Goal: Task Accomplishment & Management: Complete application form

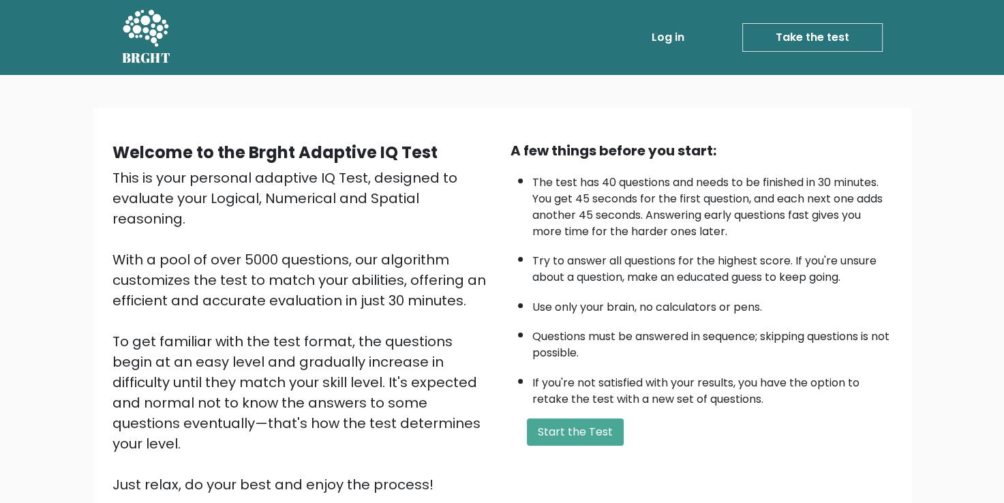
click at [478, 114] on div "Welcome to the Brght Adaptive IQ Test This is your personal adaptive IQ Test, d…" at bounding box center [502, 323] width 818 height 431
click at [593, 437] on button "Start the Test" at bounding box center [575, 431] width 97 height 27
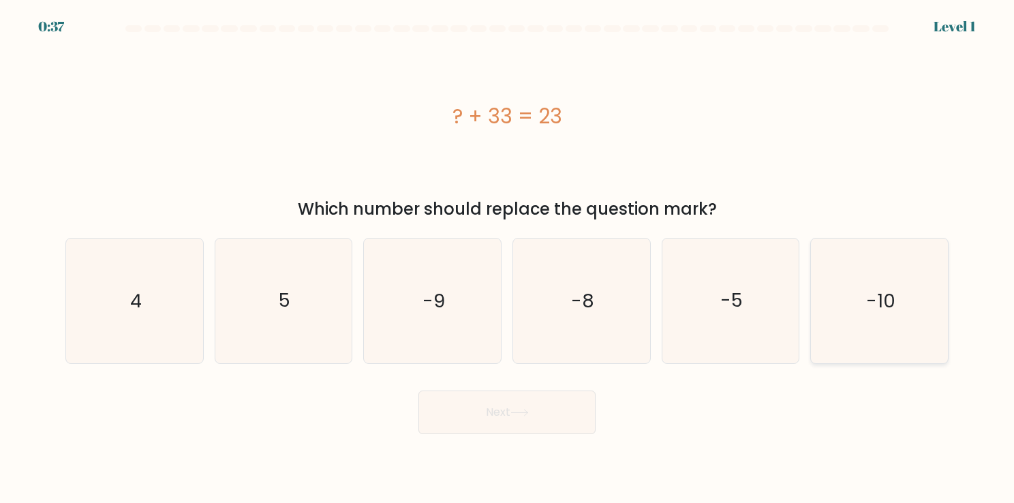
click at [867, 318] on icon "-10" at bounding box center [879, 300] width 125 height 125
click at [508, 258] on input "f. -10" at bounding box center [507, 254] width 1 height 7
radio input "true"
click at [507, 415] on button "Next" at bounding box center [506, 412] width 177 height 44
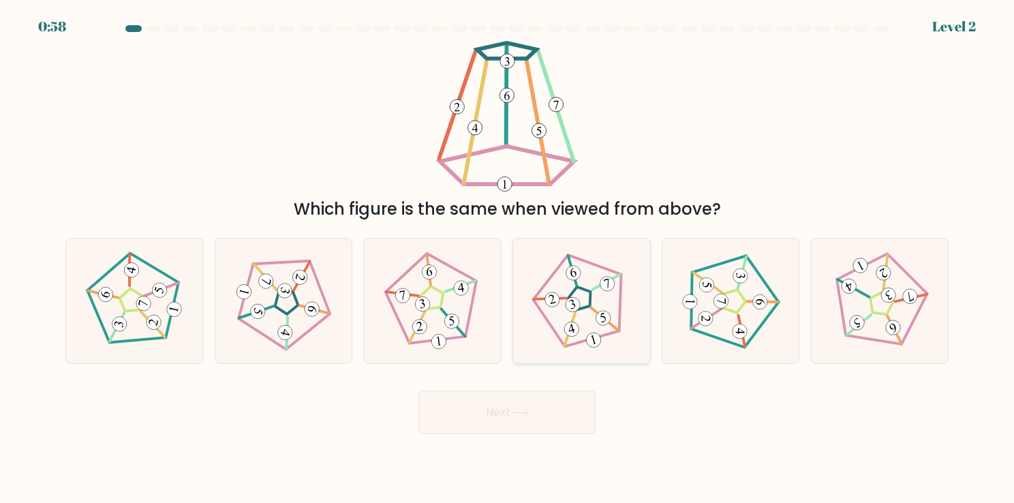
click at [603, 299] on icon at bounding box center [580, 300] width 99 height 99
click at [508, 258] on input "d." at bounding box center [507, 254] width 1 height 7
radio input "true"
click at [548, 420] on button "Next" at bounding box center [506, 412] width 177 height 44
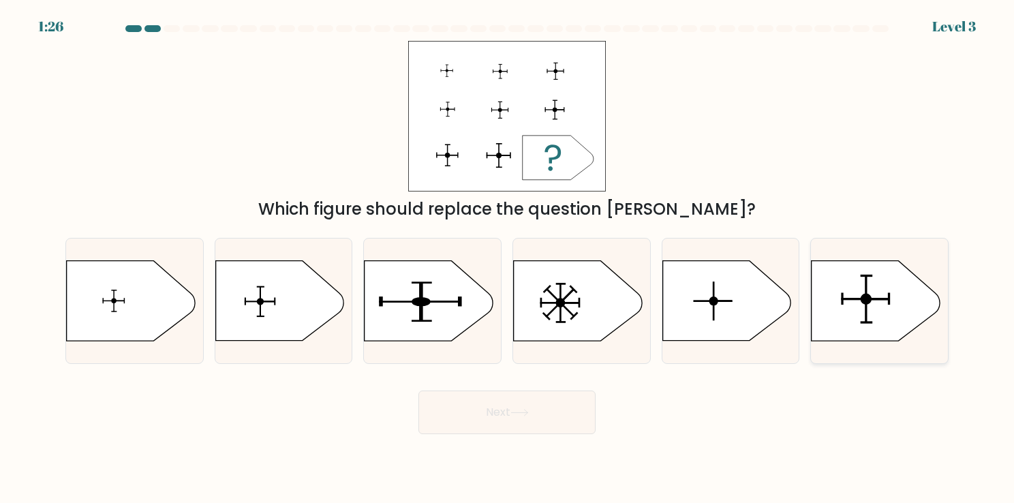
click at [897, 309] on icon at bounding box center [875, 301] width 128 height 80
click at [508, 258] on input "f." at bounding box center [507, 254] width 1 height 7
radio input "true"
click at [520, 412] on icon at bounding box center [519, 412] width 18 height 7
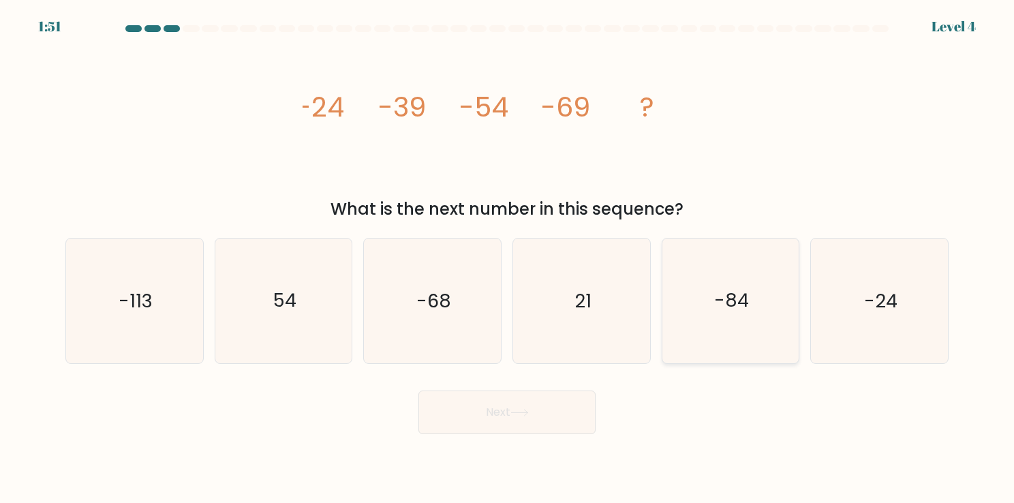
click at [725, 327] on icon "-84" at bounding box center [730, 300] width 125 height 125
click at [508, 258] on input "e. -84" at bounding box center [507, 254] width 1 height 7
radio input "true"
click at [551, 409] on button "Next" at bounding box center [506, 412] width 177 height 44
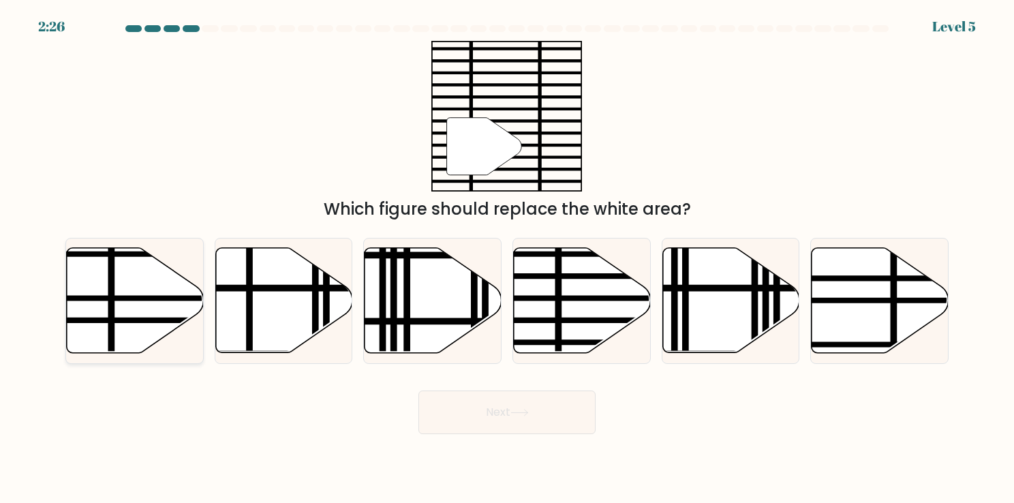
click at [155, 272] on icon at bounding box center [135, 300] width 137 height 105
click at [507, 258] on input "a." at bounding box center [507, 254] width 1 height 7
radio input "true"
click at [535, 416] on button "Next" at bounding box center [506, 412] width 177 height 44
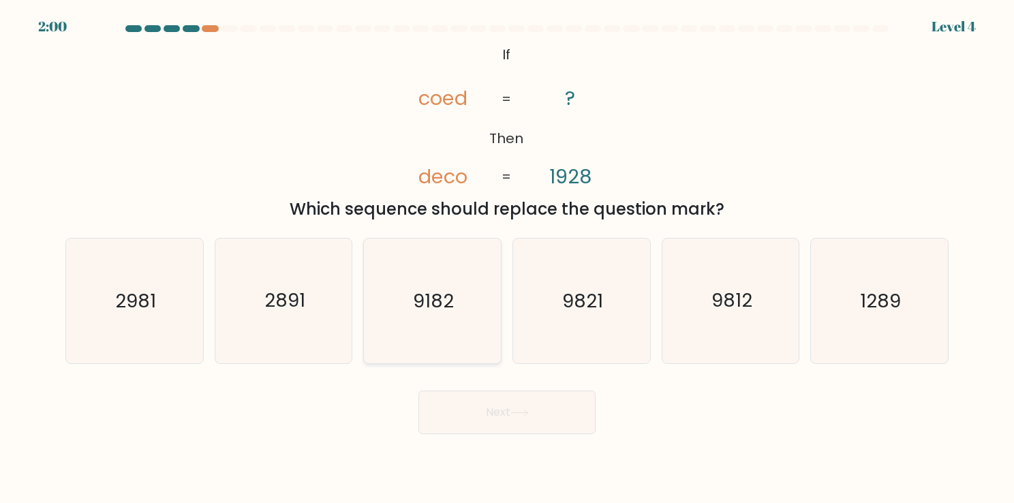
click at [395, 326] on icon "9182" at bounding box center [432, 300] width 125 height 125
click at [507, 258] on input "c. 9182" at bounding box center [507, 254] width 1 height 7
radio input "true"
click at [491, 414] on button "Next" at bounding box center [506, 412] width 177 height 44
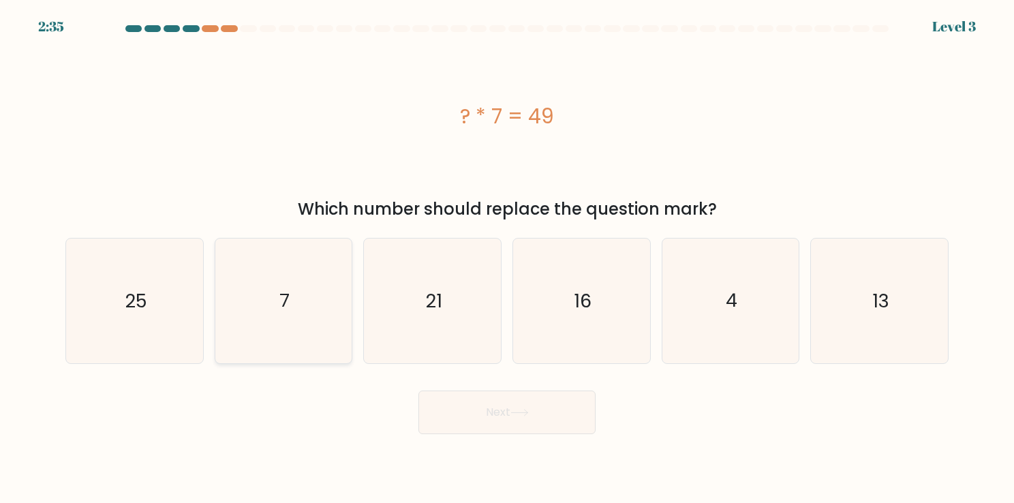
click at [297, 311] on icon "7" at bounding box center [283, 300] width 125 height 125
click at [507, 258] on input "b. 7" at bounding box center [507, 254] width 1 height 7
radio input "true"
click at [497, 424] on button "Next" at bounding box center [506, 412] width 177 height 44
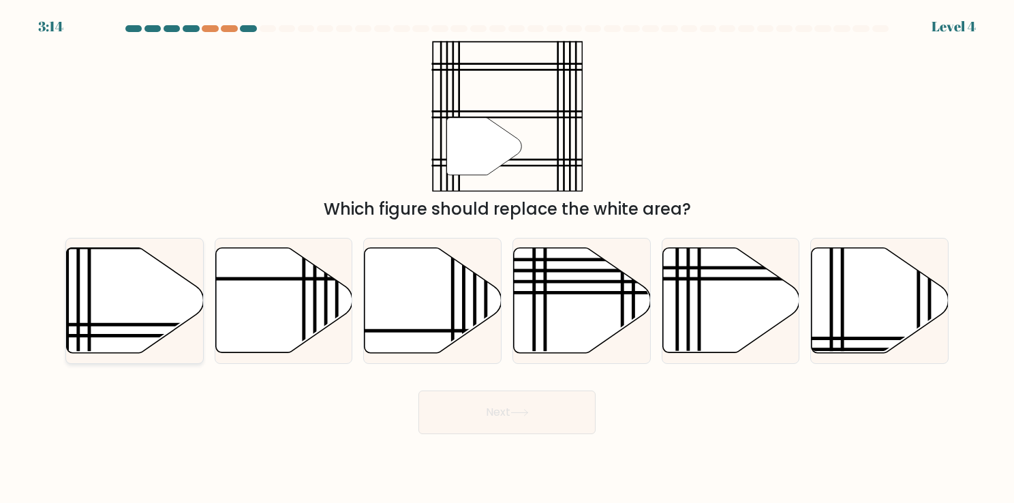
click at [130, 324] on icon at bounding box center [177, 324] width 276 height 0
click at [507, 258] on input "a." at bounding box center [507, 254] width 1 height 7
radio input "true"
click at [537, 422] on button "Next" at bounding box center [506, 412] width 177 height 44
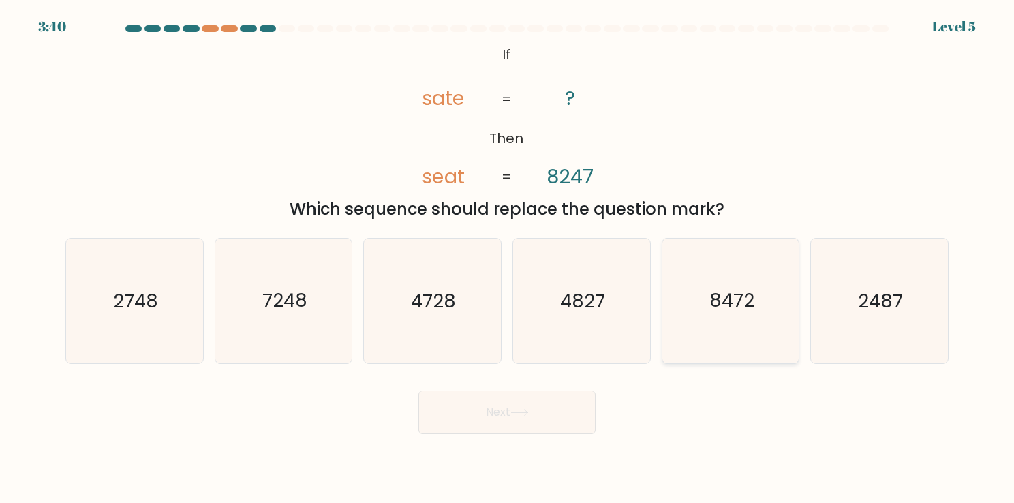
click at [739, 317] on icon "8472" at bounding box center [730, 300] width 125 height 125
click at [508, 258] on input "e. 8472" at bounding box center [507, 254] width 1 height 7
radio input "true"
click at [553, 400] on button "Next" at bounding box center [506, 412] width 177 height 44
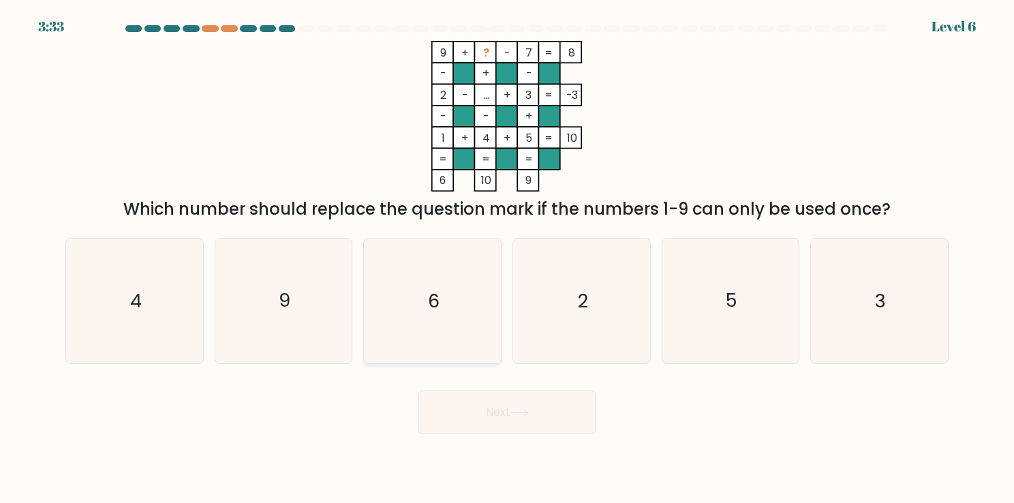
click at [448, 296] on icon "6" at bounding box center [432, 300] width 125 height 125
click at [507, 258] on input "c. 6" at bounding box center [507, 254] width 1 height 7
radio input "true"
click at [546, 414] on button "Next" at bounding box center [506, 412] width 177 height 44
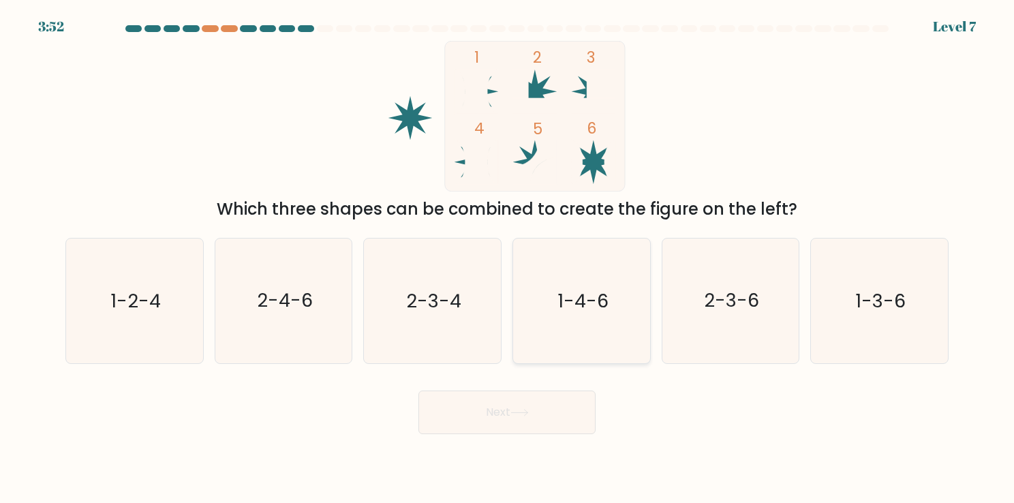
click at [585, 311] on text "1-4-6" at bounding box center [582, 301] width 51 height 27
click at [508, 258] on input "d. 1-4-6" at bounding box center [507, 254] width 1 height 7
radio input "true"
click at [544, 408] on button "Next" at bounding box center [506, 412] width 177 height 44
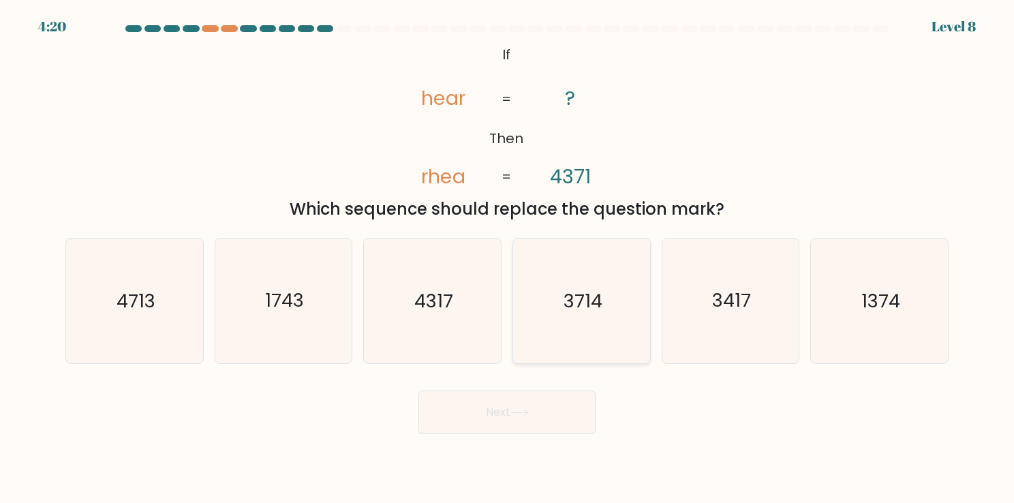
click at [601, 327] on icon "3714" at bounding box center [581, 300] width 125 height 125
click at [508, 258] on input "d. 3714" at bounding box center [507, 254] width 1 height 7
radio input "true"
click at [544, 401] on button "Next" at bounding box center [506, 412] width 177 height 44
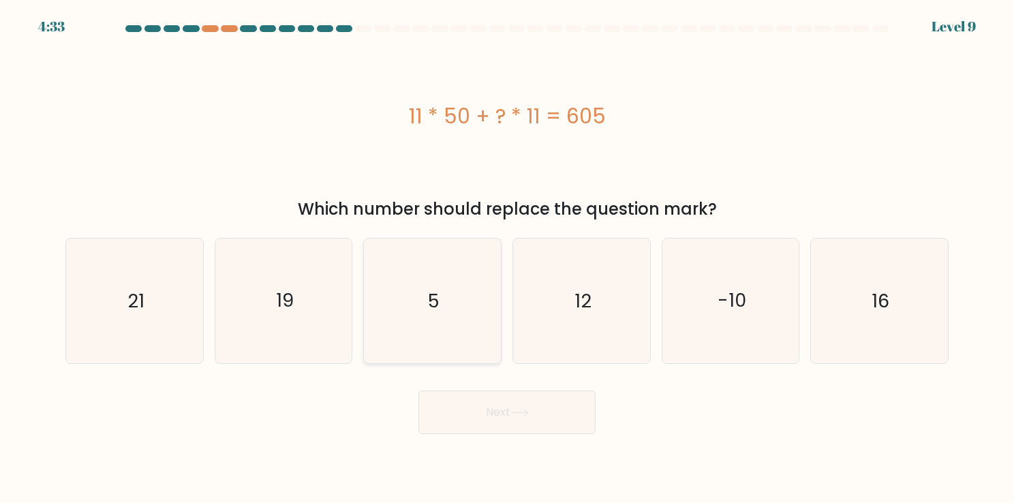
click at [443, 290] on icon "5" at bounding box center [432, 300] width 125 height 125
click at [507, 258] on input "c. 5" at bounding box center [507, 254] width 1 height 7
radio input "true"
click at [493, 410] on button "Next" at bounding box center [506, 412] width 177 height 44
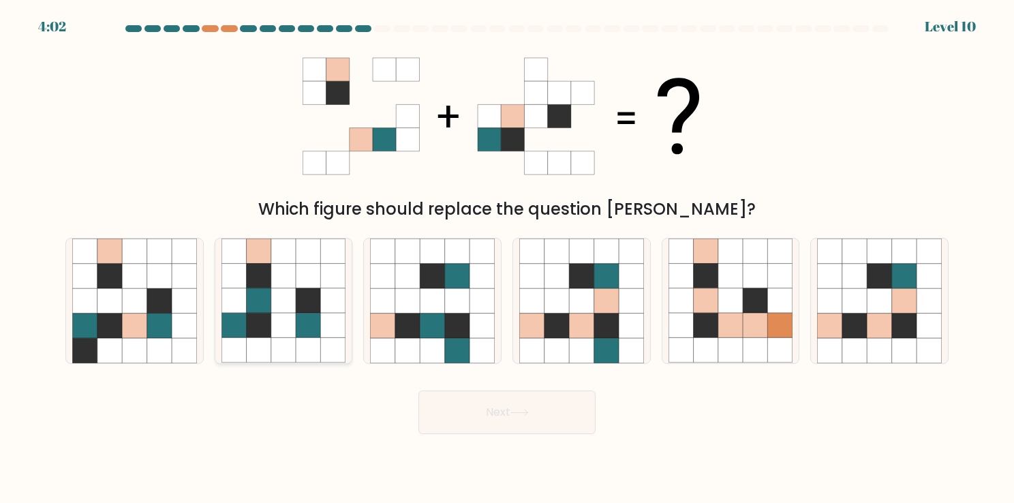
click at [289, 325] on icon at bounding box center [283, 325] width 25 height 25
click at [507, 258] on input "b." at bounding box center [507, 254] width 1 height 7
radio input "true"
click at [578, 418] on button "Next" at bounding box center [506, 412] width 177 height 44
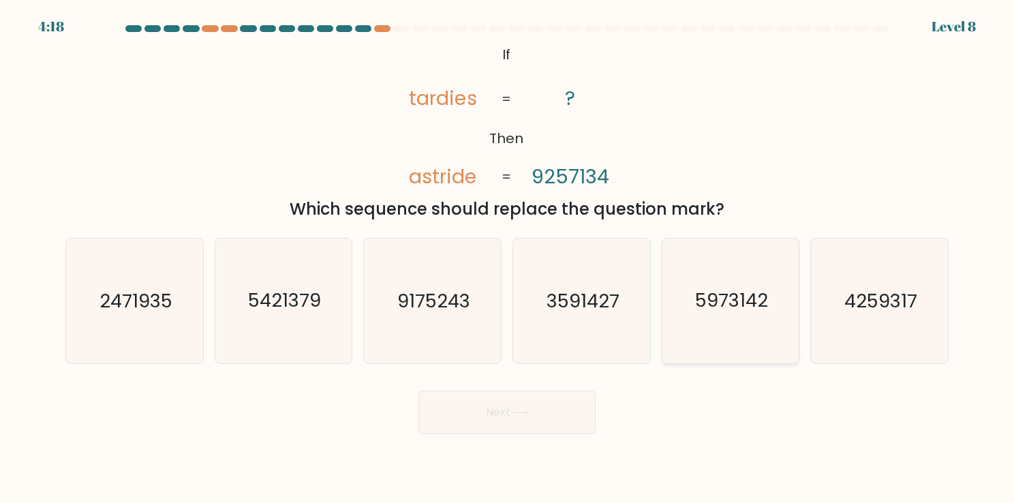
click at [761, 324] on icon "5973142" at bounding box center [730, 300] width 125 height 125
click at [508, 258] on input "e. 5973142" at bounding box center [507, 254] width 1 height 7
radio input "true"
click at [543, 427] on button "Next" at bounding box center [506, 412] width 177 height 44
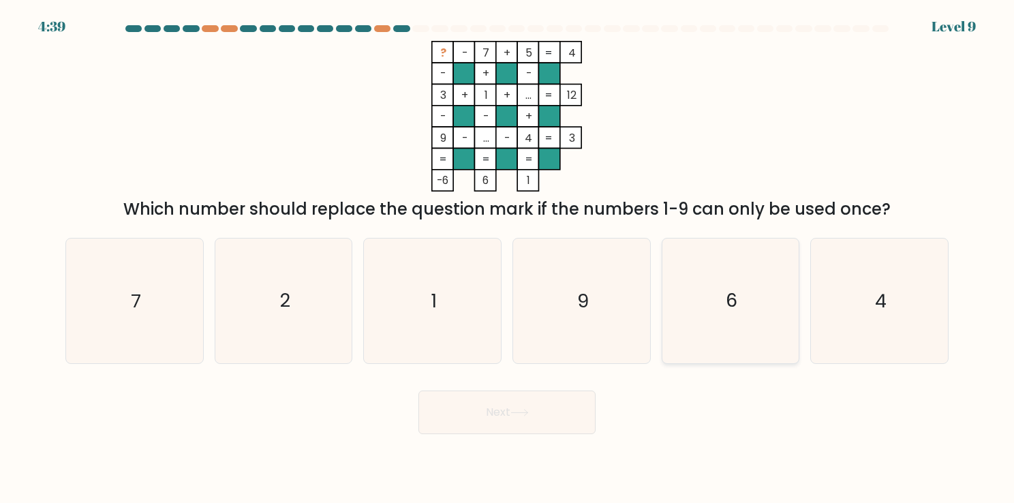
click at [744, 288] on icon "6" at bounding box center [730, 300] width 125 height 125
click at [508, 258] on input "e. 6" at bounding box center [507, 254] width 1 height 7
radio input "true"
click at [556, 410] on button "Next" at bounding box center [506, 412] width 177 height 44
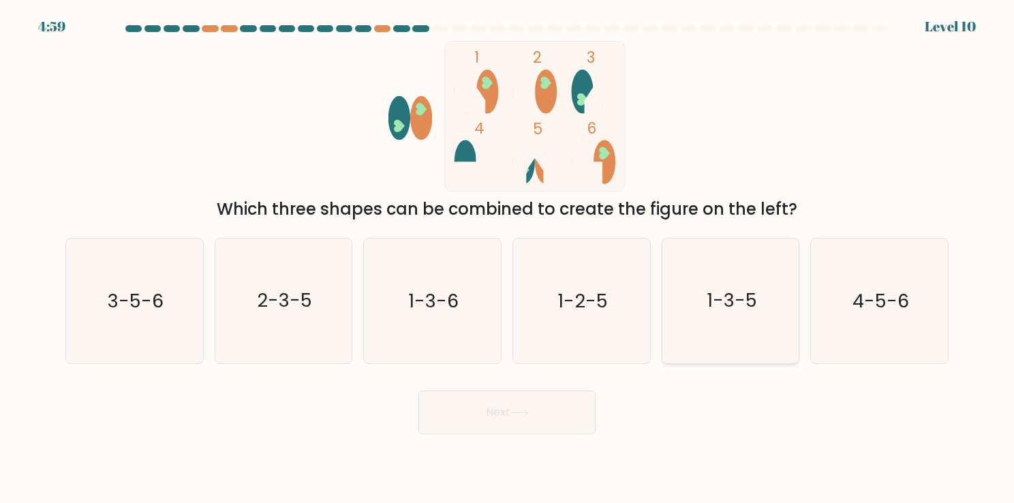
click at [725, 296] on text "1-3-5" at bounding box center [732, 301] width 50 height 27
click at [508, 258] on input "e. 1-3-5" at bounding box center [507, 254] width 1 height 7
radio input "true"
click at [553, 413] on button "Next" at bounding box center [506, 412] width 177 height 44
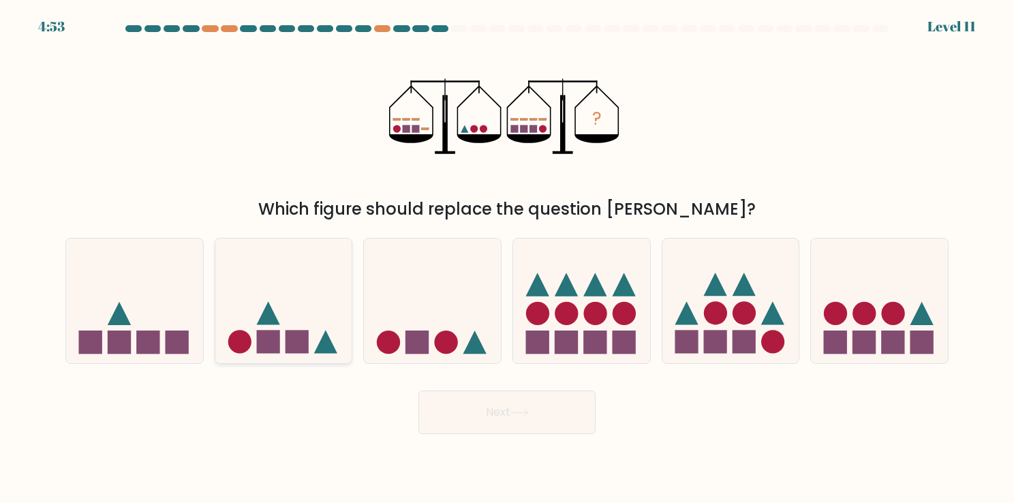
click at [245, 299] on icon at bounding box center [283, 300] width 137 height 113
click at [507, 258] on input "b." at bounding box center [507, 254] width 1 height 7
radio input "true"
click at [484, 424] on button "Next" at bounding box center [506, 412] width 177 height 44
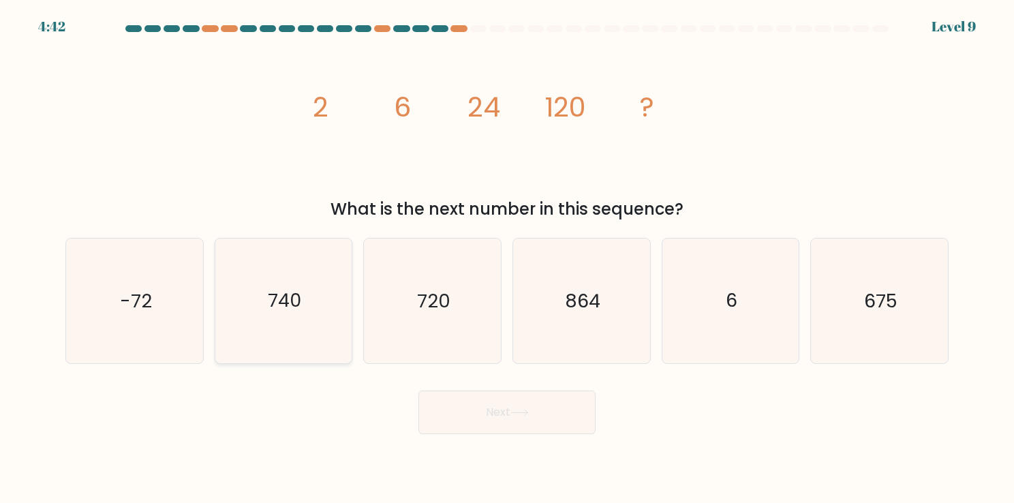
click at [278, 345] on icon "740" at bounding box center [283, 300] width 125 height 125
click at [507, 258] on input "b. 740" at bounding box center [507, 254] width 1 height 7
radio input "true"
click at [502, 417] on button "Next" at bounding box center [506, 412] width 177 height 44
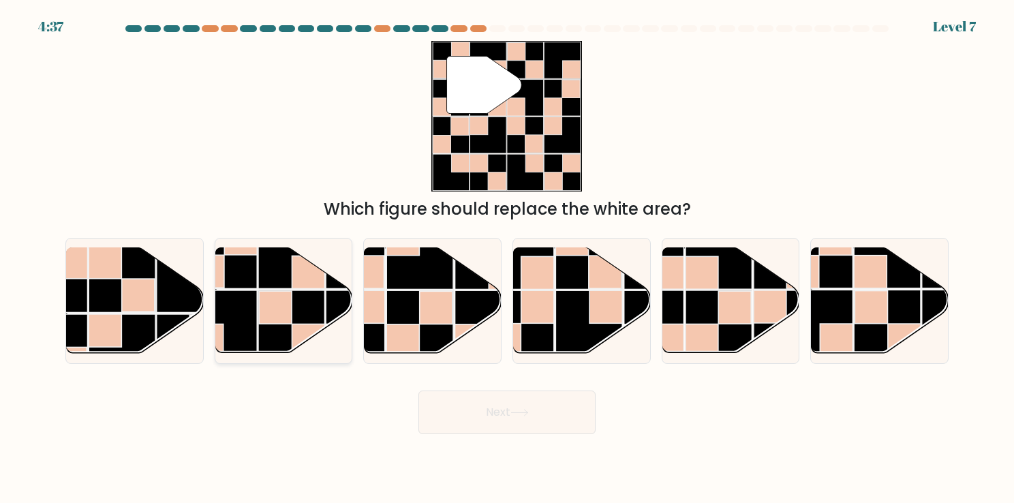
click at [284, 286] on rect at bounding box center [291, 255] width 67 height 67
click at [507, 258] on input "b." at bounding box center [507, 254] width 1 height 7
radio input "true"
click at [501, 415] on button "Next" at bounding box center [506, 412] width 177 height 44
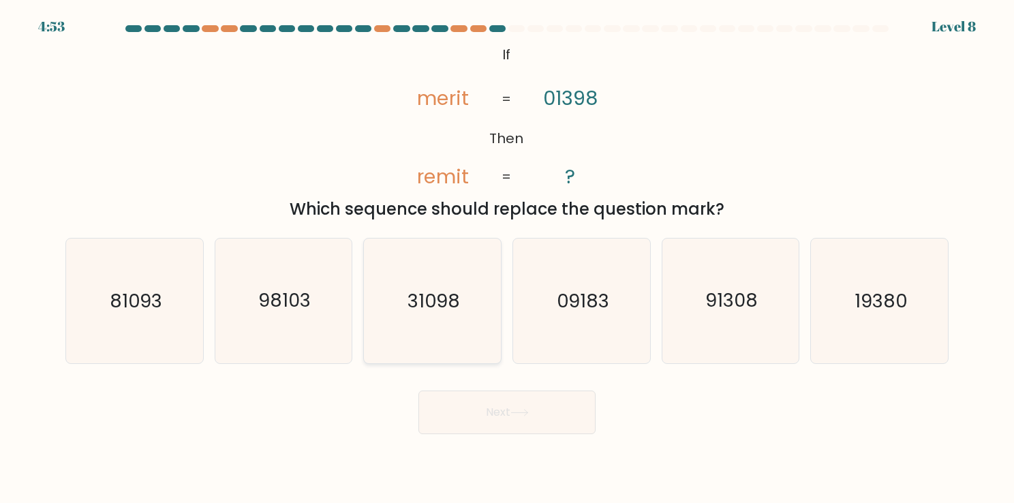
click at [400, 277] on icon "31098" at bounding box center [432, 300] width 125 height 125
click at [507, 258] on input "c. 31098" at bounding box center [507, 254] width 1 height 7
radio input "true"
click at [537, 421] on button "Next" at bounding box center [506, 412] width 177 height 44
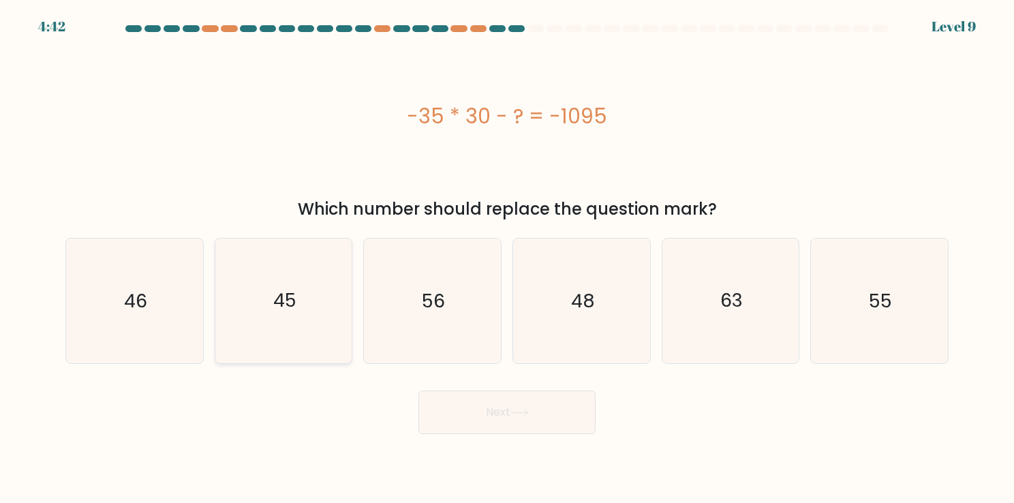
click at [298, 305] on icon "45" at bounding box center [283, 300] width 125 height 125
click at [507, 258] on input "b. 45" at bounding box center [507, 254] width 1 height 7
radio input "true"
click at [508, 420] on button "Next" at bounding box center [506, 412] width 177 height 44
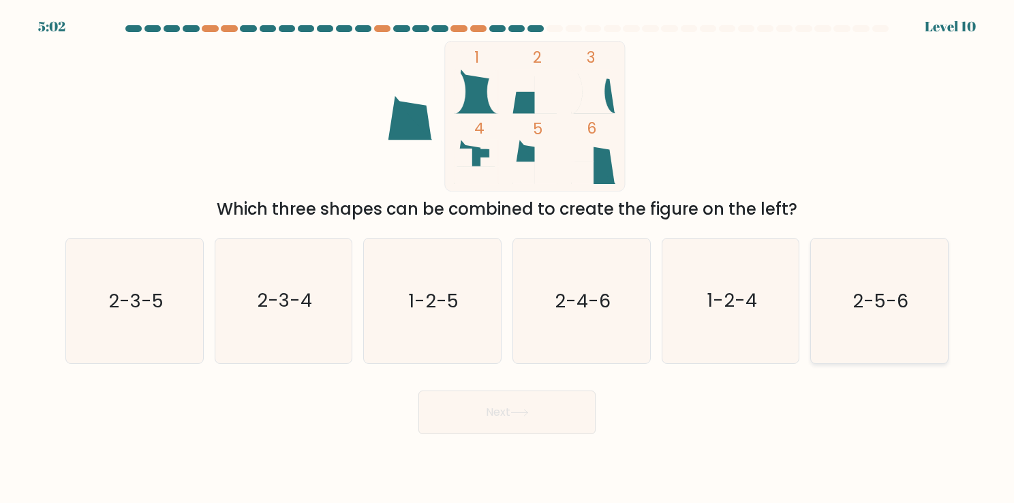
click at [880, 305] on text "2-5-6" at bounding box center [880, 301] width 56 height 27
click at [508, 258] on input "f. 2-5-6" at bounding box center [507, 254] width 1 height 7
radio input "true"
click at [533, 418] on button "Next" at bounding box center [506, 412] width 177 height 44
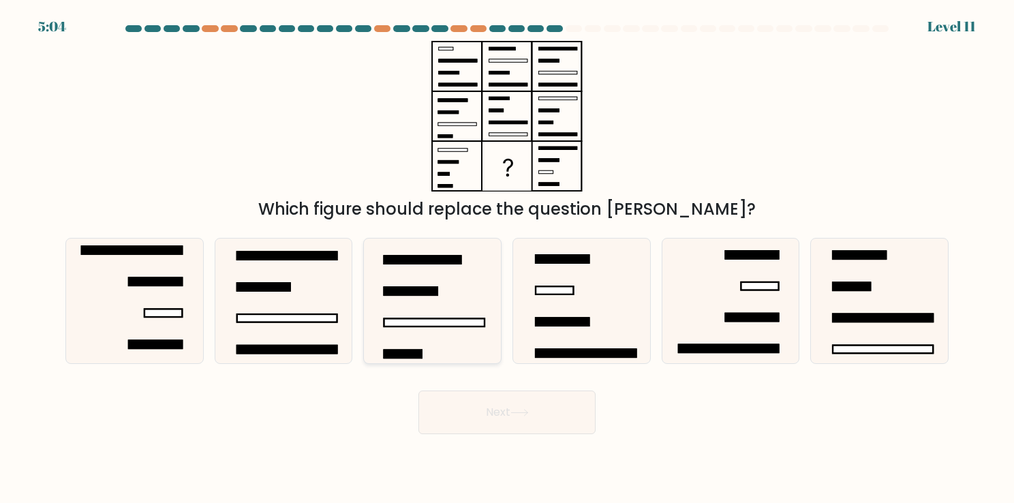
click at [489, 345] on icon at bounding box center [432, 300] width 125 height 125
click at [507, 258] on input "c." at bounding box center [507, 254] width 1 height 7
radio input "true"
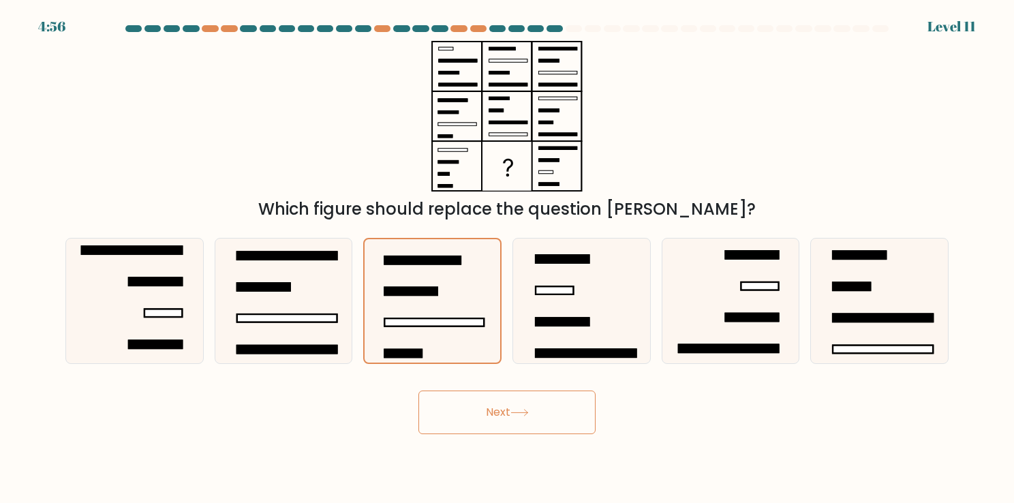
click at [561, 410] on button "Next" at bounding box center [506, 412] width 177 height 44
click at [527, 414] on icon at bounding box center [519, 412] width 16 height 6
click at [424, 322] on rect at bounding box center [434, 321] width 99 height 7
click at [507, 258] on input "c." at bounding box center [507, 254] width 1 height 7
click at [491, 408] on button "Next" at bounding box center [506, 412] width 177 height 44
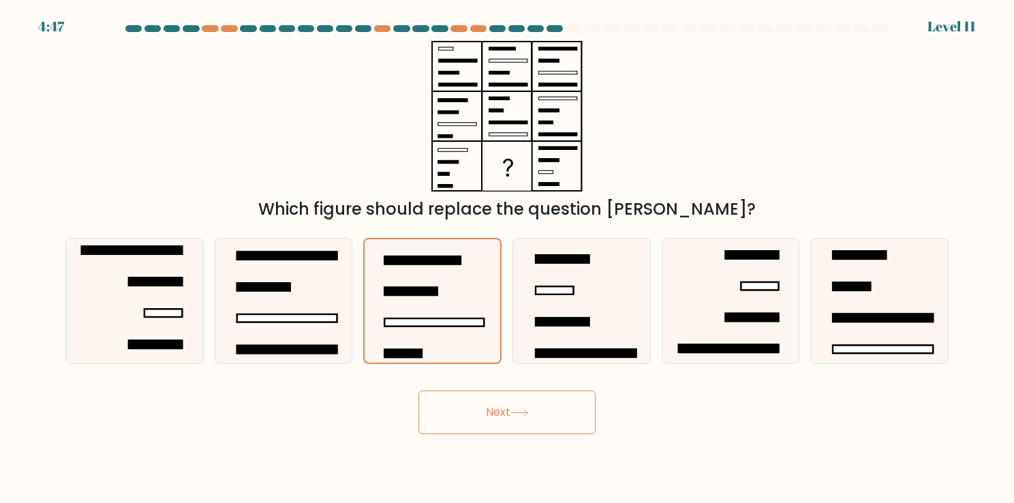
click at [638, 116] on div "Which figure should replace the question mark?" at bounding box center [506, 131] width 899 height 181
click at [453, 283] on icon at bounding box center [432, 300] width 123 height 123
click at [507, 258] on input "c." at bounding box center [507, 254] width 1 height 7
click at [529, 402] on button "Next" at bounding box center [506, 412] width 177 height 44
click at [545, 300] on icon at bounding box center [581, 300] width 125 height 125
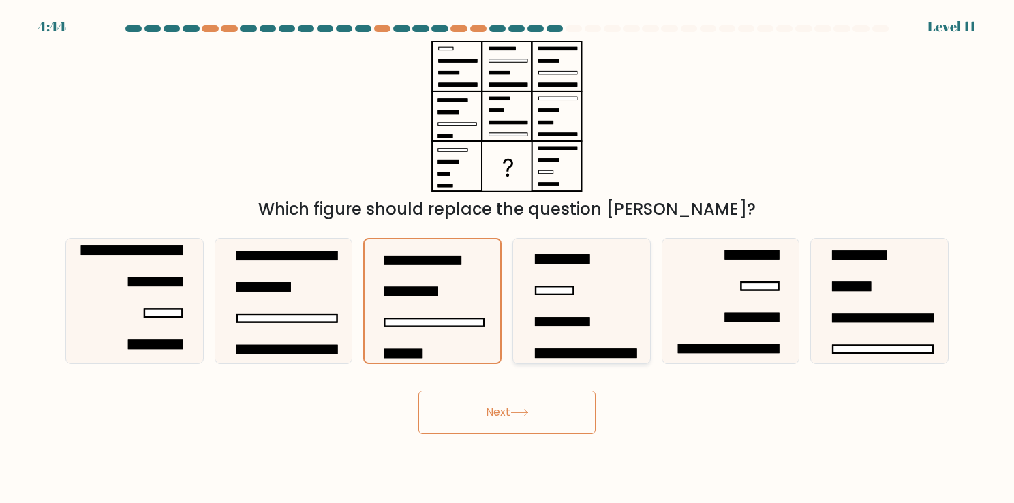
click at [508, 258] on input "d." at bounding box center [507, 254] width 1 height 7
radio input "true"
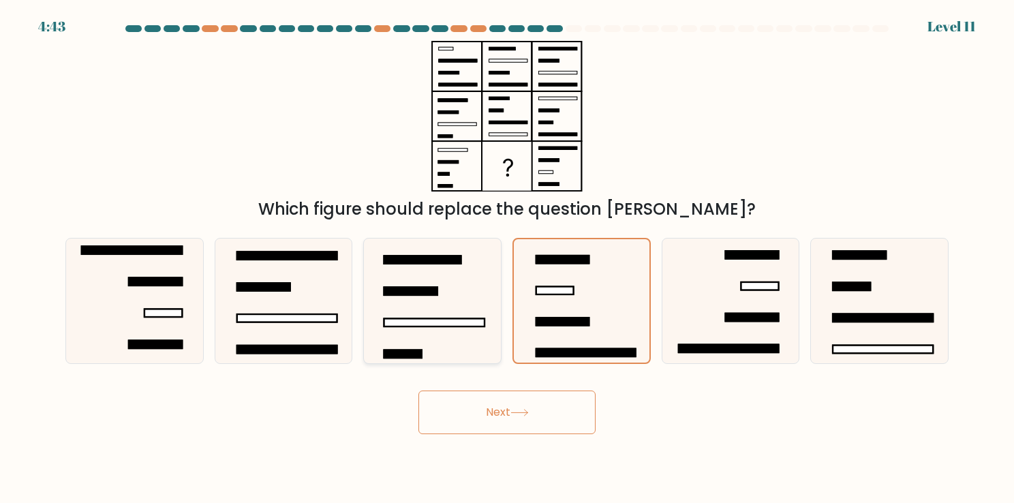
click at [470, 312] on icon at bounding box center [432, 300] width 125 height 125
click at [507, 258] on input "c." at bounding box center [507, 254] width 1 height 7
radio input "true"
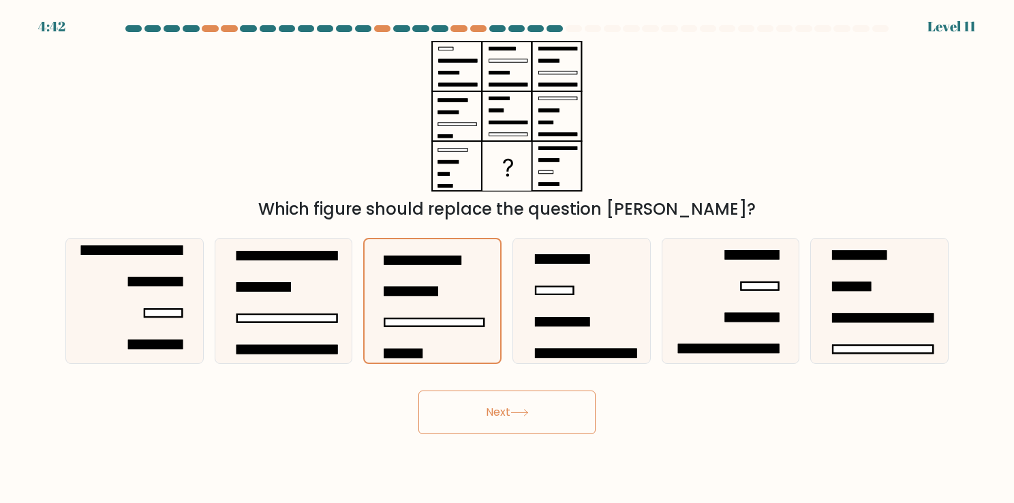
click at [516, 422] on button "Next" at bounding box center [506, 412] width 177 height 44
click at [488, 408] on button "Next" at bounding box center [506, 412] width 177 height 44
click at [552, 408] on button "Next" at bounding box center [506, 412] width 177 height 44
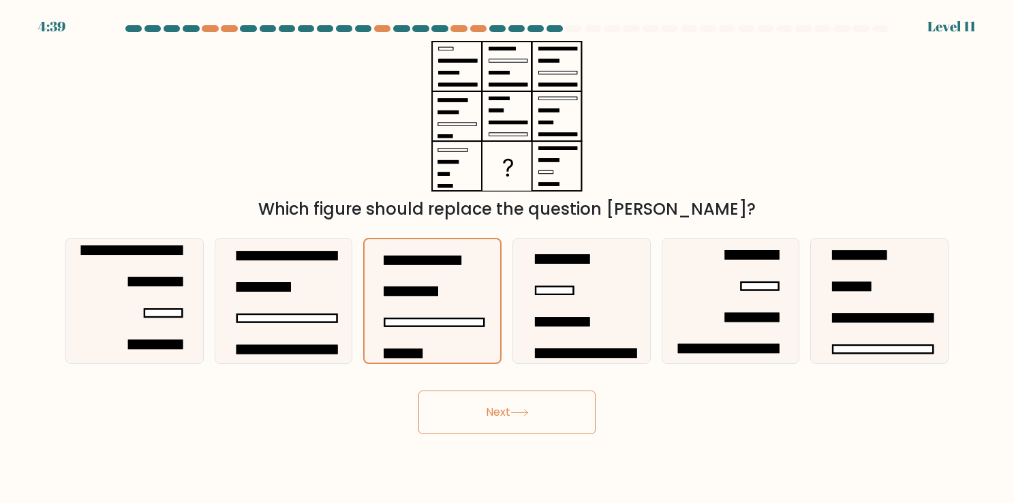
click at [552, 408] on button "Next" at bounding box center [506, 412] width 177 height 44
drag, startPoint x: 552, startPoint y: 408, endPoint x: 433, endPoint y: 391, distance: 120.4
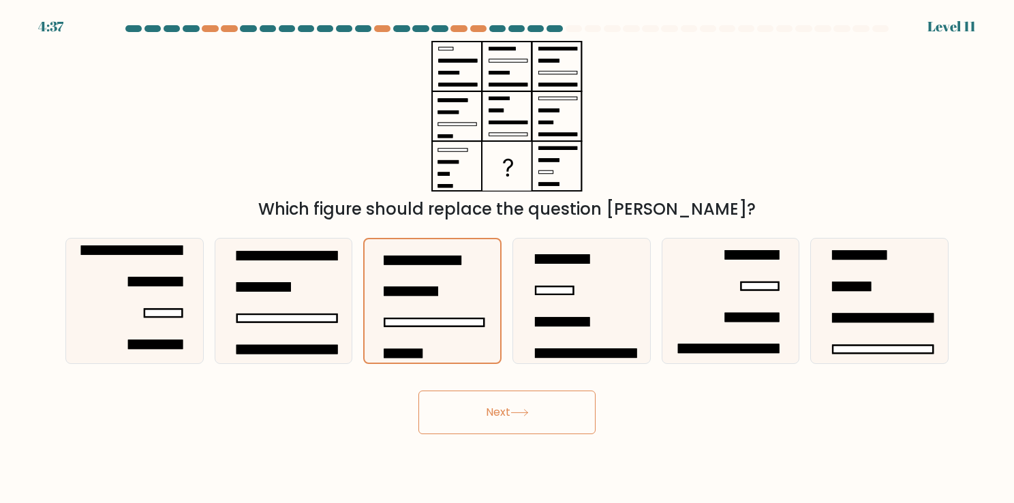
click at [433, 391] on button "Next" at bounding box center [506, 412] width 177 height 44
click at [549, 294] on rect at bounding box center [554, 290] width 37 height 7
click at [508, 258] on input "d." at bounding box center [507, 254] width 1 height 7
radio input "true"
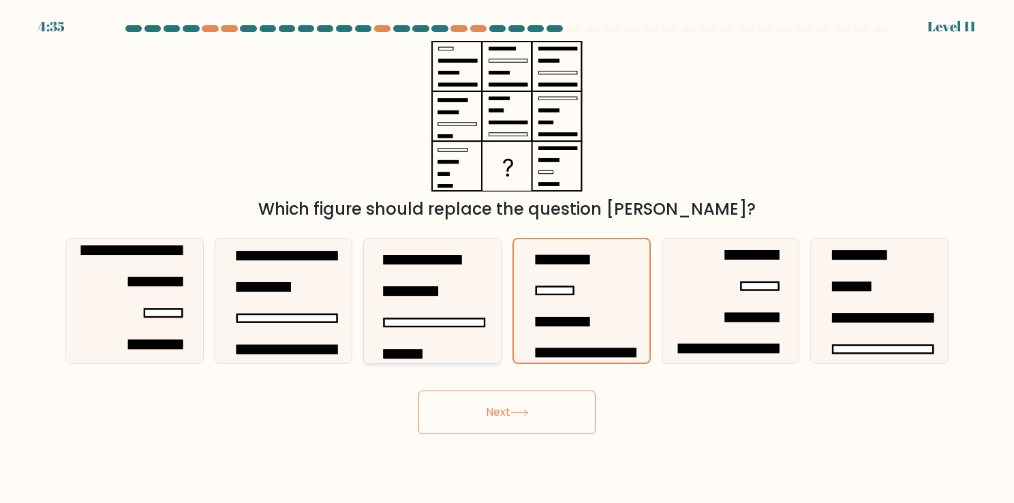
click at [452, 301] on icon at bounding box center [432, 300] width 125 height 125
click at [507, 258] on input "c." at bounding box center [507, 254] width 1 height 7
radio input "true"
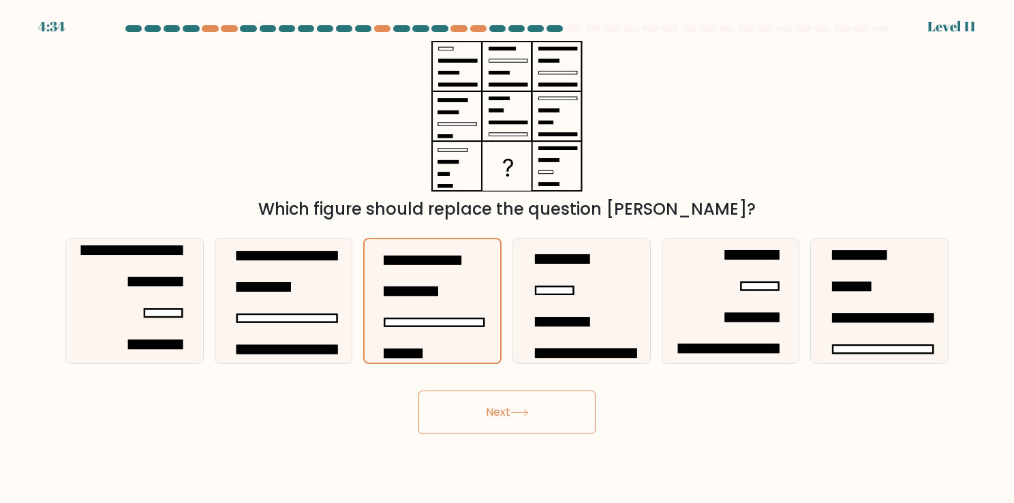
click at [479, 399] on button "Next" at bounding box center [506, 412] width 177 height 44
click at [504, 405] on button "Next" at bounding box center [506, 412] width 177 height 44
click at [531, 407] on button "Next" at bounding box center [506, 412] width 177 height 44
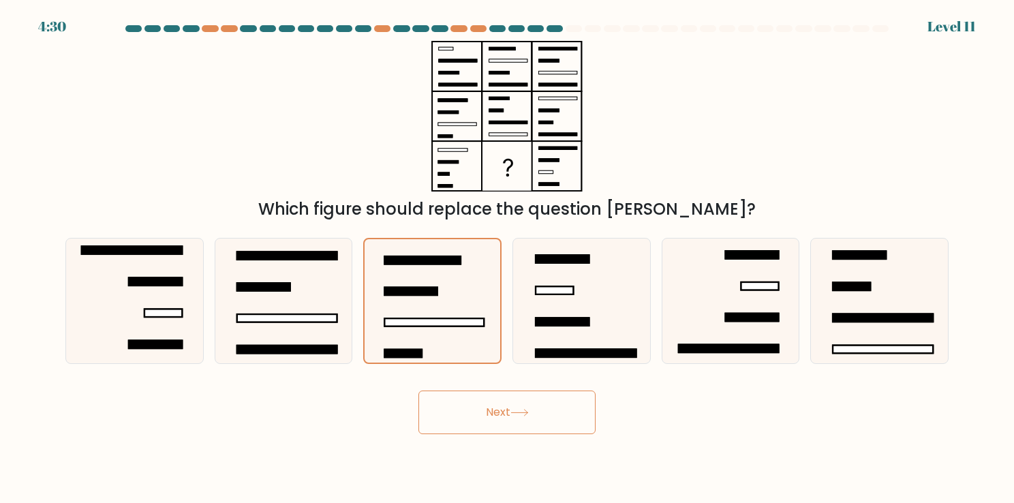
click at [531, 407] on button "Next" at bounding box center [506, 412] width 177 height 44
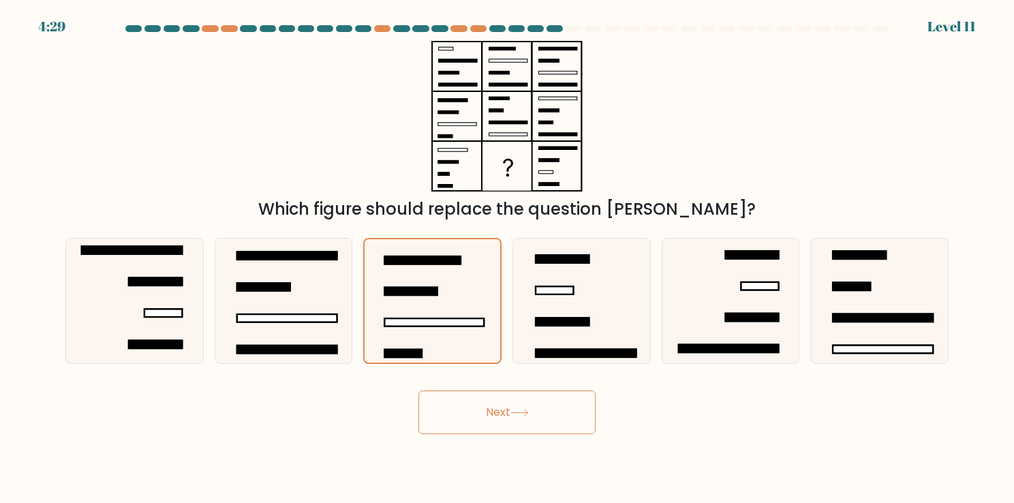
click at [531, 407] on button "Next" at bounding box center [506, 412] width 177 height 44
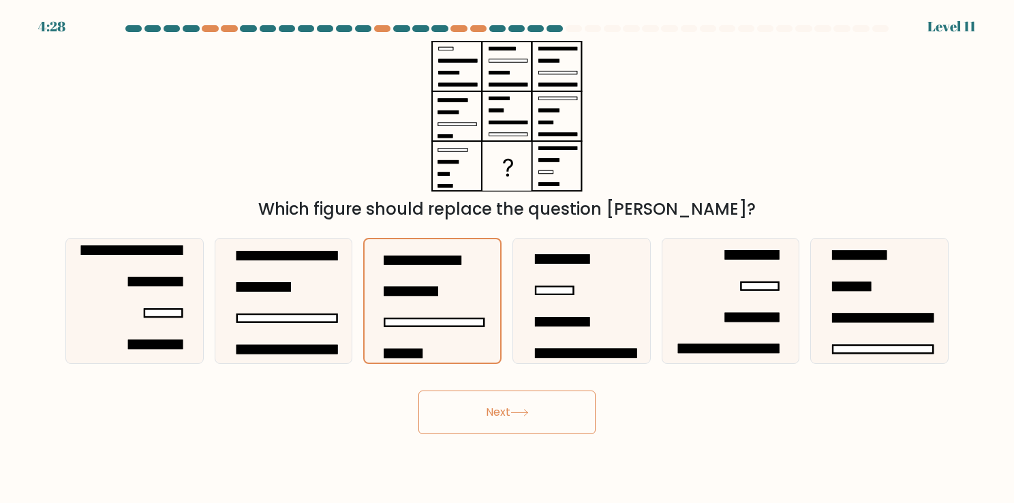
click at [531, 407] on button "Next" at bounding box center [506, 412] width 177 height 44
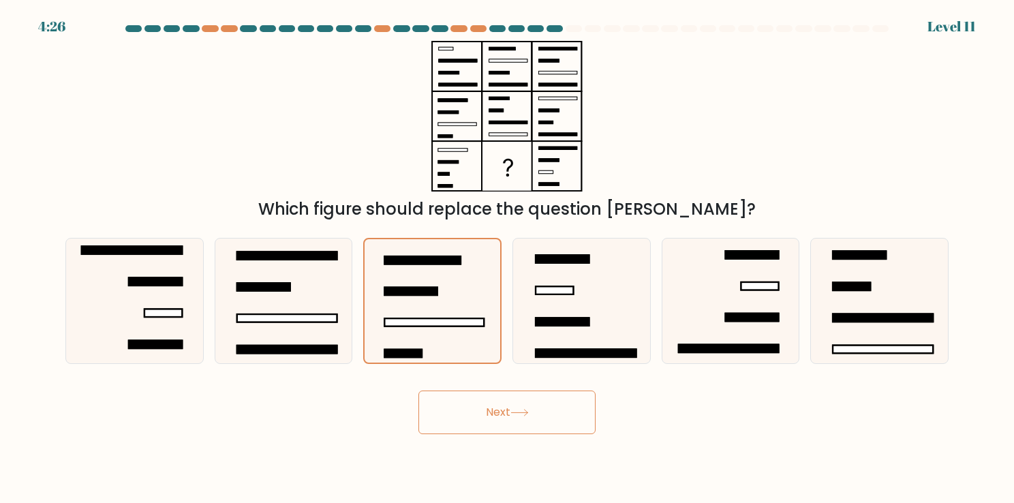
click at [531, 407] on button "Next" at bounding box center [506, 412] width 177 height 44
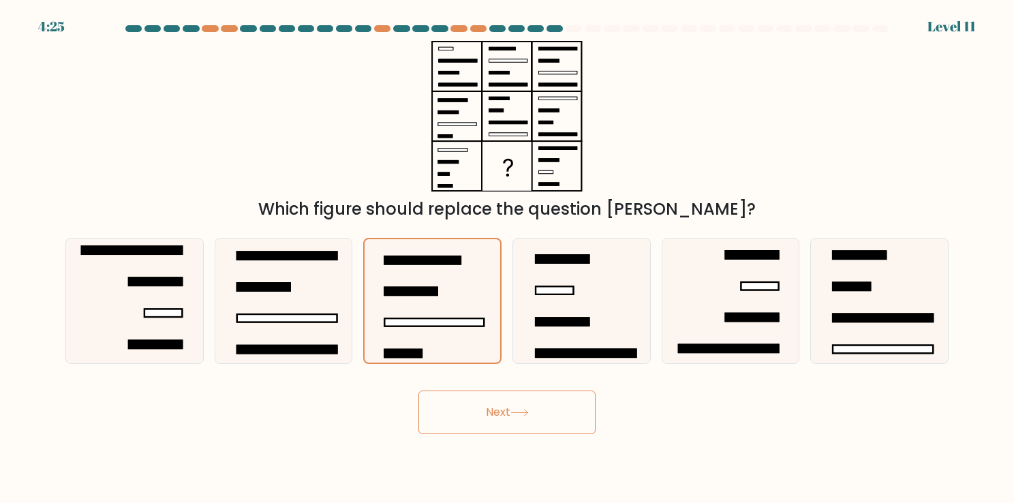
click at [531, 407] on button "Next" at bounding box center [506, 412] width 177 height 44
click at [338, 327] on icon at bounding box center [283, 300] width 125 height 125
click at [507, 258] on input "b." at bounding box center [507, 254] width 1 height 7
radio input "true"
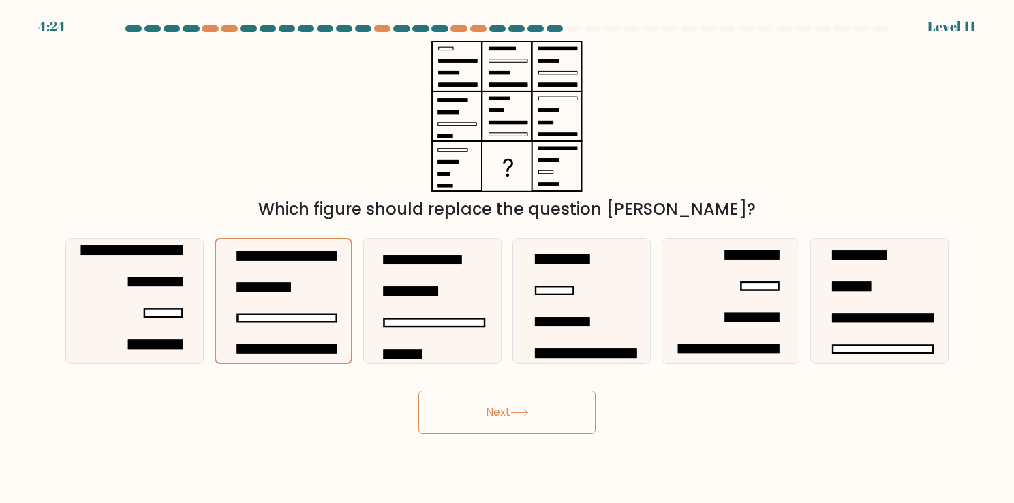
click at [486, 416] on button "Next" at bounding box center [506, 412] width 177 height 44
click at [450, 319] on rect at bounding box center [434, 322] width 100 height 7
click at [507, 258] on input "c." at bounding box center [507, 254] width 1 height 7
radio input "true"
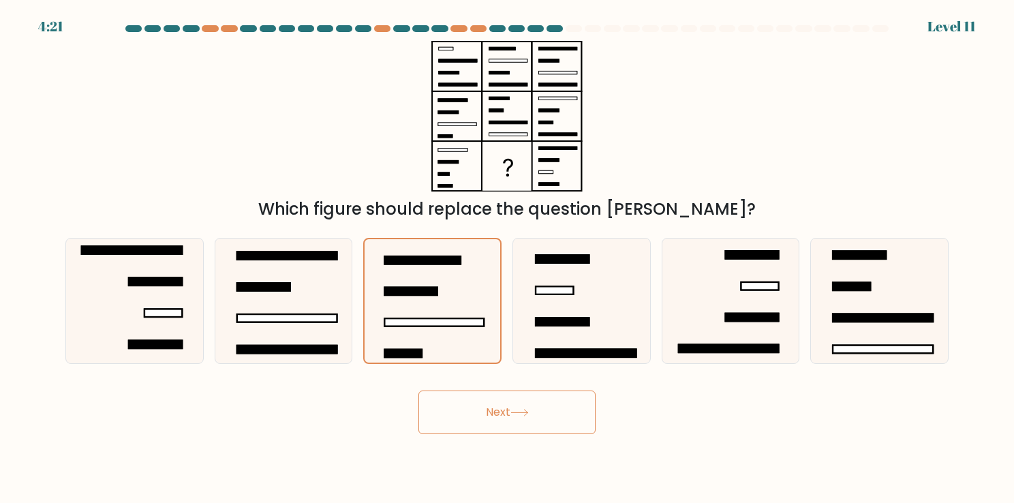
click at [521, 413] on icon at bounding box center [519, 412] width 18 height 7
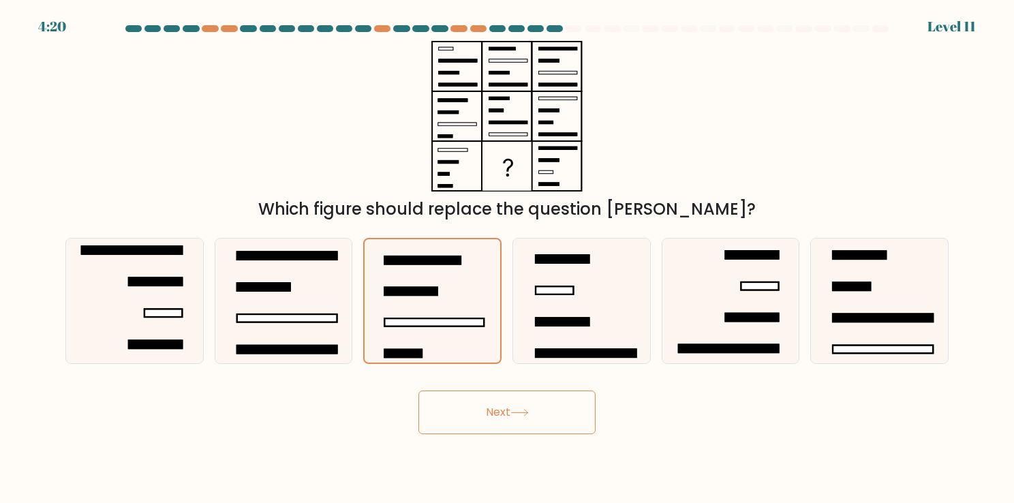
click at [521, 413] on icon at bounding box center [519, 412] width 18 height 7
drag, startPoint x: 521, startPoint y: 413, endPoint x: 555, endPoint y: 325, distance: 94.3
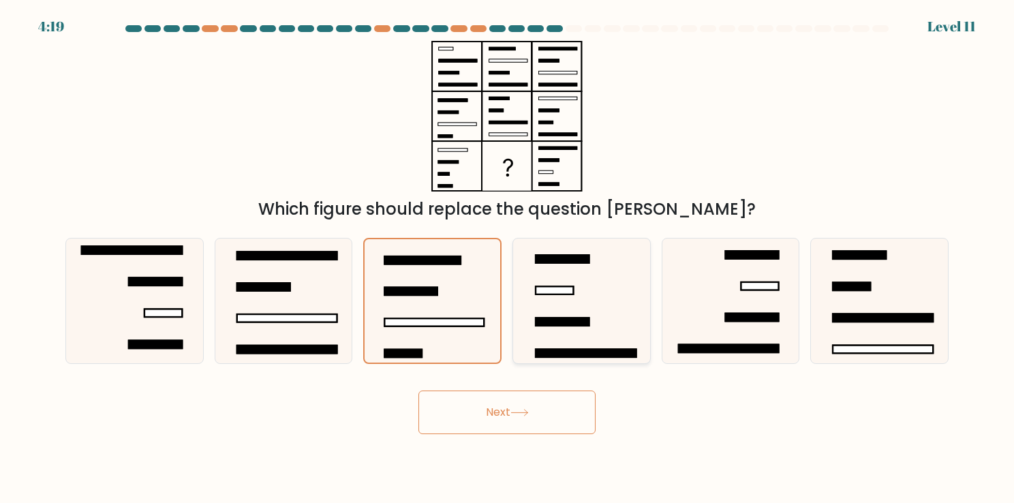
click at [555, 325] on form at bounding box center [507, 229] width 1014 height 409
click at [555, 325] on rect at bounding box center [562, 321] width 53 height 7
click at [508, 258] on input "d." at bounding box center [507, 254] width 1 height 7
radio input "true"
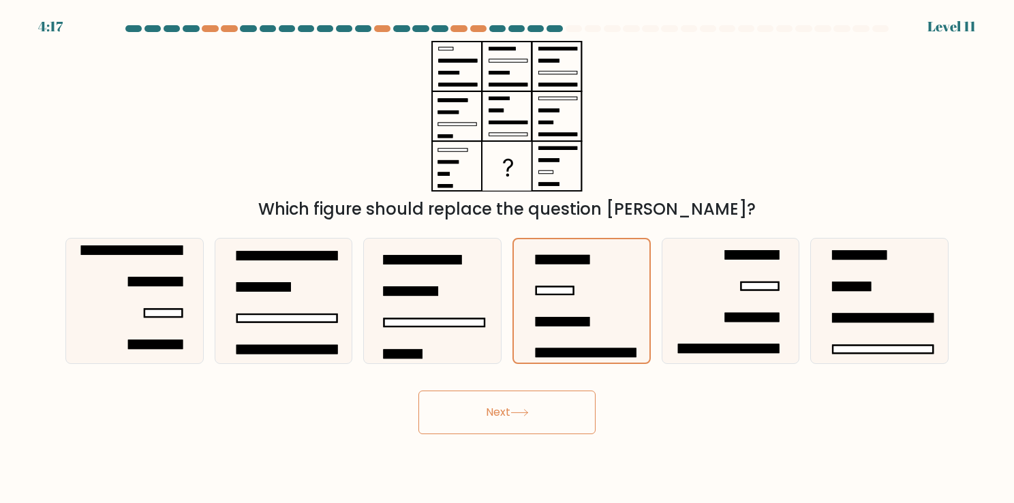
drag, startPoint x: 522, startPoint y: 385, endPoint x: 520, endPoint y: 406, distance: 21.2
click at [520, 406] on div "Next" at bounding box center [506, 407] width 899 height 54
click at [520, 406] on button "Next" at bounding box center [506, 412] width 177 height 44
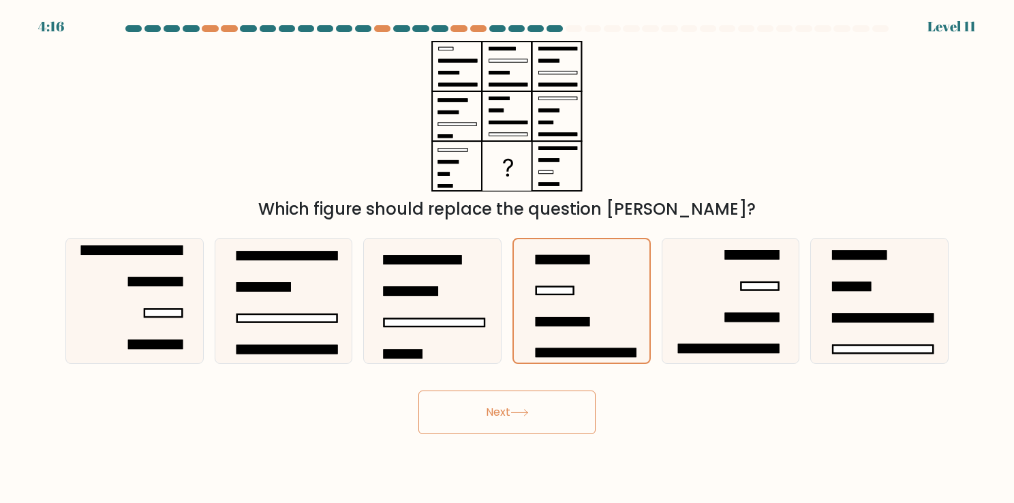
click at [520, 406] on button "Next" at bounding box center [506, 412] width 177 height 44
click at [480, 302] on icon at bounding box center [432, 300] width 125 height 125
click at [507, 258] on input "c." at bounding box center [507, 254] width 1 height 7
radio input "true"
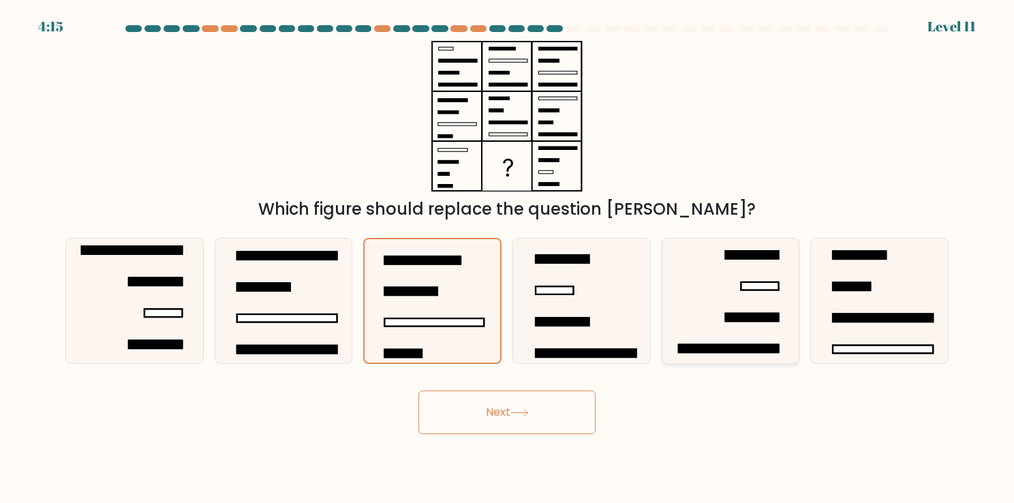
click at [703, 308] on icon at bounding box center [730, 300] width 125 height 125
click at [508, 258] on input "e." at bounding box center [507, 254] width 1 height 7
radio input "true"
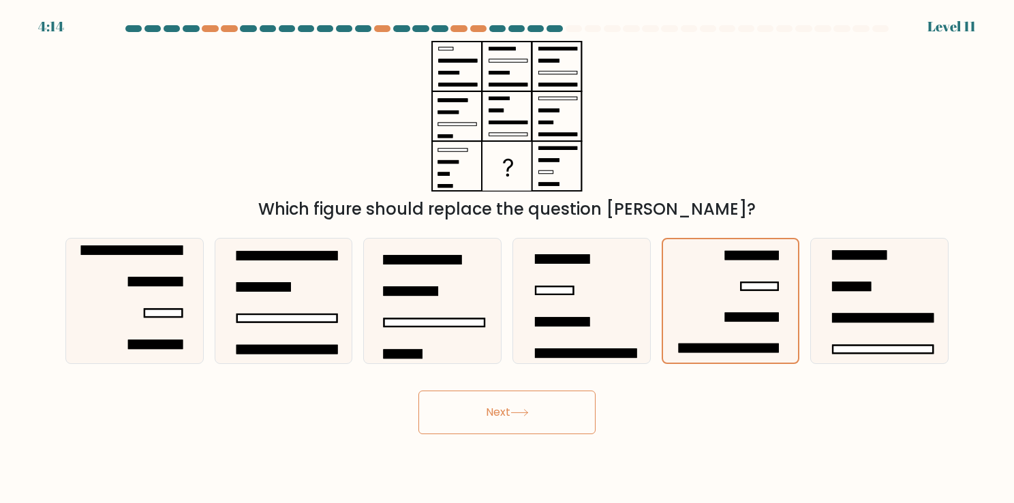
click at [556, 420] on button "Next" at bounding box center [506, 412] width 177 height 44
click at [878, 277] on icon at bounding box center [879, 300] width 125 height 125
click at [508, 258] on input "f." at bounding box center [507, 254] width 1 height 7
radio input "true"
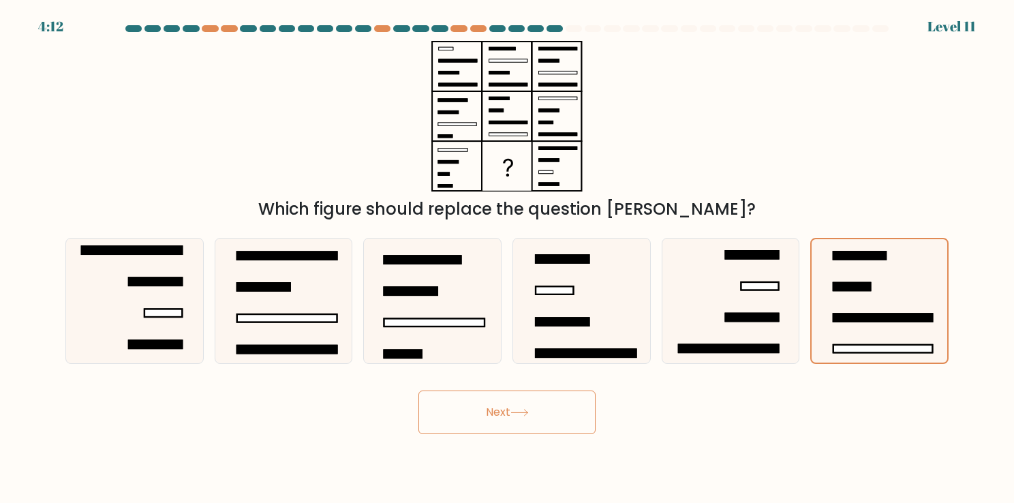
click at [545, 406] on button "Next" at bounding box center [506, 412] width 177 height 44
click at [134, 324] on icon at bounding box center [134, 300] width 125 height 125
click at [507, 258] on input "a." at bounding box center [507, 254] width 1 height 7
radio input "true"
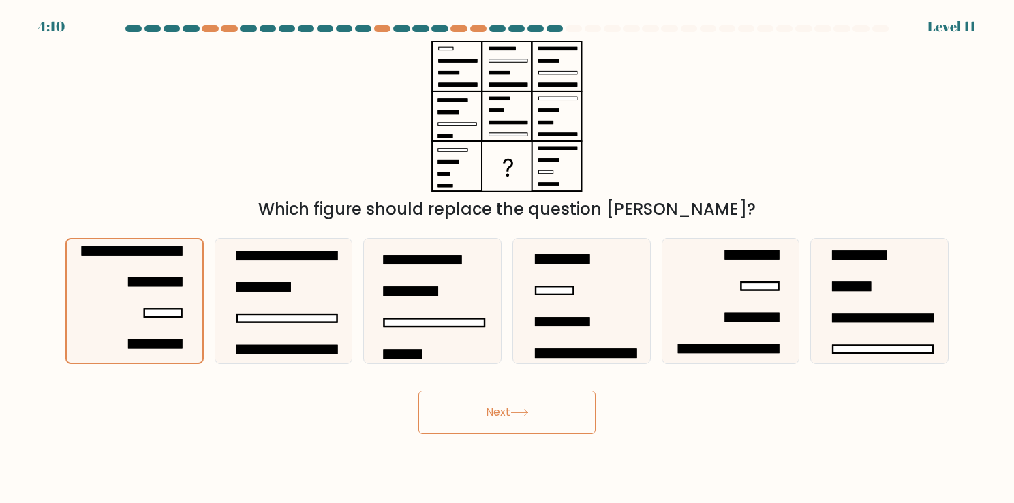
click at [471, 405] on button "Next" at bounding box center [506, 412] width 177 height 44
drag, startPoint x: 471, startPoint y: 405, endPoint x: 432, endPoint y: 328, distance: 86.5
click at [432, 328] on form at bounding box center [507, 229] width 1014 height 409
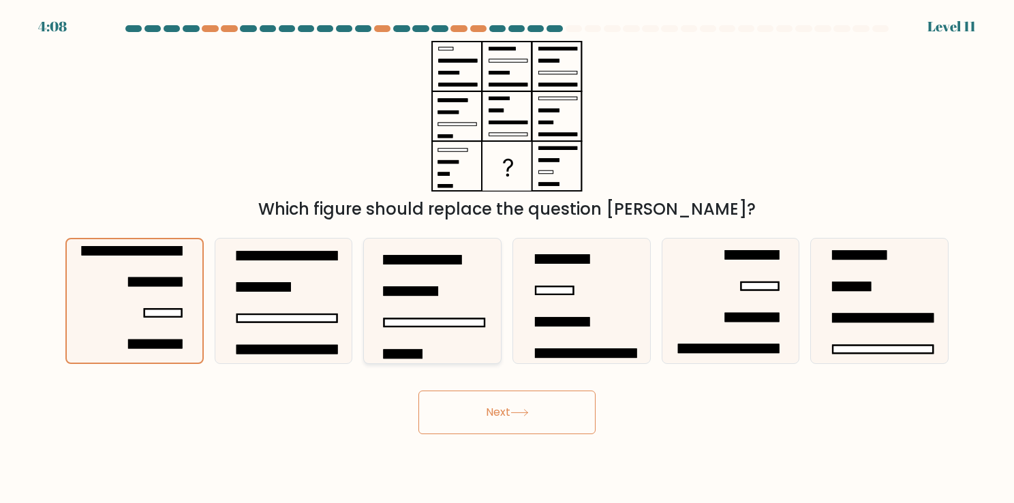
click at [432, 328] on icon at bounding box center [432, 300] width 125 height 125
click at [507, 258] on input "c." at bounding box center [507, 254] width 1 height 7
radio input "true"
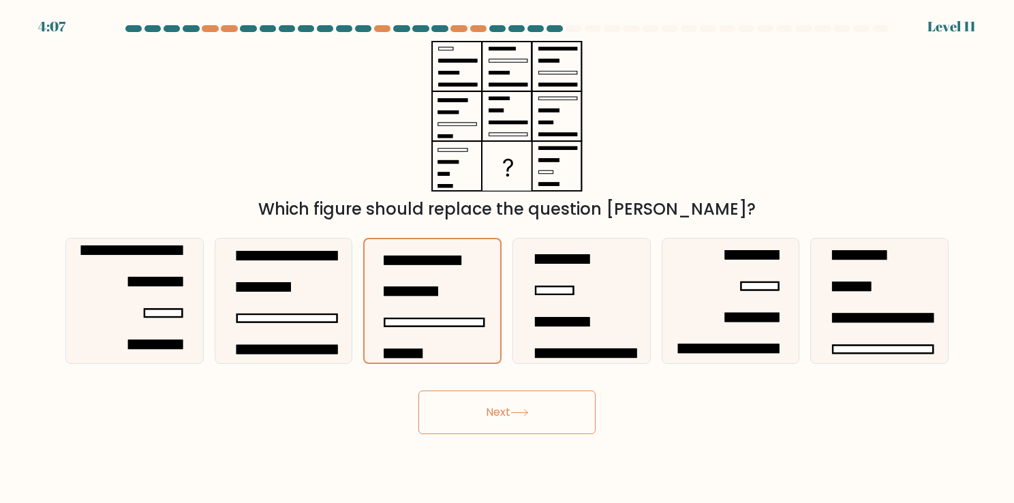
click at [518, 403] on button "Next" at bounding box center [506, 412] width 177 height 44
click at [573, 394] on button "Next" at bounding box center [506, 412] width 177 height 44
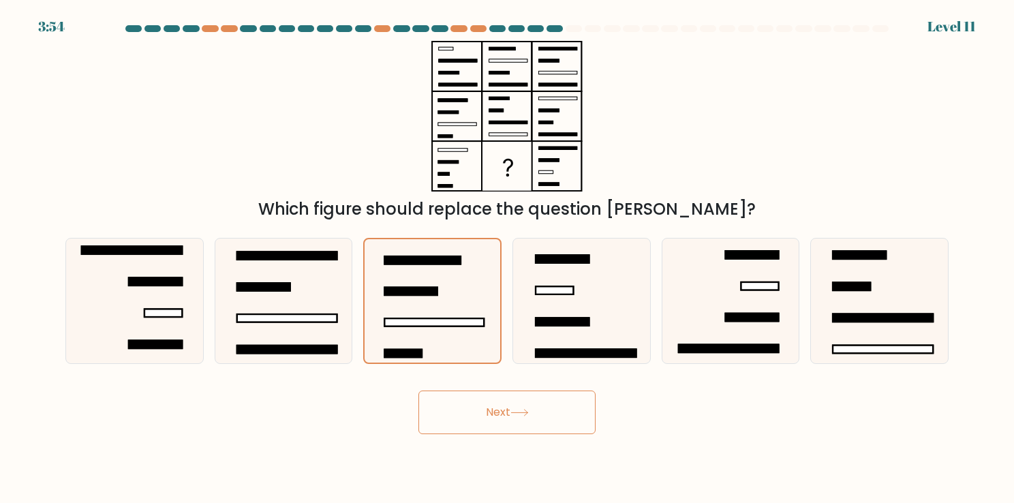
click at [558, 410] on button "Next" at bounding box center [506, 412] width 177 height 44
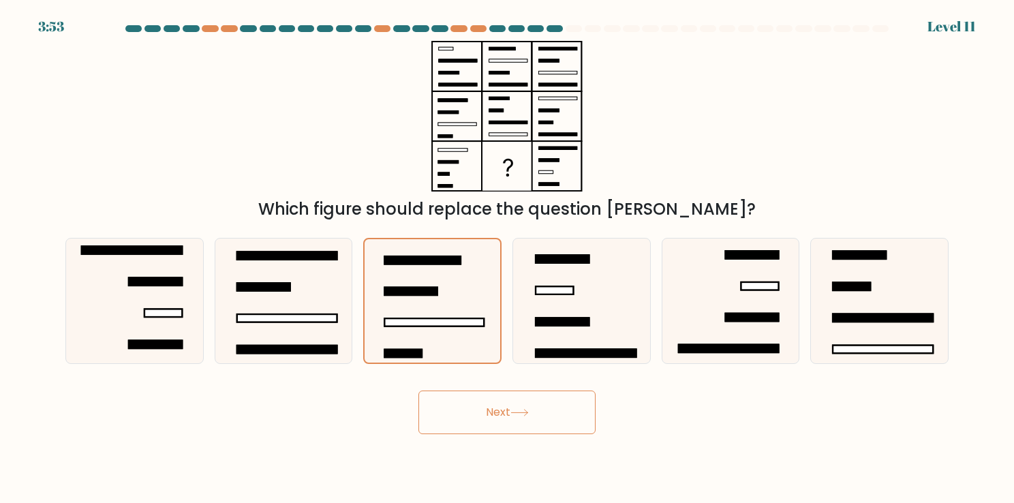
click at [558, 410] on button "Next" at bounding box center [506, 412] width 177 height 44
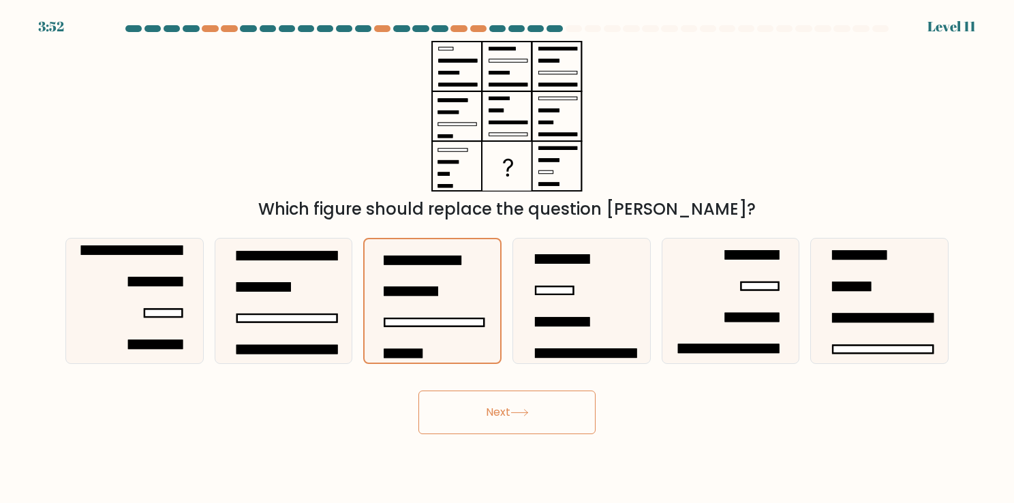
click at [558, 410] on button "Next" at bounding box center [506, 412] width 177 height 44
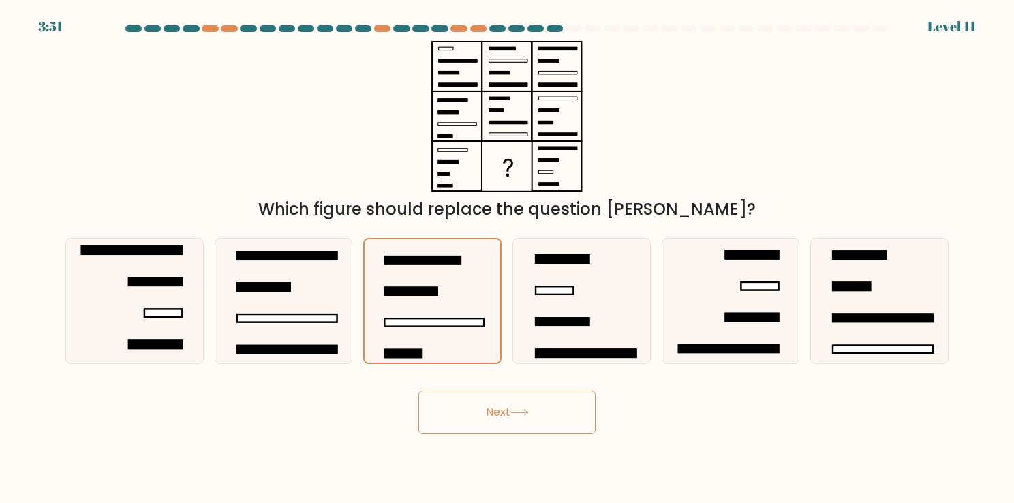
click at [558, 410] on button "Next" at bounding box center [506, 412] width 177 height 44
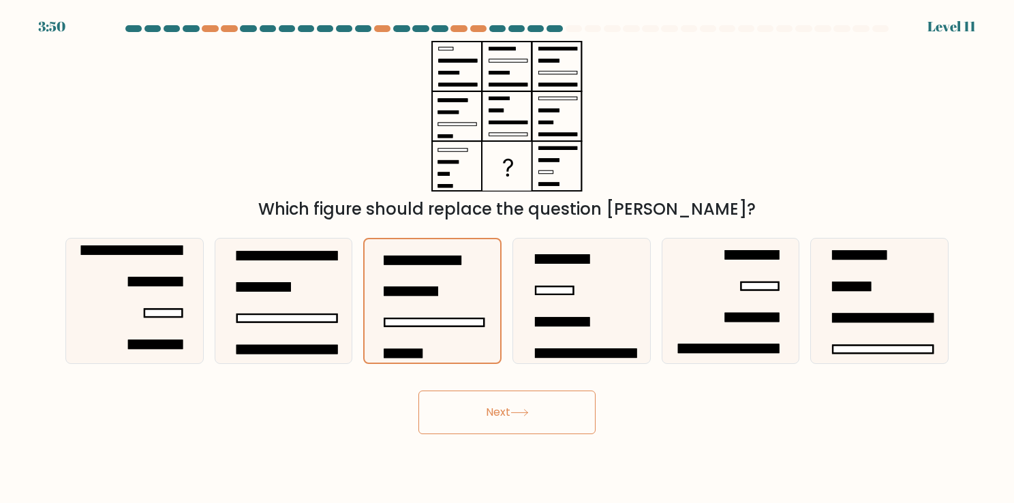
click at [558, 410] on button "Next" at bounding box center [506, 412] width 177 height 44
drag, startPoint x: 558, startPoint y: 410, endPoint x: 504, endPoint y: 335, distance: 92.7
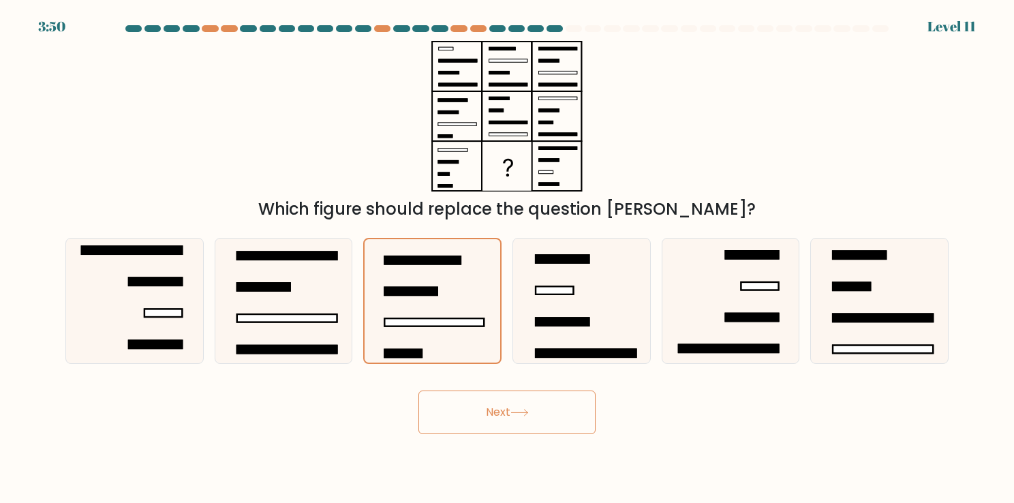
click at [504, 335] on form at bounding box center [507, 229] width 1014 height 409
click at [504, 335] on div "c." at bounding box center [432, 301] width 149 height 126
drag, startPoint x: 515, startPoint y: 108, endPoint x: 510, endPoint y: 170, distance: 62.2
click at [510, 170] on icon at bounding box center [507, 116] width 170 height 151
click at [510, 170] on rect at bounding box center [507, 166] width 48 height 48
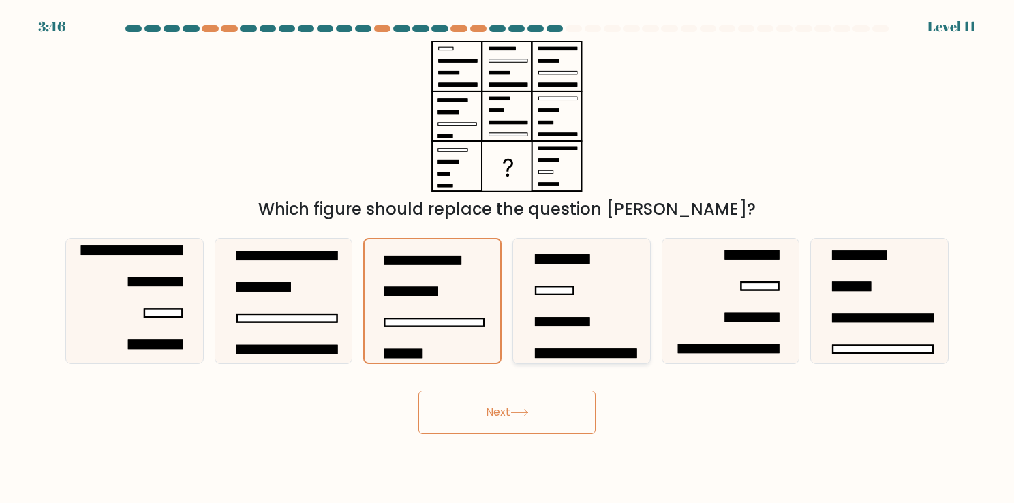
click at [591, 284] on icon at bounding box center [581, 300] width 125 height 125
click at [508, 258] on input "d." at bounding box center [507, 254] width 1 height 7
radio input "true"
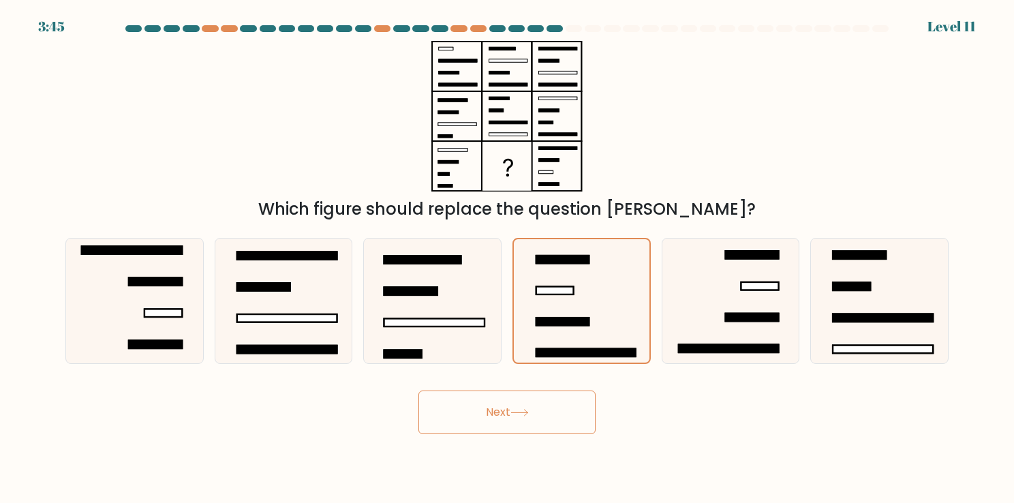
click at [556, 418] on button "Next" at bounding box center [506, 412] width 177 height 44
click at [510, 412] on button "Next" at bounding box center [506, 412] width 177 height 44
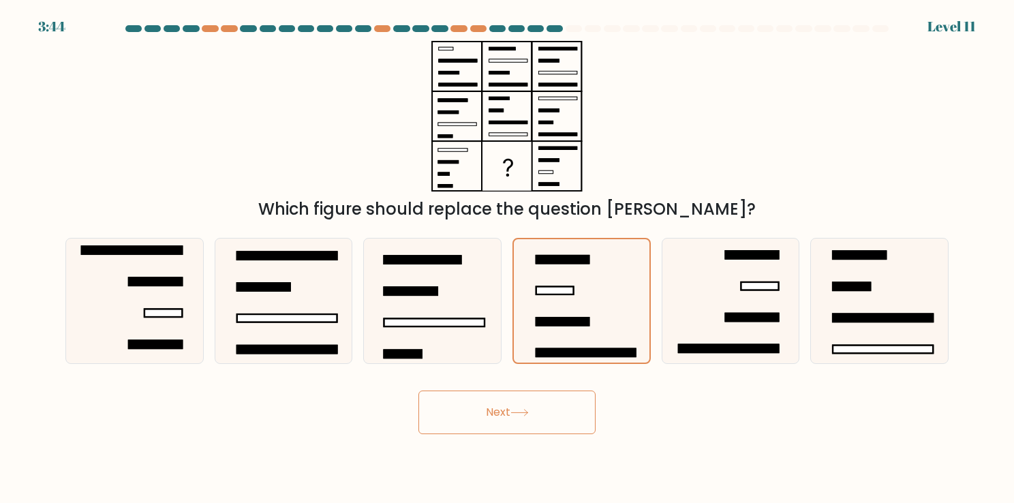
click at [510, 412] on button "Next" at bounding box center [506, 412] width 177 height 44
click at [474, 304] on icon at bounding box center [432, 300] width 125 height 125
click at [507, 258] on input "c." at bounding box center [507, 254] width 1 height 7
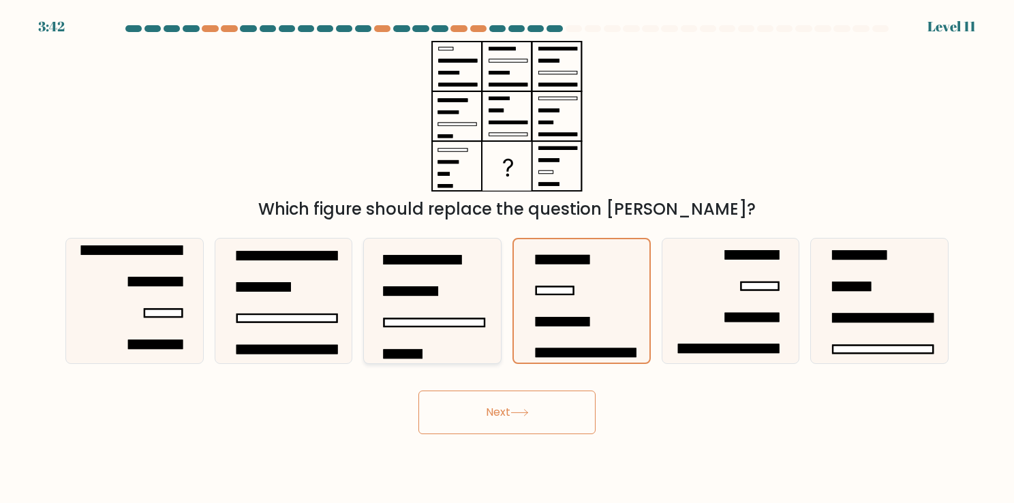
radio input "true"
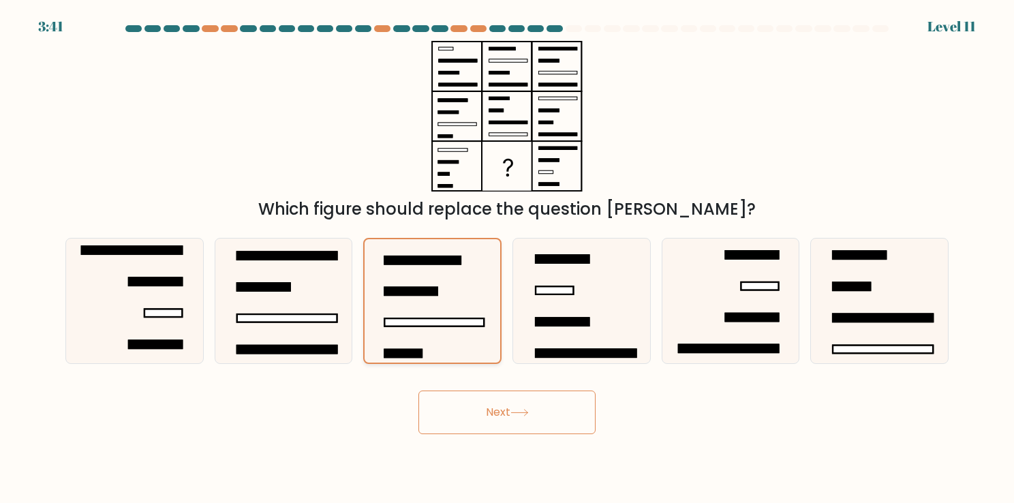
click at [418, 390] on button "Next" at bounding box center [506, 412] width 177 height 44
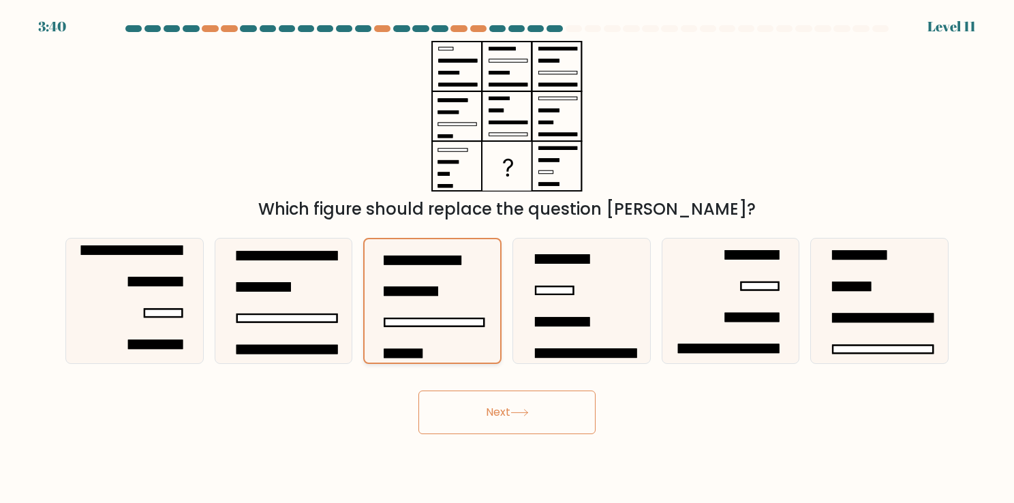
click at [418, 390] on button "Next" at bounding box center [506, 412] width 177 height 44
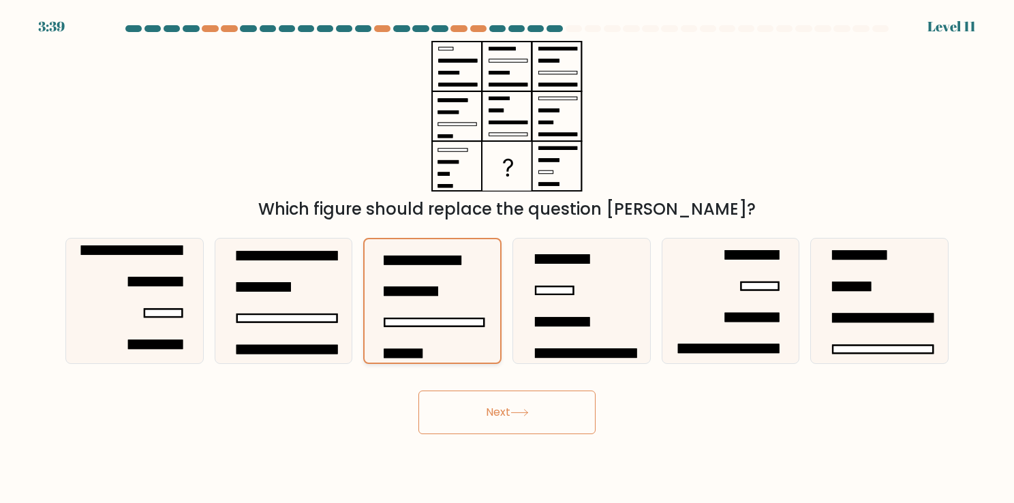
click at [418, 390] on button "Next" at bounding box center [506, 412] width 177 height 44
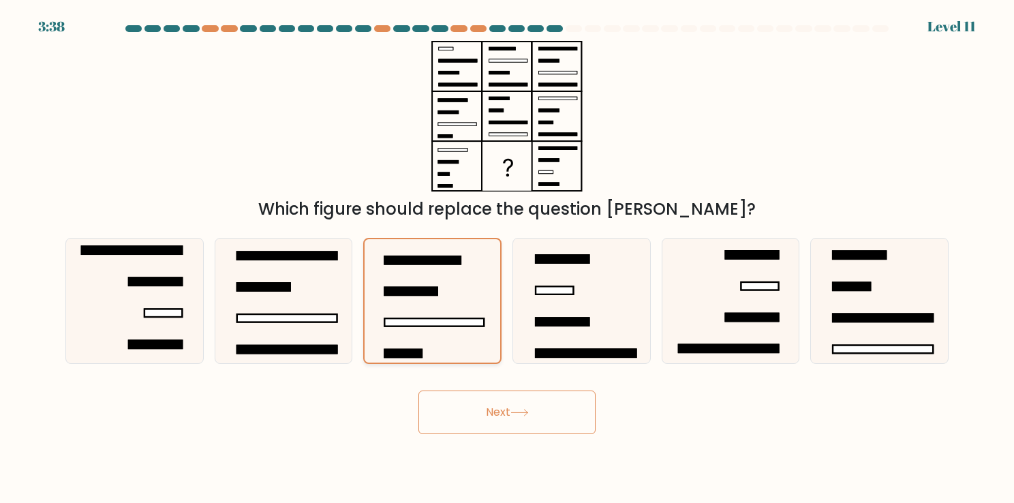
click at [418, 390] on button "Next" at bounding box center [506, 412] width 177 height 44
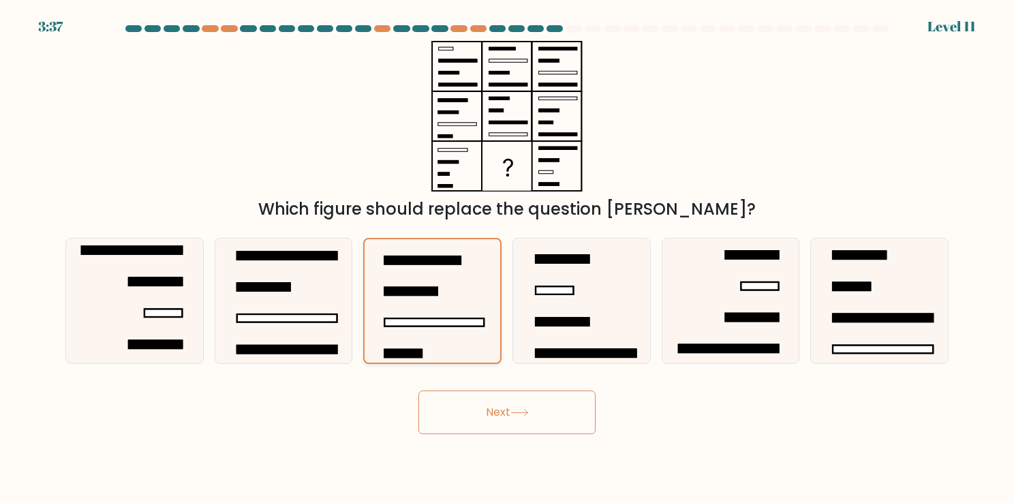
click at [418, 390] on button "Next" at bounding box center [506, 412] width 177 height 44
click at [527, 404] on button "Next" at bounding box center [506, 412] width 177 height 44
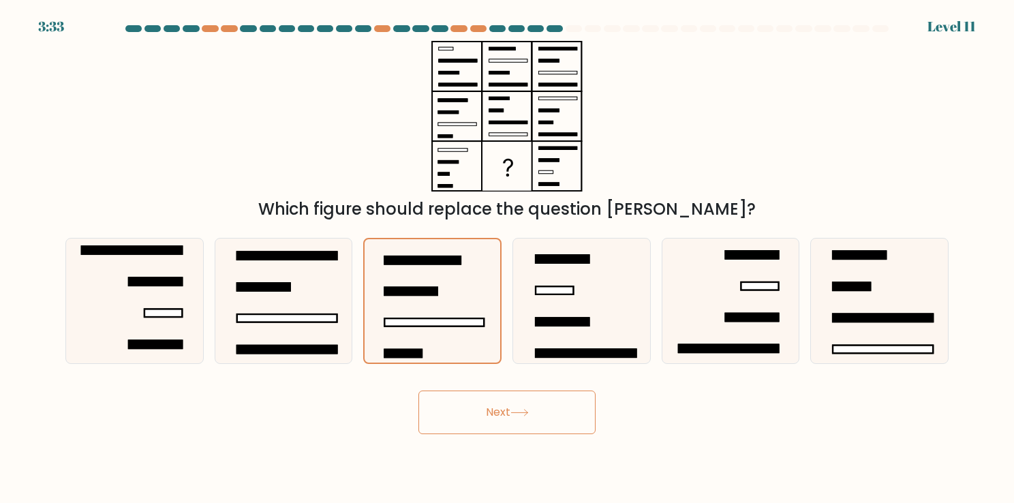
click at [527, 404] on button "Next" at bounding box center [506, 412] width 177 height 44
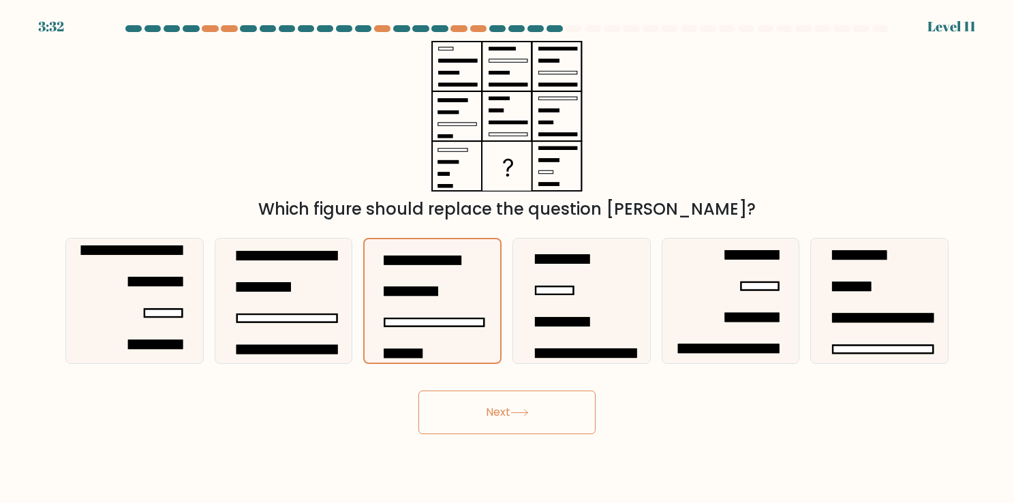
click at [527, 404] on button "Next" at bounding box center [506, 412] width 177 height 44
click at [418, 390] on button "Next" at bounding box center [506, 412] width 177 height 44
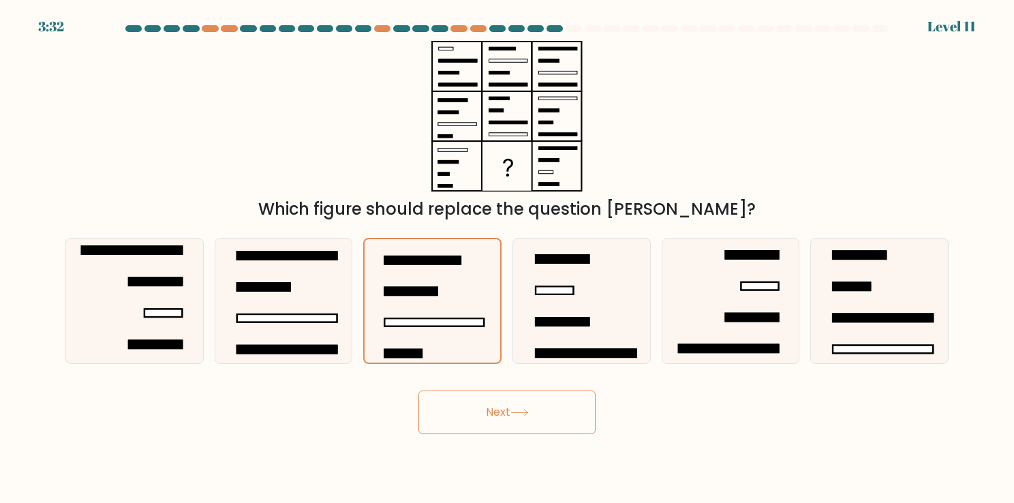
click at [418, 390] on button "Next" at bounding box center [506, 412] width 177 height 44
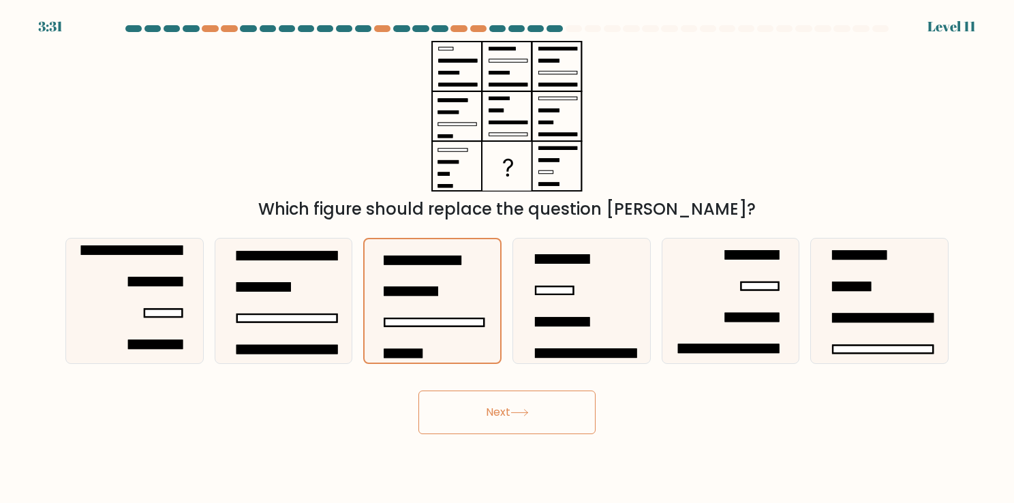
click at [418, 390] on button "Next" at bounding box center [506, 412] width 177 height 44
click at [527, 404] on button "Next" at bounding box center [506, 412] width 177 height 44
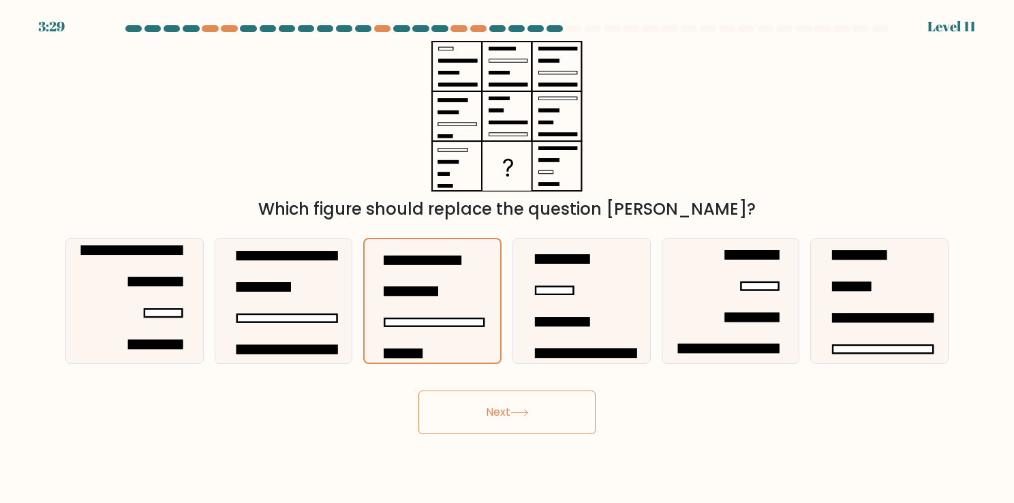
click at [527, 404] on button "Next" at bounding box center [506, 412] width 177 height 44
click at [418, 390] on button "Next" at bounding box center [506, 412] width 177 height 44
click at [487, 323] on icon at bounding box center [432, 300] width 123 height 123
click at [507, 258] on input "c." at bounding box center [507, 254] width 1 height 7
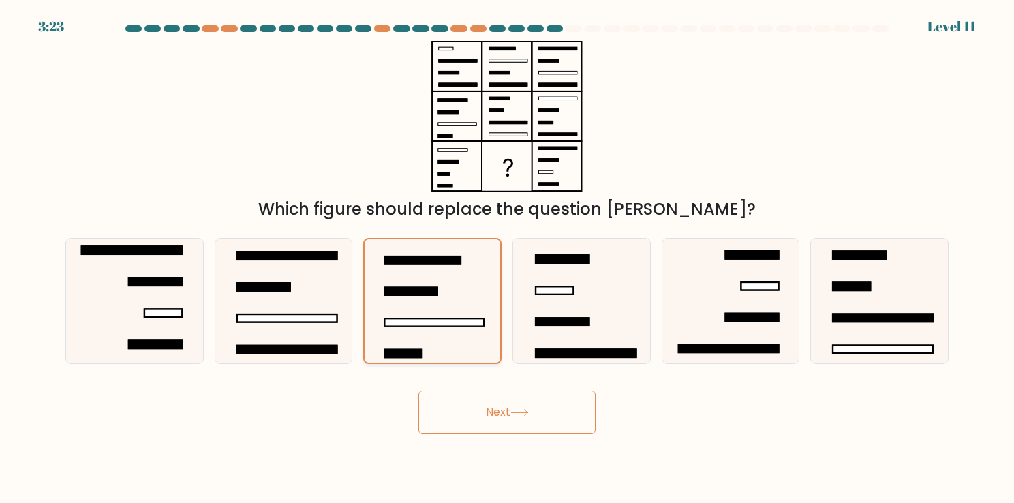
click at [417, 307] on icon at bounding box center [432, 300] width 123 height 123
click at [507, 258] on input "c." at bounding box center [507, 254] width 1 height 7
click at [417, 307] on icon at bounding box center [432, 300] width 123 height 123
click at [507, 258] on input "c." at bounding box center [507, 254] width 1 height 7
click at [417, 307] on icon at bounding box center [432, 300] width 123 height 123
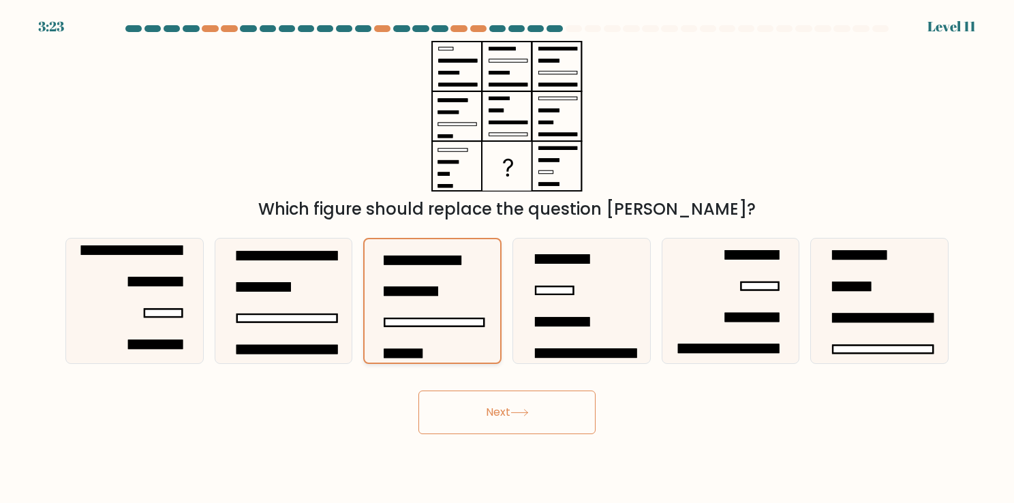
click at [507, 258] on input "c." at bounding box center [507, 254] width 1 height 7
click at [417, 307] on icon at bounding box center [432, 300] width 123 height 123
click at [507, 258] on input "c." at bounding box center [507, 254] width 1 height 7
click at [417, 307] on icon at bounding box center [432, 300] width 123 height 123
click at [507, 258] on input "c." at bounding box center [507, 254] width 1 height 7
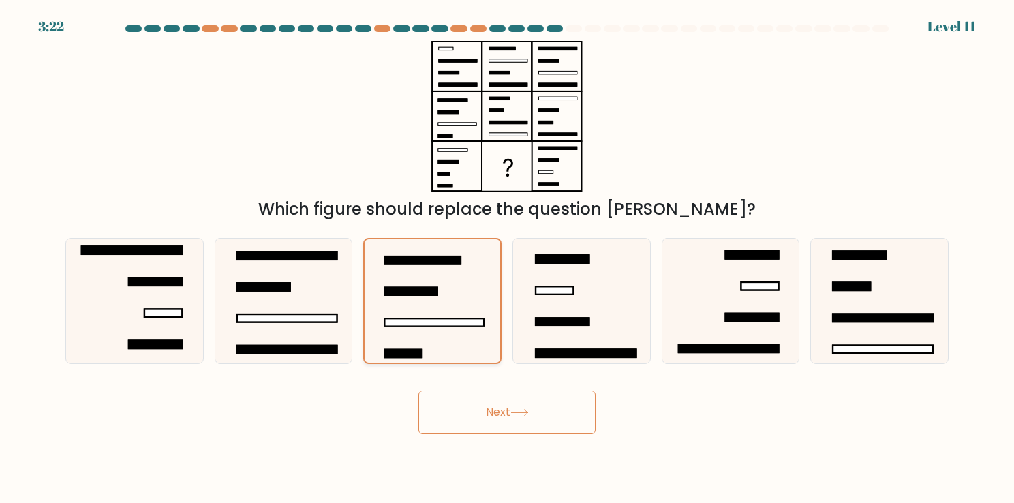
click at [417, 307] on icon at bounding box center [432, 300] width 123 height 123
click at [507, 258] on input "c." at bounding box center [507, 254] width 1 height 7
click at [501, 417] on button "Next" at bounding box center [506, 412] width 177 height 44
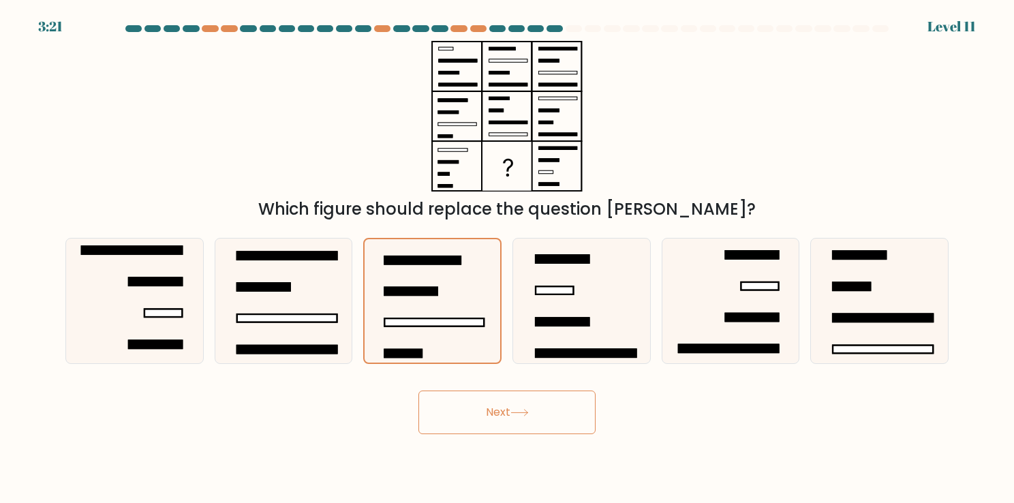
click at [501, 417] on button "Next" at bounding box center [506, 412] width 177 height 44
click at [485, 407] on button "Next" at bounding box center [506, 412] width 177 height 44
drag, startPoint x: 485, startPoint y: 407, endPoint x: 442, endPoint y: 407, distance: 43.6
click at [442, 407] on button "Next" at bounding box center [506, 412] width 177 height 44
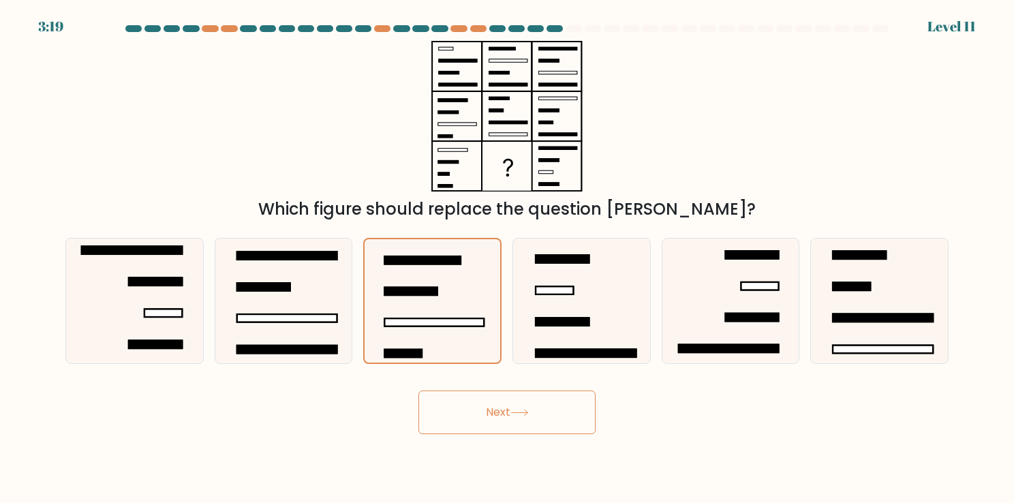
click at [442, 407] on button "Next" at bounding box center [506, 412] width 177 height 44
drag, startPoint x: 442, startPoint y: 407, endPoint x: 548, endPoint y: 420, distance: 107.1
click at [548, 420] on button "Next" at bounding box center [506, 412] width 177 height 44
click at [557, 341] on icon at bounding box center [581, 300] width 125 height 125
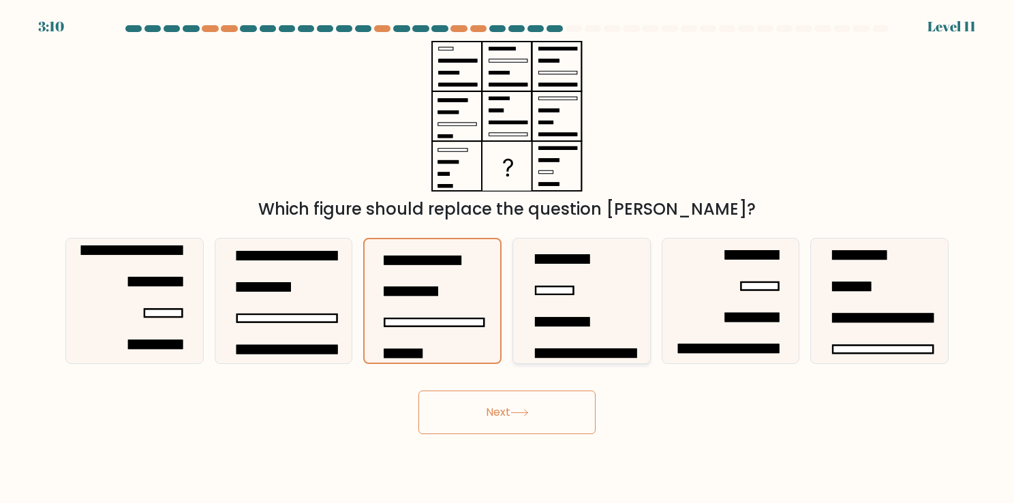
click at [508, 258] on input "d." at bounding box center [507, 254] width 1 height 7
radio input "true"
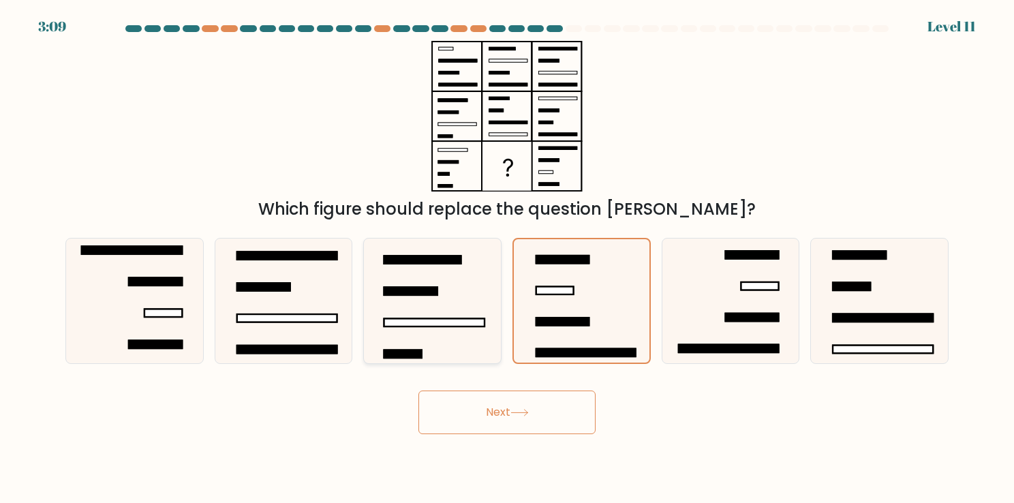
click at [471, 338] on icon at bounding box center [432, 300] width 125 height 125
click at [507, 258] on input "c." at bounding box center [507, 254] width 1 height 7
radio input "true"
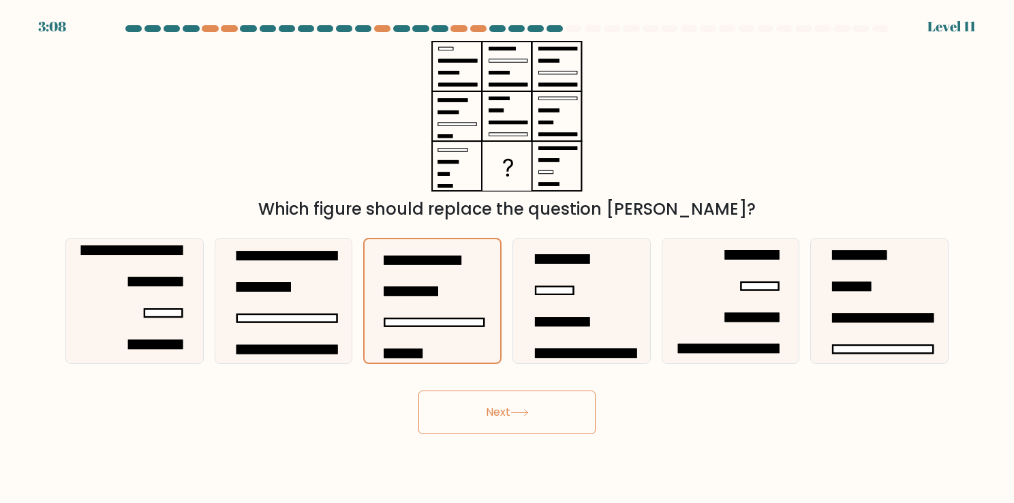
click at [510, 418] on button "Next" at bounding box center [506, 412] width 177 height 44
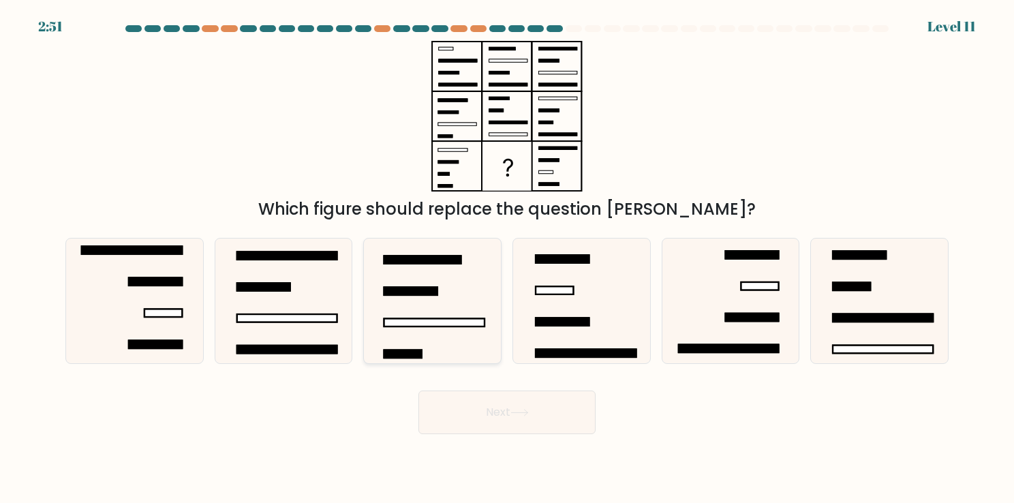
click at [482, 337] on icon at bounding box center [432, 300] width 125 height 125
click at [507, 258] on input "c." at bounding box center [507, 254] width 1 height 7
radio input "true"
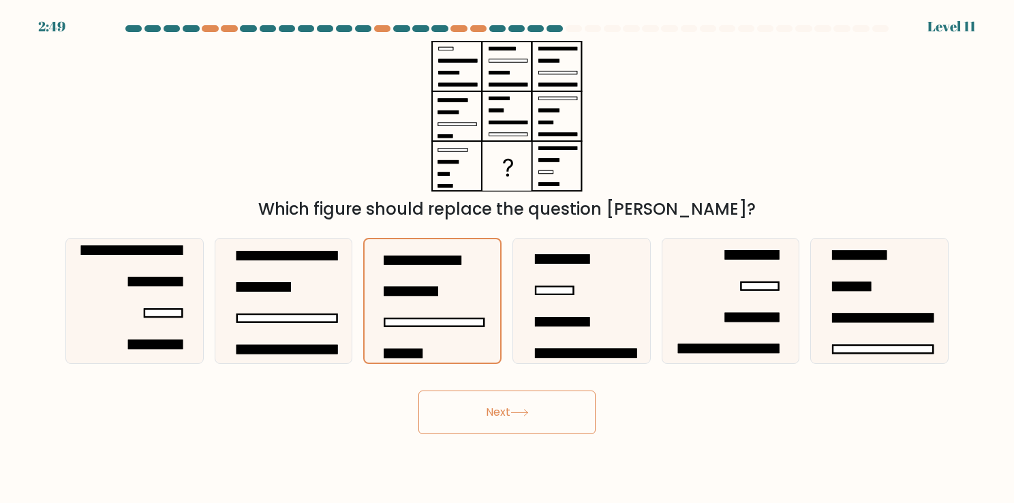
click at [512, 416] on button "Next" at bounding box center [506, 412] width 177 height 44
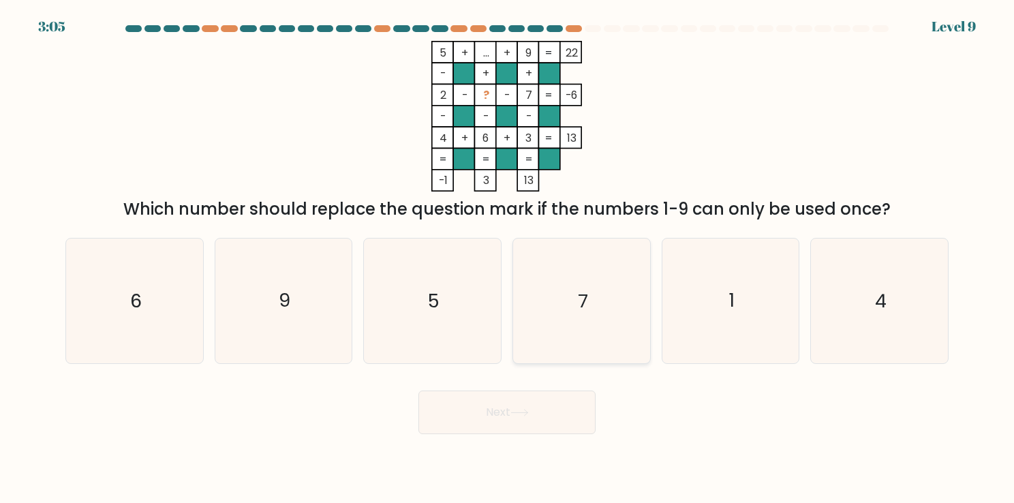
click at [607, 311] on icon "7" at bounding box center [581, 300] width 125 height 125
click at [508, 258] on input "d. 7" at bounding box center [507, 254] width 1 height 7
radio input "true"
click at [739, 332] on icon "1" at bounding box center [730, 300] width 125 height 125
click at [508, 258] on input "e. 1" at bounding box center [507, 254] width 1 height 7
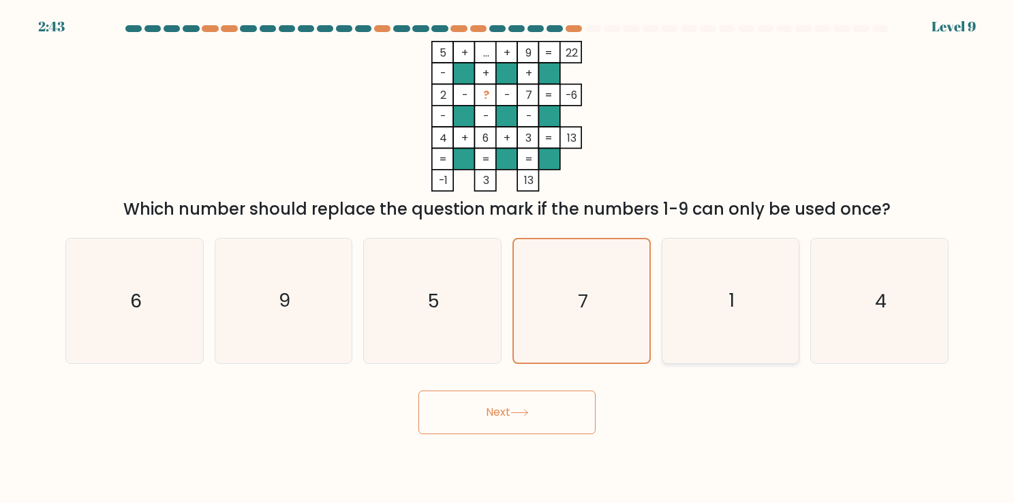
radio input "true"
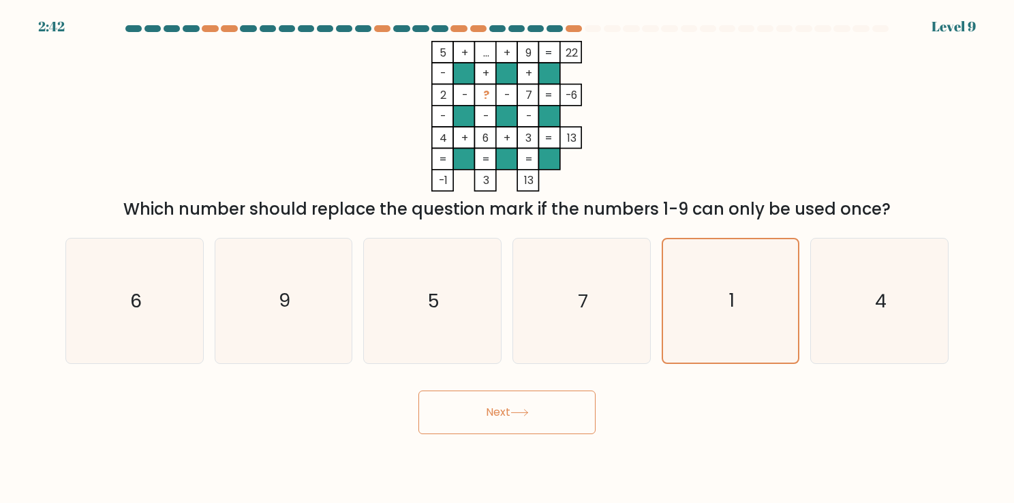
click at [555, 402] on button "Next" at bounding box center [506, 412] width 177 height 44
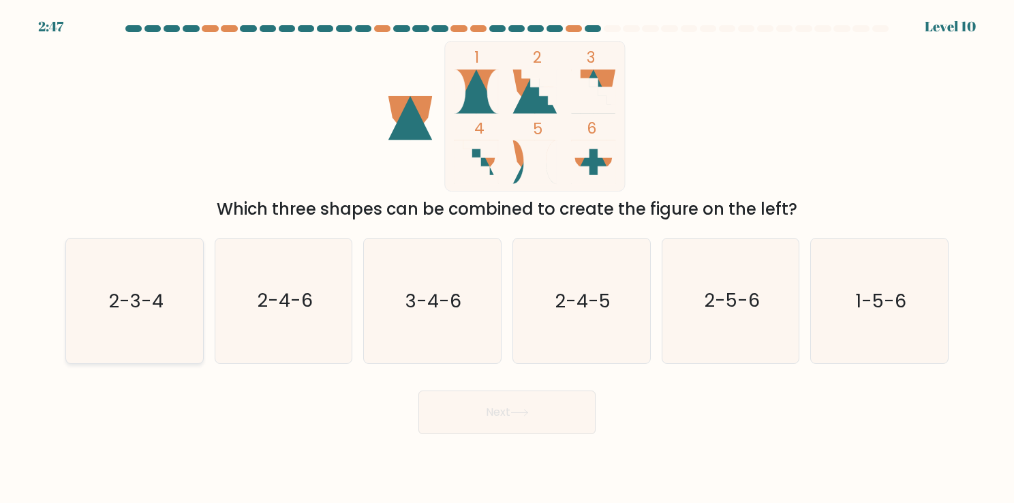
click at [151, 304] on text "2-3-4" at bounding box center [135, 301] width 55 height 27
click at [507, 258] on input "a. 2-3-4" at bounding box center [507, 254] width 1 height 7
radio input "true"
click at [553, 411] on button "Next" at bounding box center [506, 412] width 177 height 44
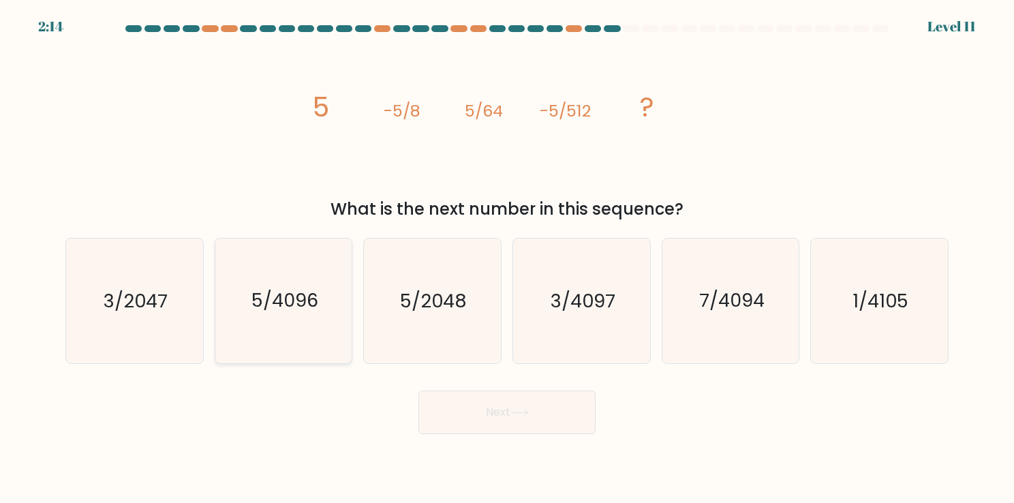
click at [294, 328] on icon "5/4096" at bounding box center [283, 300] width 125 height 125
click at [507, 258] on input "b. 5/4096" at bounding box center [507, 254] width 1 height 7
radio input "true"
click at [544, 421] on button "Next" at bounding box center [506, 412] width 177 height 44
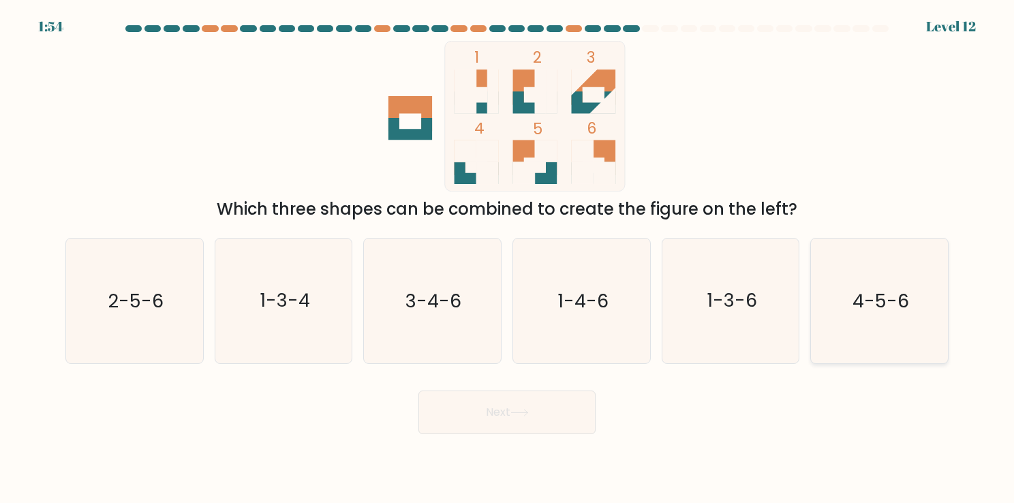
click at [865, 302] on text "4-5-6" at bounding box center [880, 301] width 57 height 27
click at [508, 258] on input "f. 4-5-6" at bounding box center [507, 254] width 1 height 7
radio input "true"
click at [529, 407] on button "Next" at bounding box center [506, 412] width 177 height 44
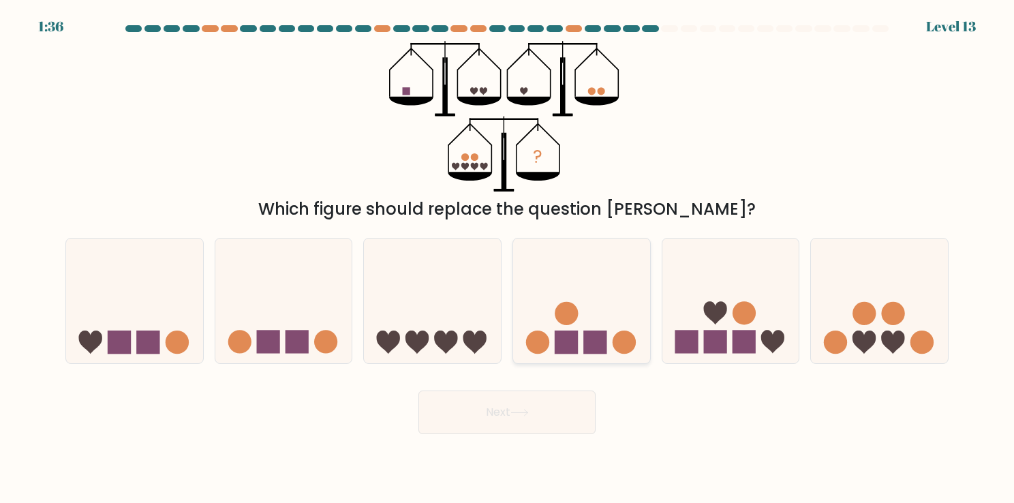
click at [598, 332] on rect at bounding box center [594, 341] width 23 height 23
click at [508, 258] on input "d." at bounding box center [507, 254] width 1 height 7
radio input "true"
click at [544, 409] on button "Next" at bounding box center [506, 412] width 177 height 44
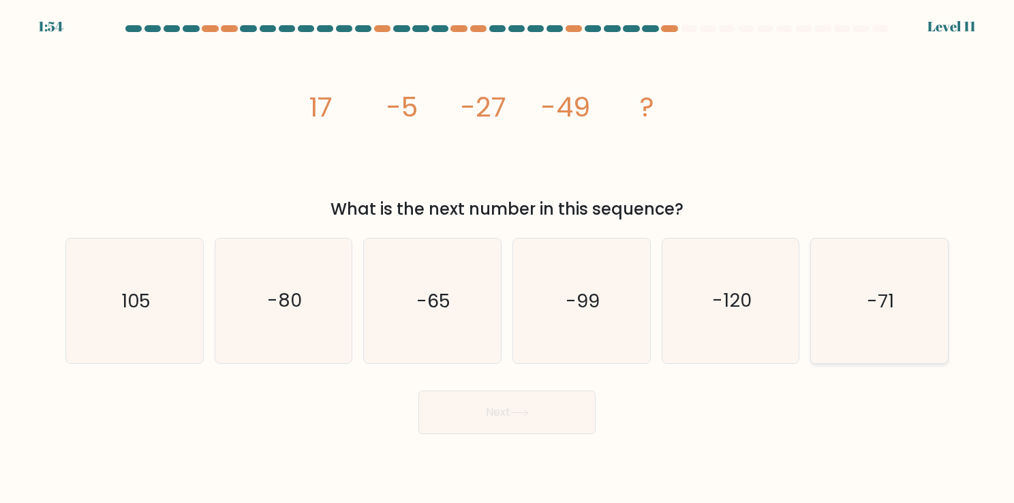
click at [853, 289] on icon "-71" at bounding box center [879, 300] width 125 height 125
click at [508, 258] on input "f. -71" at bounding box center [507, 254] width 1 height 7
radio input "true"
click at [579, 411] on button "Next" at bounding box center [506, 412] width 177 height 44
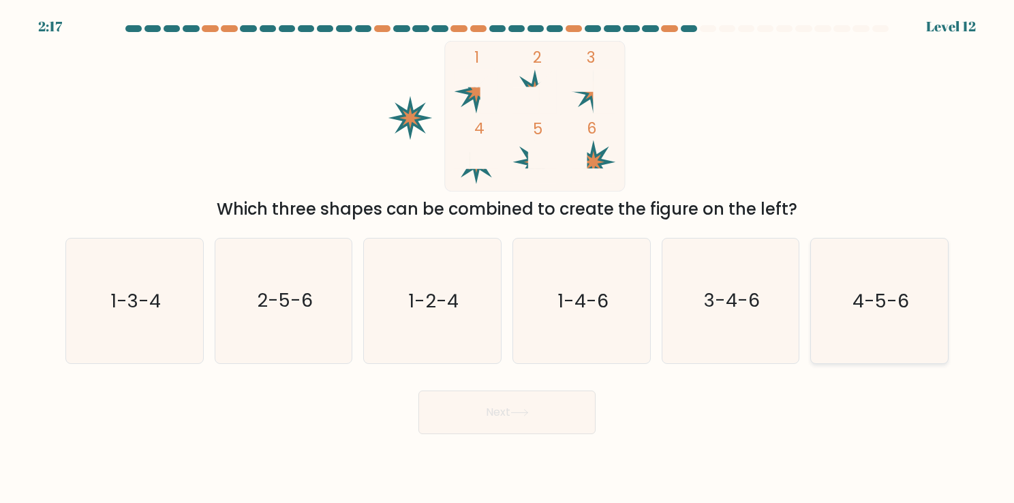
click at [872, 278] on icon "4-5-6" at bounding box center [879, 300] width 125 height 125
click at [508, 258] on input "f. 4-5-6" at bounding box center [507, 254] width 1 height 7
radio input "true"
click at [514, 413] on icon at bounding box center [519, 412] width 18 height 7
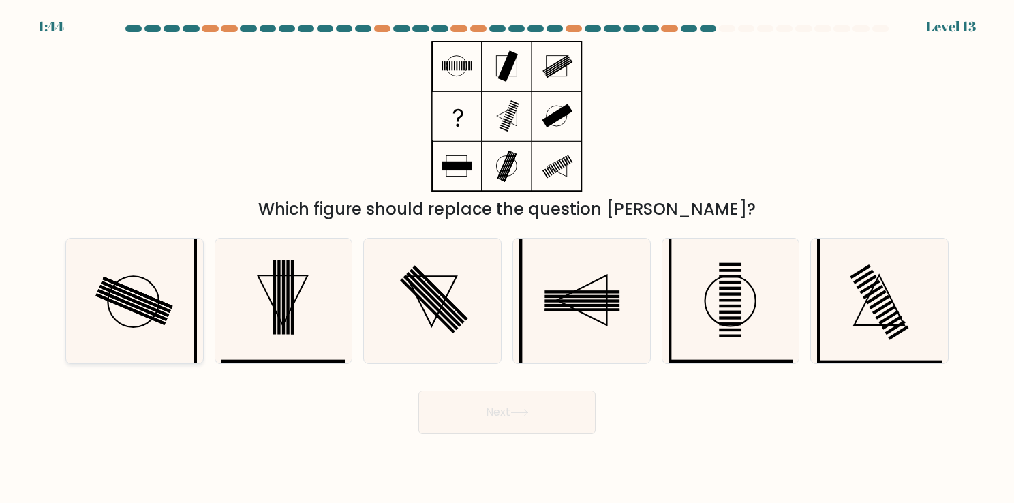
click at [155, 304] on rect at bounding box center [136, 297] width 70 height 32
click at [507, 258] on input "a." at bounding box center [507, 254] width 1 height 7
radio input "true"
click at [501, 427] on button "Next" at bounding box center [506, 412] width 177 height 44
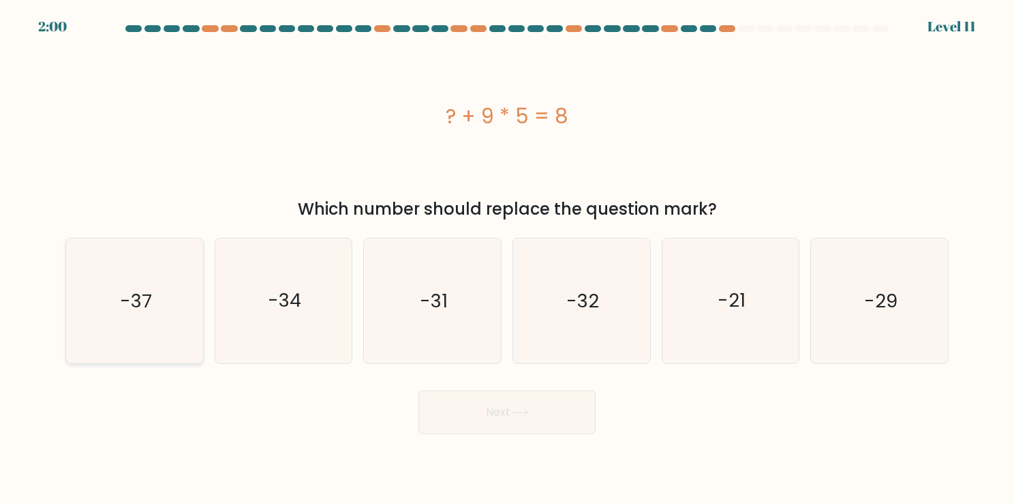
click at [163, 244] on icon "-37" at bounding box center [134, 300] width 125 height 125
click at [507, 251] on input "a. -37" at bounding box center [507, 254] width 1 height 7
radio input "true"
click at [522, 414] on icon at bounding box center [519, 412] width 18 height 7
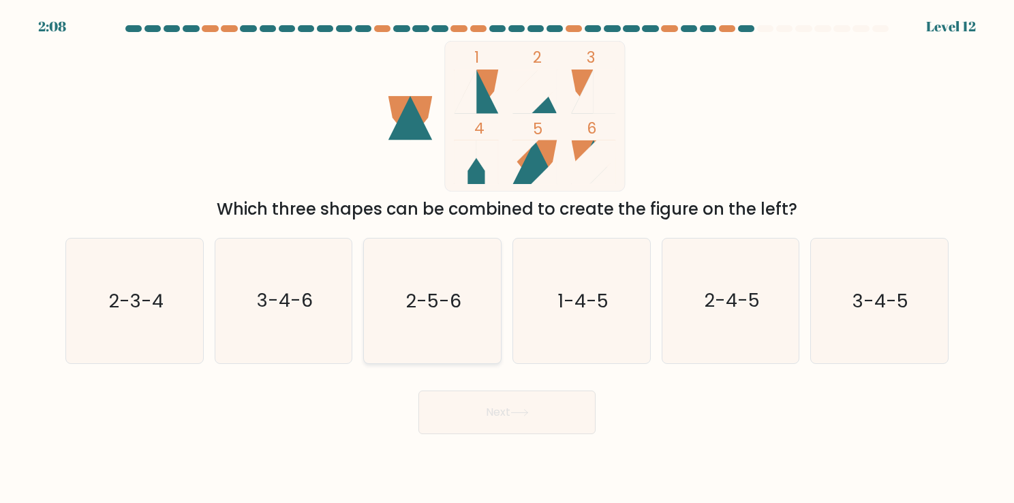
click at [487, 312] on icon "2-5-6" at bounding box center [432, 300] width 125 height 125
click at [507, 258] on input "c. 2-5-6" at bounding box center [507, 254] width 1 height 7
radio input "true"
click at [516, 402] on button "Next" at bounding box center [506, 412] width 177 height 44
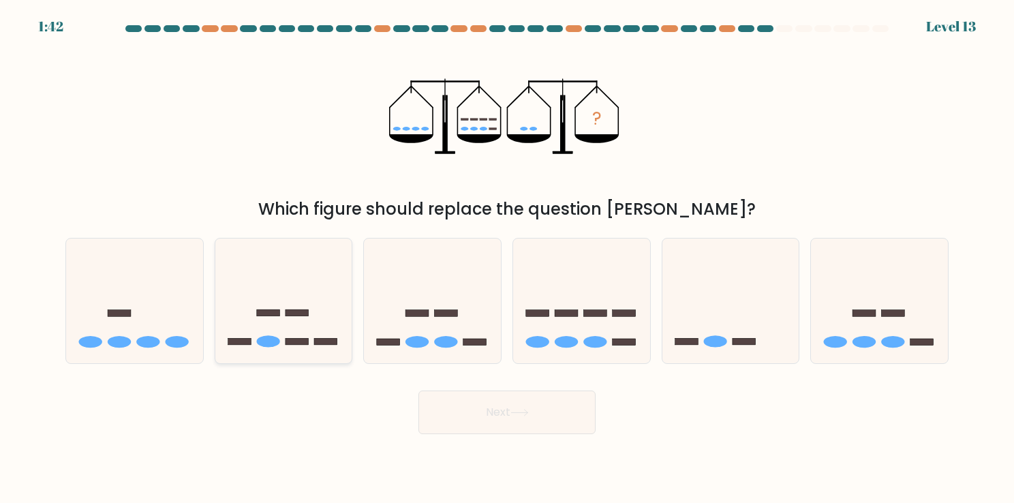
click at [266, 307] on icon at bounding box center [283, 300] width 137 height 113
click at [507, 258] on input "b." at bounding box center [507, 254] width 1 height 7
radio input "true"
click at [503, 400] on button "Next" at bounding box center [506, 412] width 177 height 44
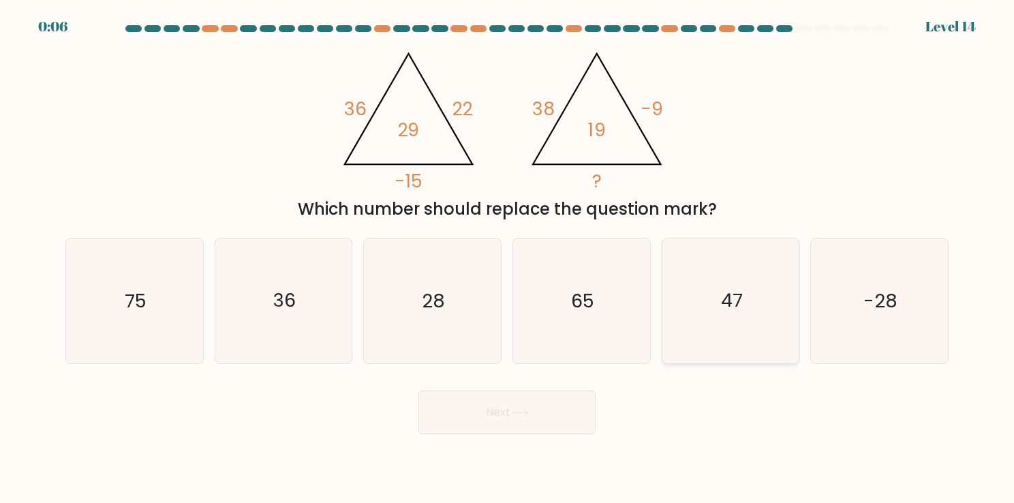
click at [754, 318] on icon "47" at bounding box center [730, 300] width 125 height 125
click at [508, 258] on input "e. 47" at bounding box center [507, 254] width 1 height 7
radio input "true"
click at [540, 402] on button "Next" at bounding box center [506, 412] width 177 height 44
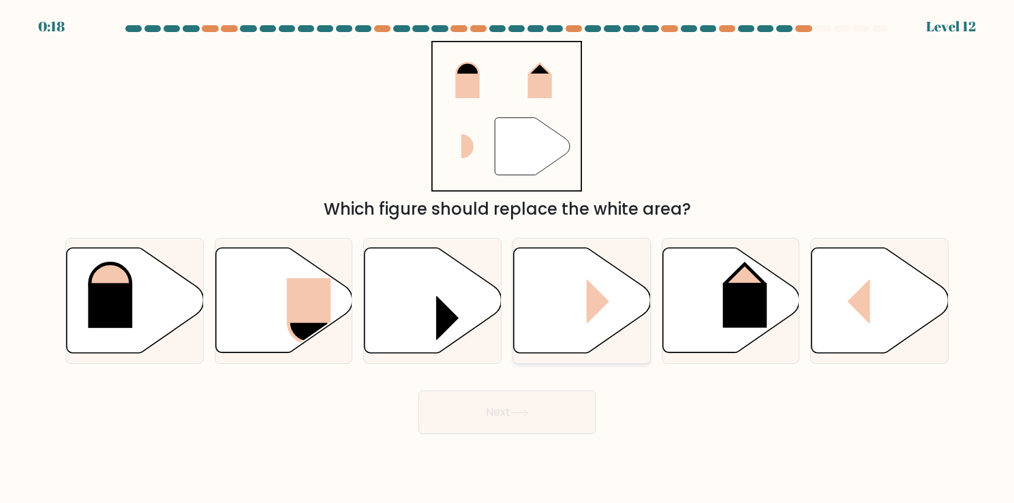
click at [605, 334] on icon at bounding box center [582, 300] width 137 height 105
click at [508, 258] on input "d." at bounding box center [507, 254] width 1 height 7
radio input "true"
click at [518, 411] on icon at bounding box center [519, 412] width 18 height 7
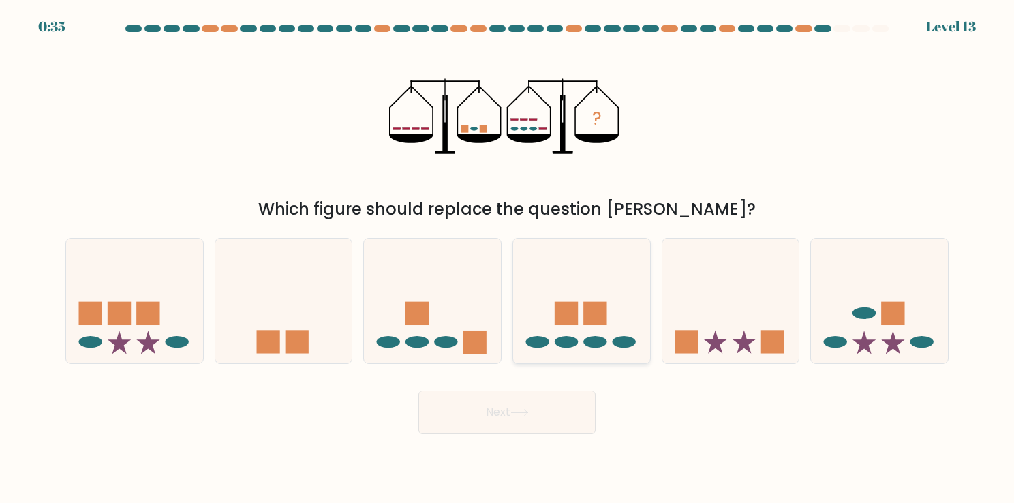
click at [567, 322] on rect at bounding box center [566, 313] width 23 height 23
click at [508, 258] on input "d." at bounding box center [507, 254] width 1 height 7
radio input "true"
click at [534, 419] on button "Next" at bounding box center [506, 412] width 177 height 44
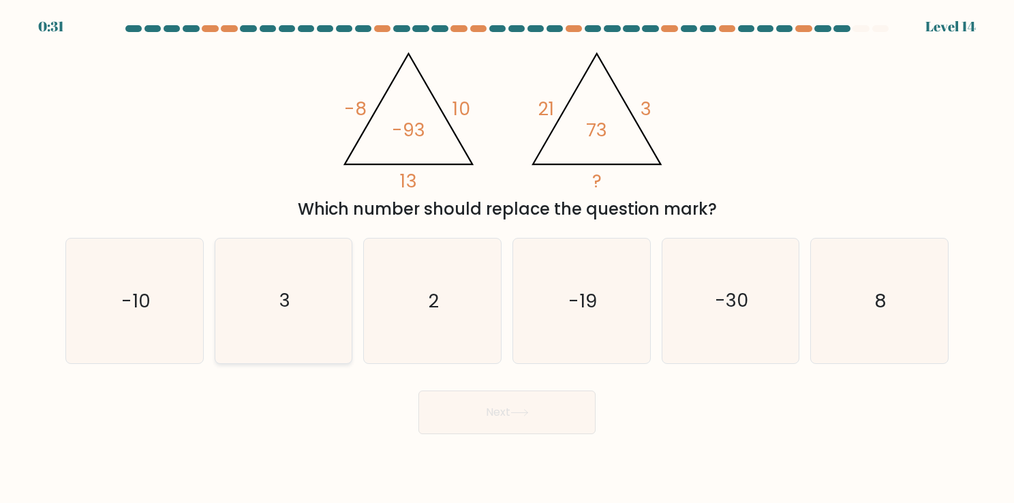
click at [290, 332] on icon "3" at bounding box center [283, 300] width 125 height 125
click at [507, 258] on input "b. 3" at bounding box center [507, 254] width 1 height 7
radio input "true"
click at [505, 410] on button "Next" at bounding box center [506, 412] width 177 height 44
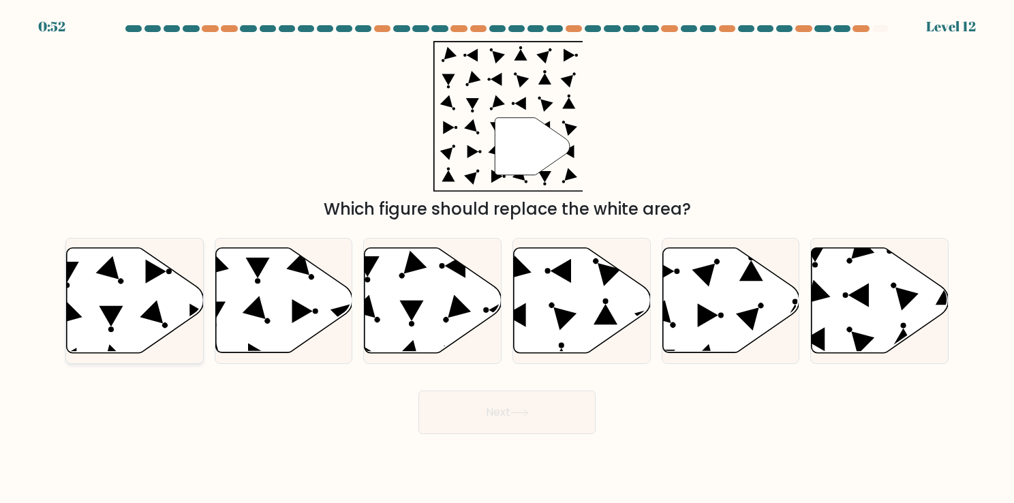
click at [141, 307] on icon at bounding box center [135, 300] width 137 height 105
click at [507, 258] on input "a." at bounding box center [507, 254] width 1 height 7
radio input "true"
click at [399, 301] on icon at bounding box center [433, 300] width 137 height 105
click at [507, 258] on input "c." at bounding box center [507, 254] width 1 height 7
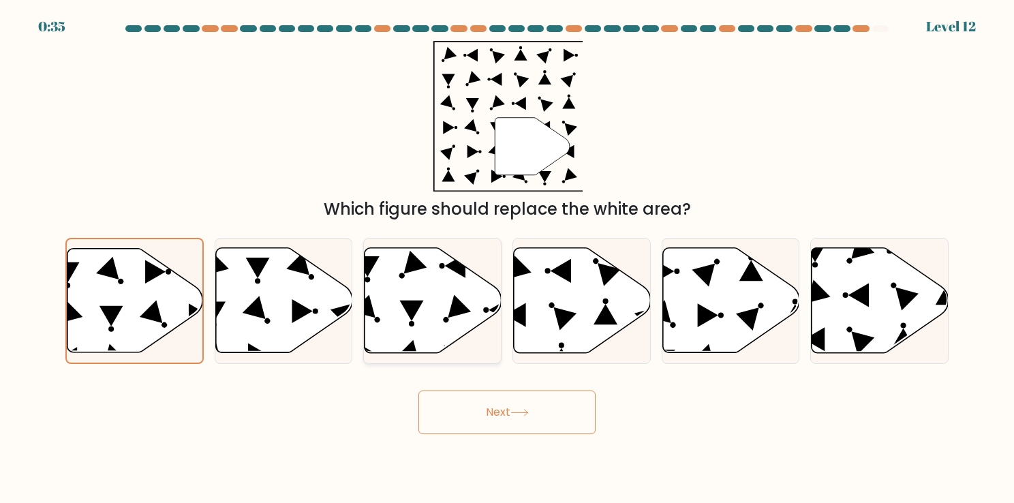
radio input "true"
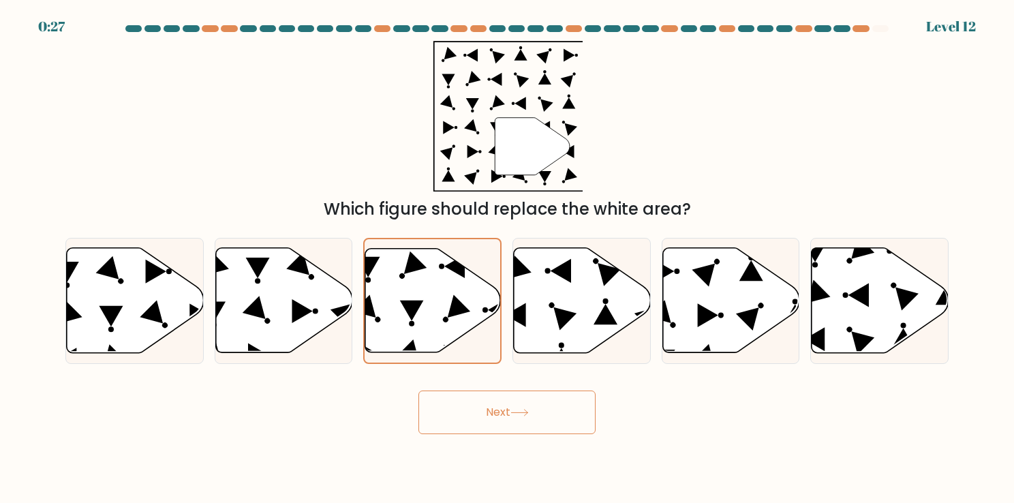
click at [510, 418] on button "Next" at bounding box center [506, 412] width 177 height 44
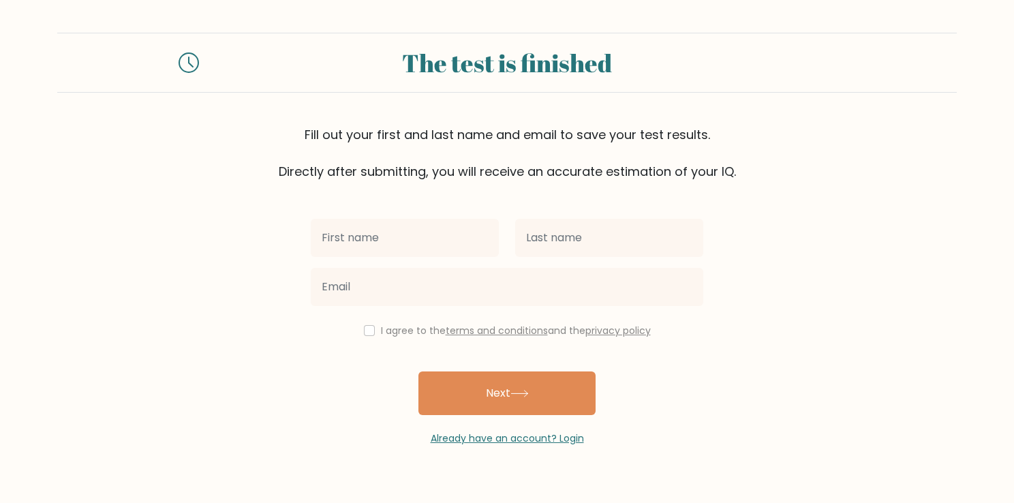
click at [404, 238] on input "text" at bounding box center [405, 238] width 188 height 38
type input "Ardhani"
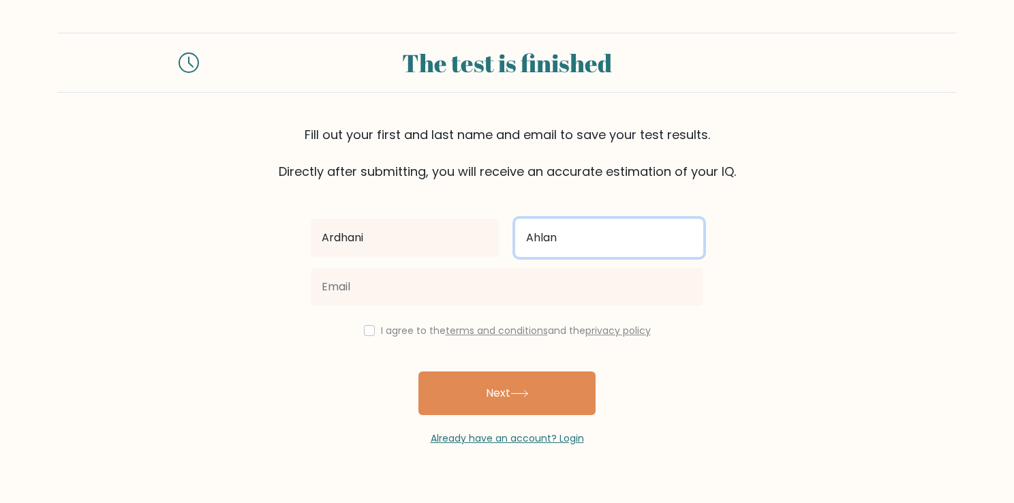
type input "Ahlan"
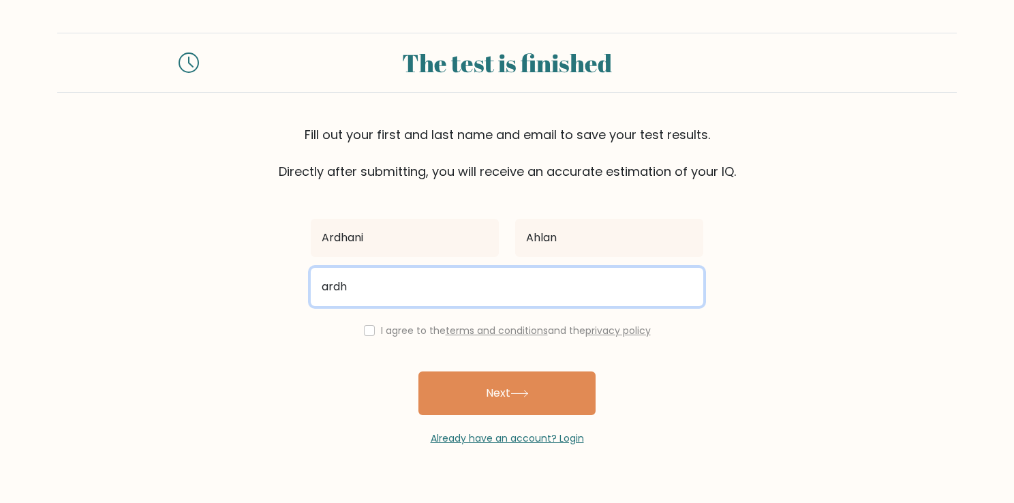
type input "ardhan.official16@gmail.com"
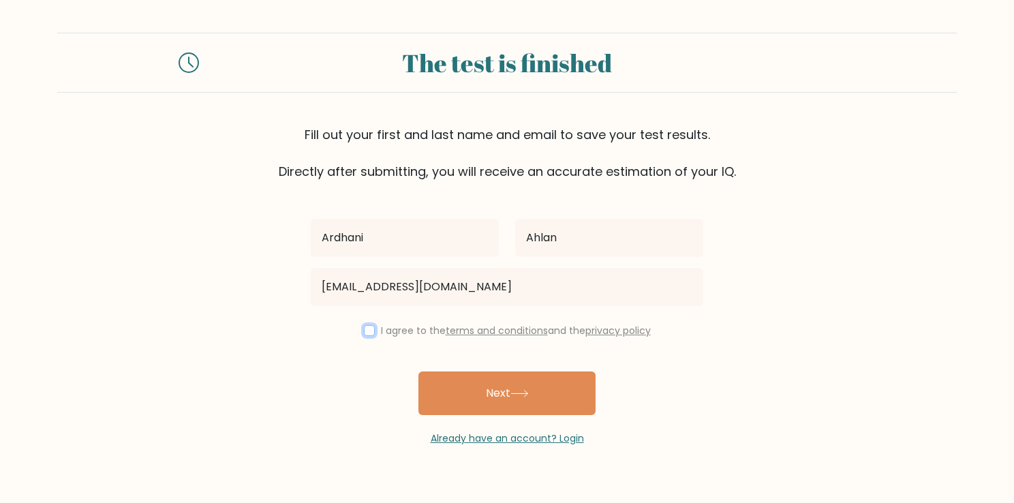
click at [364, 328] on input "checkbox" at bounding box center [369, 330] width 11 height 11
checkbox input "true"
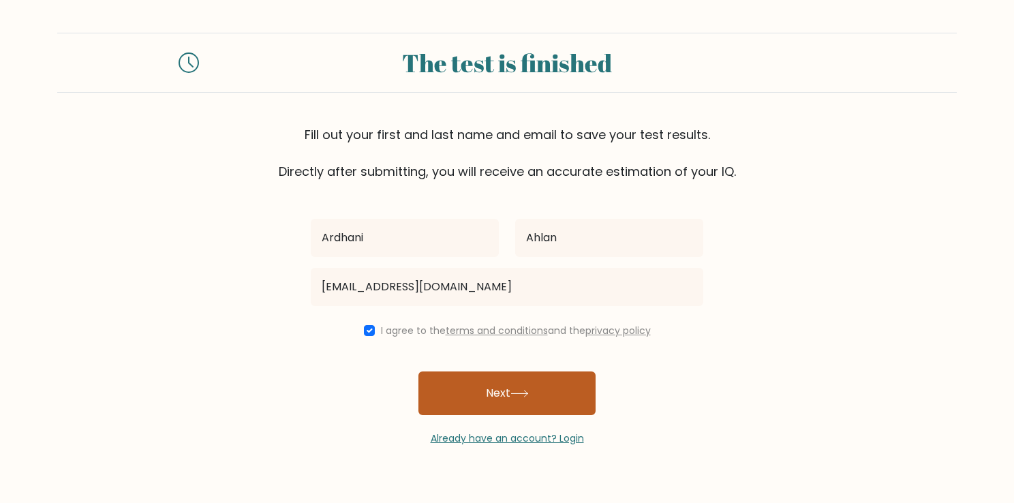
click at [499, 377] on button "Next" at bounding box center [506, 393] width 177 height 44
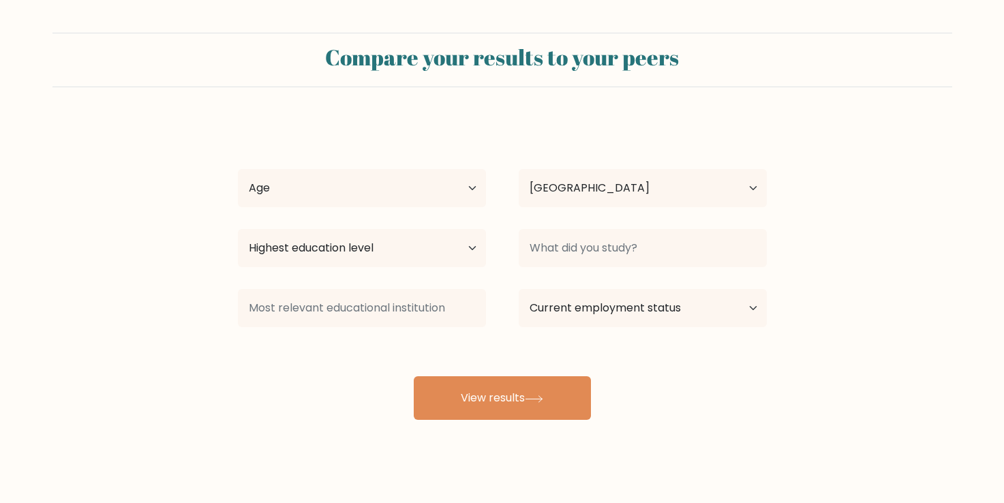
select select "ID"
click at [406, 182] on select "Age Under [DEMOGRAPHIC_DATA] [DEMOGRAPHIC_DATA] [DEMOGRAPHIC_DATA] [DEMOGRAPHIC…" at bounding box center [362, 188] width 248 height 38
select select "18_24"
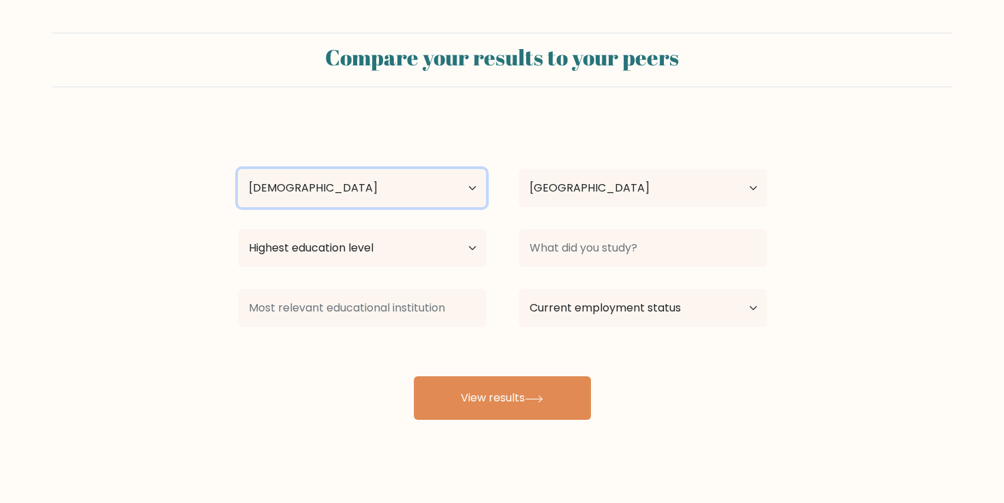
click at [238, 169] on select "Age Under [DEMOGRAPHIC_DATA] [DEMOGRAPHIC_DATA] [DEMOGRAPHIC_DATA] [DEMOGRAPHIC…" at bounding box center [362, 188] width 248 height 38
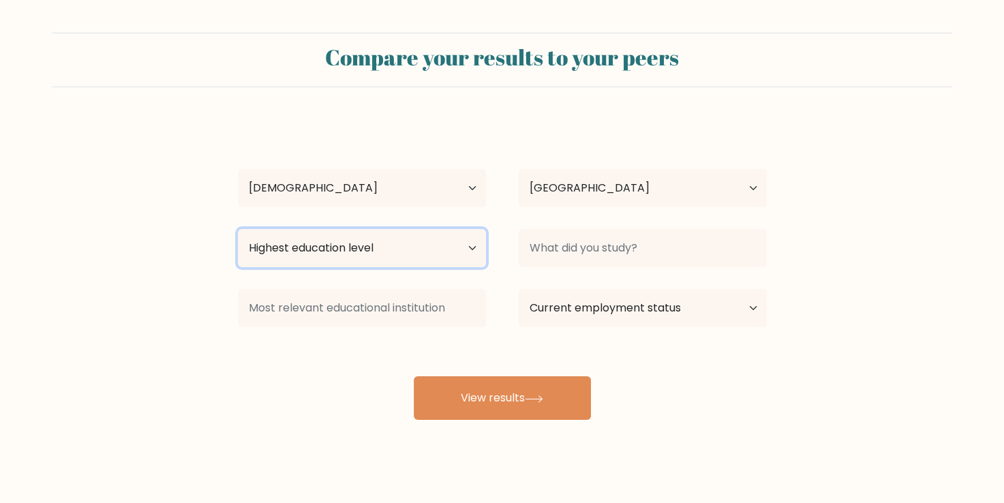
click at [413, 249] on select "Highest education level No schooling Primary Lower Secondary Upper Secondary Oc…" at bounding box center [362, 248] width 248 height 38
select select "bachelors_degree"
click at [238, 229] on select "Highest education level No schooling Primary Lower Secondary Upper Secondary Oc…" at bounding box center [362, 248] width 248 height 38
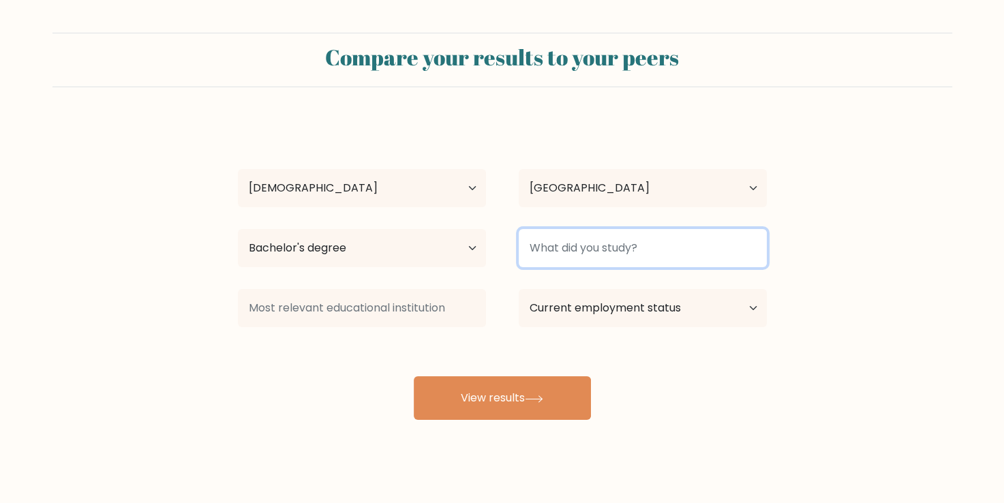
click at [604, 241] on input at bounding box center [643, 248] width 248 height 38
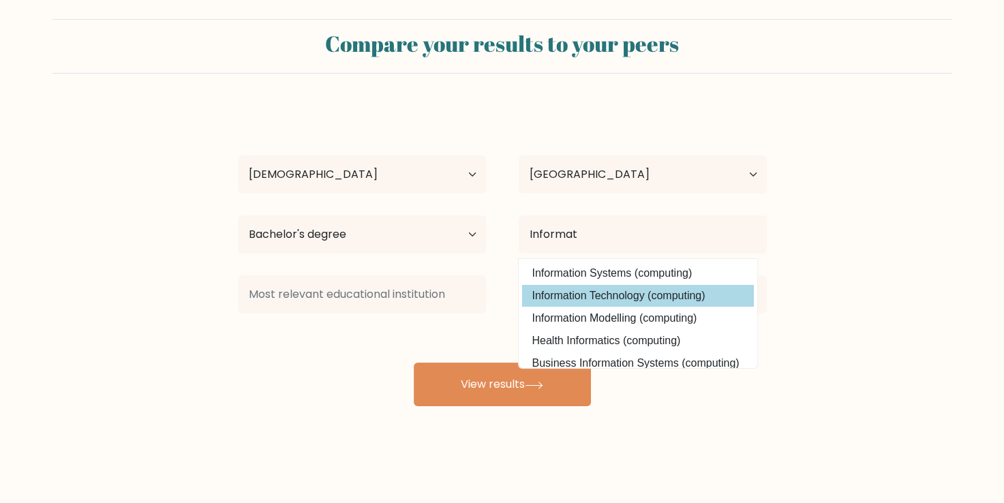
click at [616, 293] on div "Ardhani Ahlan Age Under 18 years old 18-24 years old 25-34 years old 35-44 year…" at bounding box center [502, 256] width 545 height 300
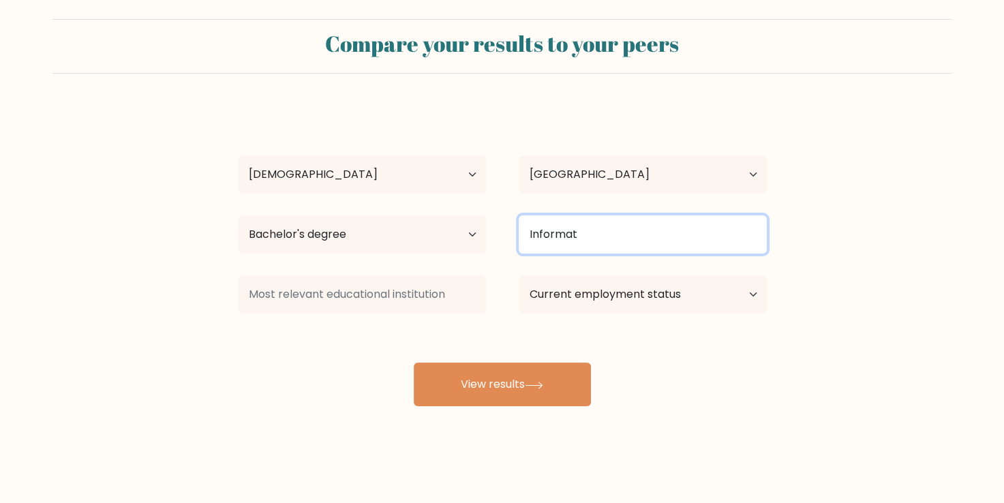
click at [596, 223] on input "Informat" at bounding box center [643, 234] width 248 height 38
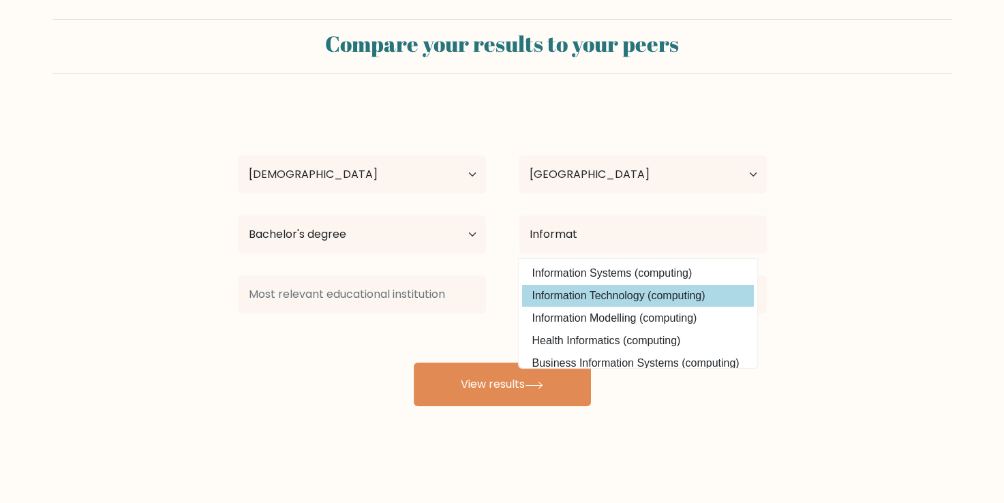
click at [605, 287] on div "Ardhani Ahlan Age Under 18 years old 18-24 years old 25-34 years old 35-44 year…" at bounding box center [502, 256] width 545 height 300
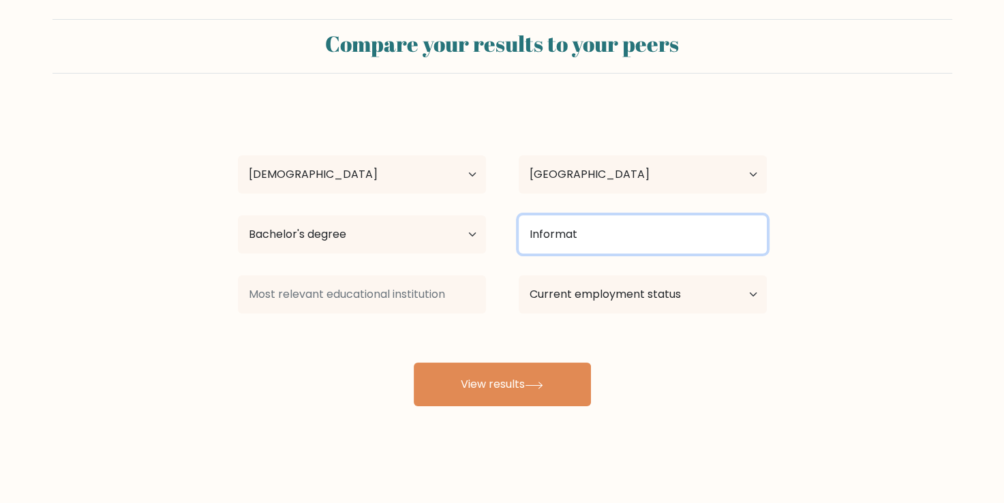
click at [613, 232] on input "Informat" at bounding box center [643, 234] width 248 height 38
type input "Informatika"
click at [414, 362] on button "View results" at bounding box center [502, 384] width 177 height 44
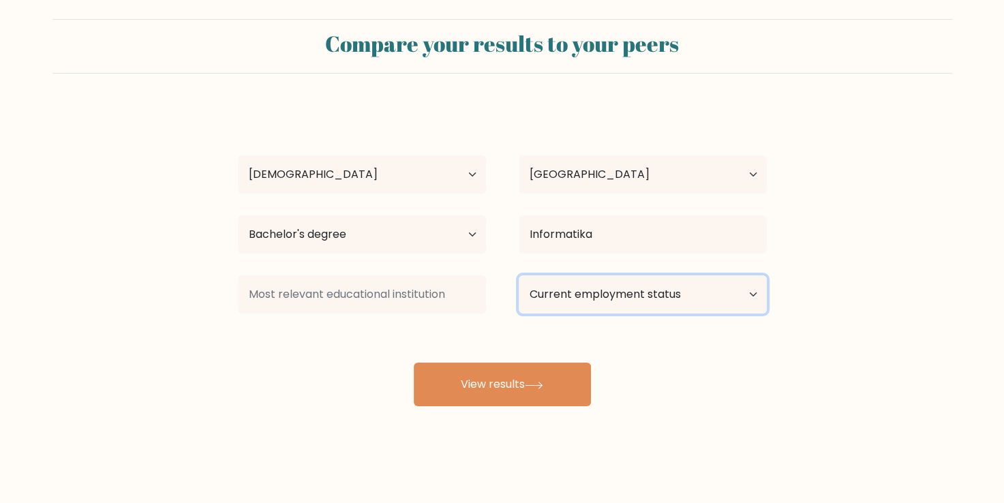
click at [614, 289] on select "Current employment status Employed Student Retired Other / prefer not to answer" at bounding box center [643, 294] width 248 height 38
click at [519, 275] on select "Current employment status Employed Student Retired Other / prefer not to answer" at bounding box center [643, 294] width 248 height 38
click at [662, 296] on select "Current employment status Employed Student Retired Other / prefer not to answer" at bounding box center [643, 294] width 248 height 38
select select "student"
click at [519, 275] on select "Current employment status Employed Student Retired Other / prefer not to answer" at bounding box center [643, 294] width 248 height 38
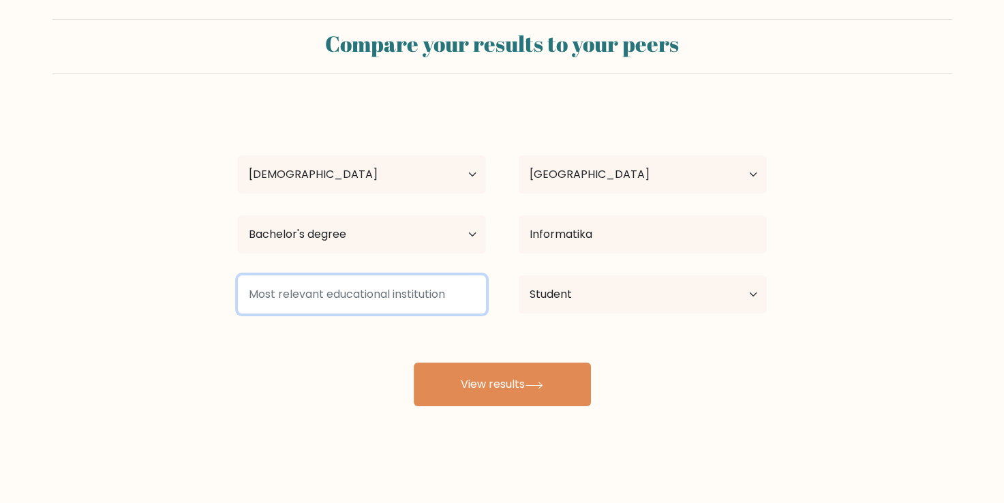
click at [362, 305] on input at bounding box center [362, 294] width 248 height 38
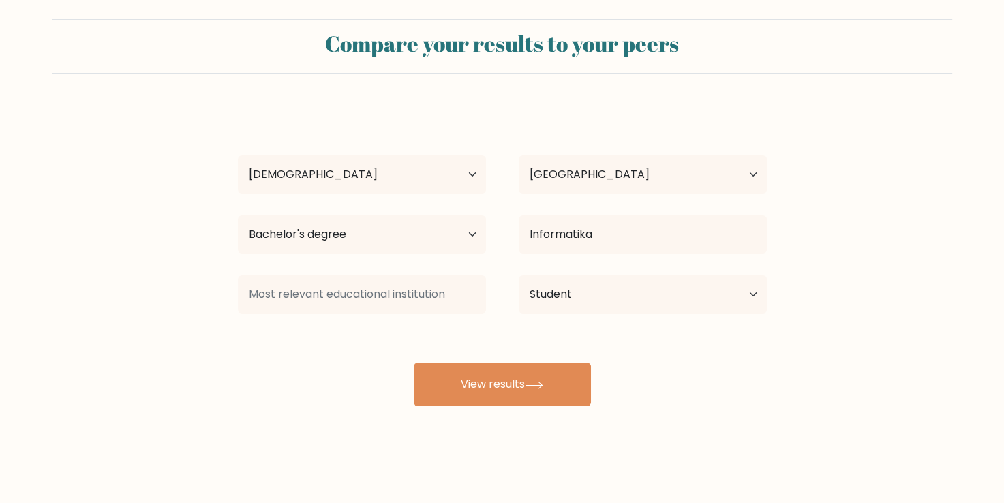
click at [196, 188] on form "Compare your results to your peers Ardhani Ahlan Age Under 18 years old 18-24 y…" at bounding box center [502, 212] width 1004 height 387
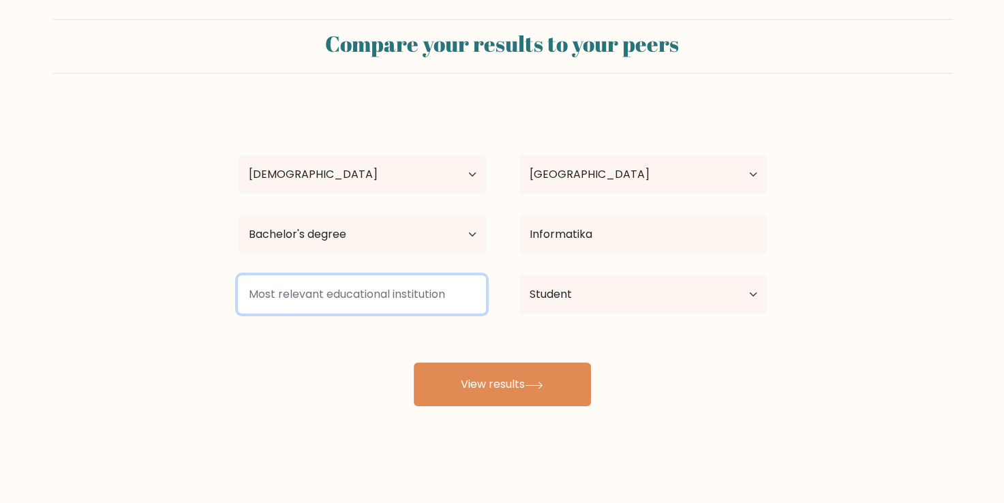
click at [369, 296] on input at bounding box center [362, 294] width 248 height 38
type input "C"
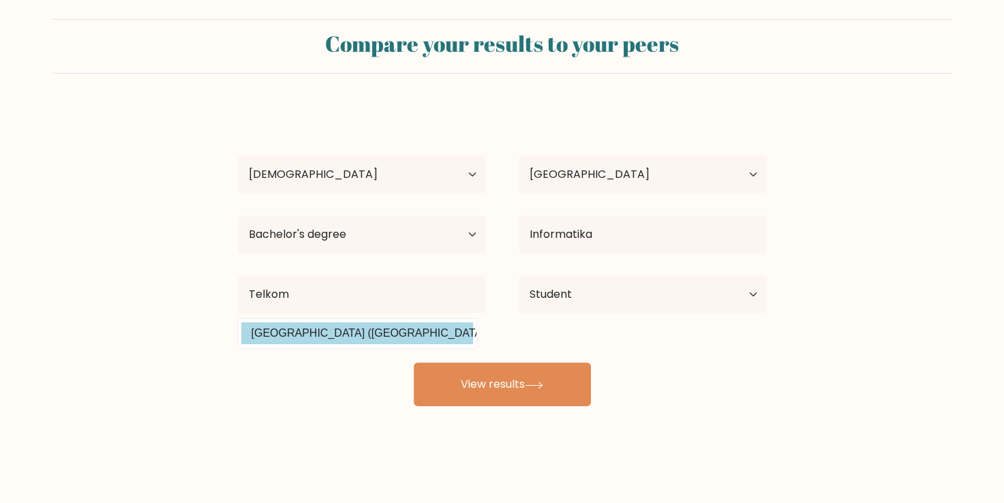
click at [338, 343] on div "Ardhani Ahlan Age Under 18 years old 18-24 years old 25-34 years old 35-44 year…" at bounding box center [502, 256] width 545 height 300
click at [393, 313] on div "Telkom Universitas Telkom (Indonesia)" at bounding box center [361, 294] width 281 height 49
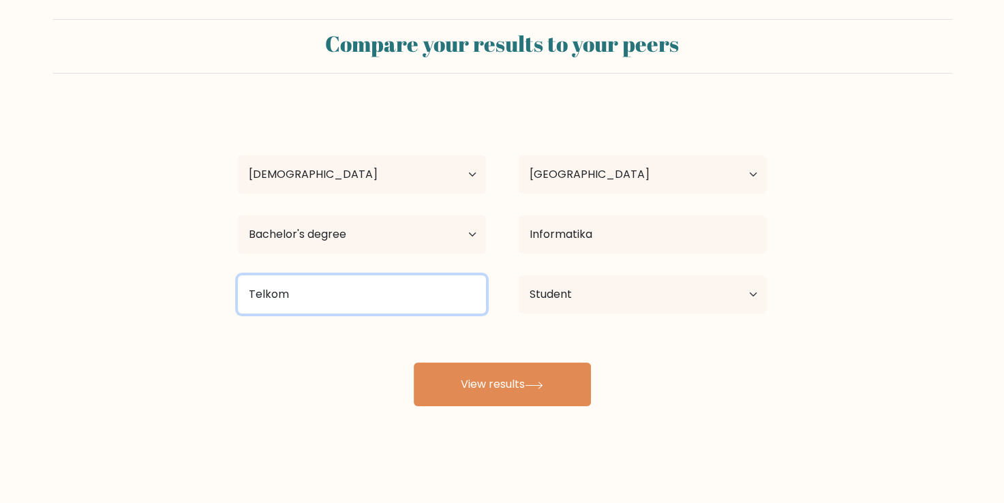
click at [399, 304] on input "Telkom" at bounding box center [362, 294] width 248 height 38
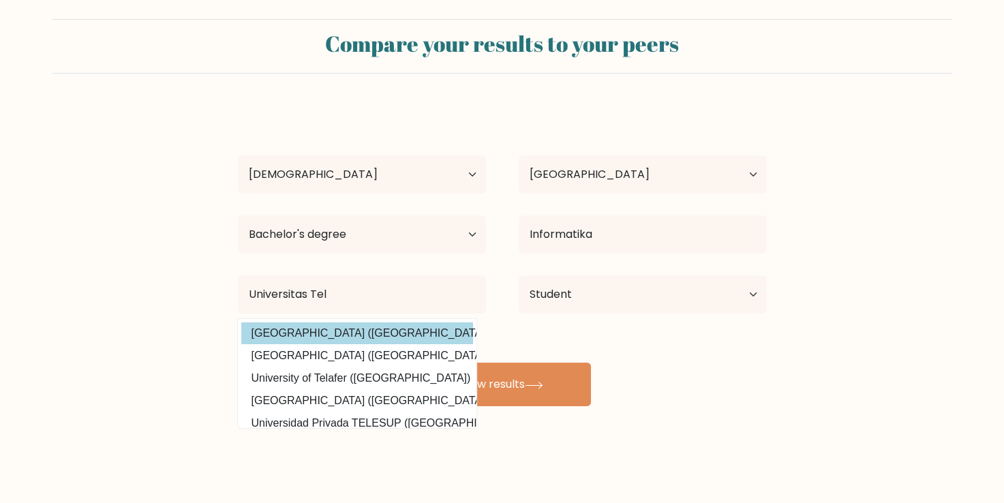
click at [346, 337] on div "Ardhani Ahlan Age Under 18 years old 18-24 years old 25-34 years old 35-44 year…" at bounding box center [502, 256] width 545 height 300
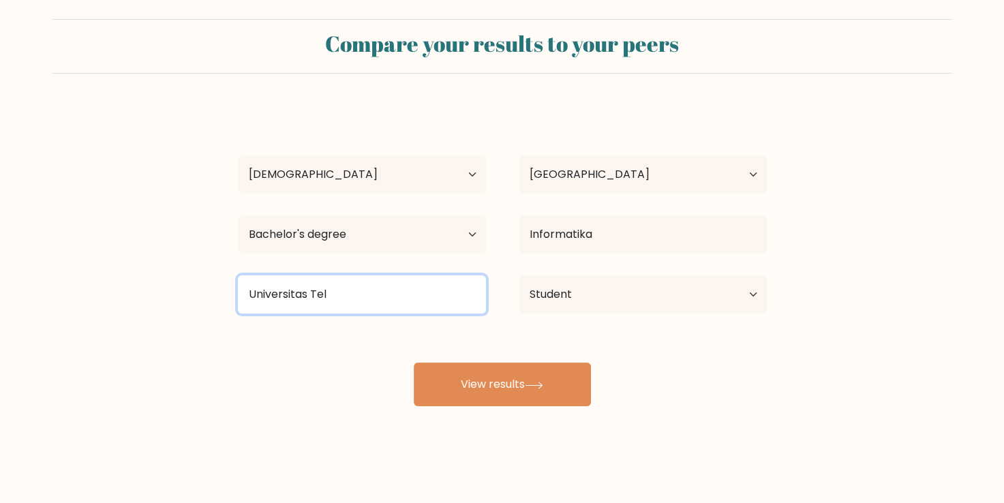
click at [363, 300] on input "Universitas Tel" at bounding box center [362, 294] width 248 height 38
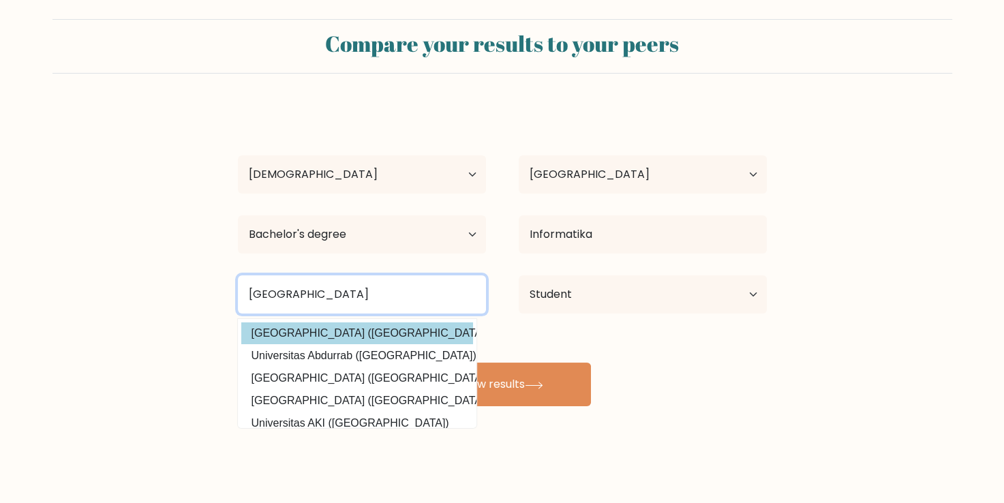
type input "Universitas Telkom"
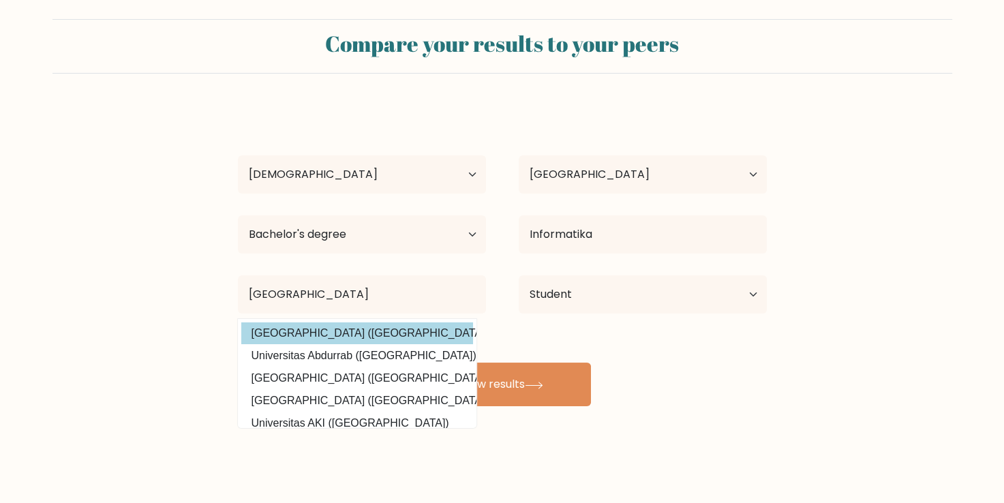
click at [326, 328] on div "Ardhani Ahlan Age Under 18 years old 18-24 years old 25-34 years old 35-44 year…" at bounding box center [502, 256] width 545 height 300
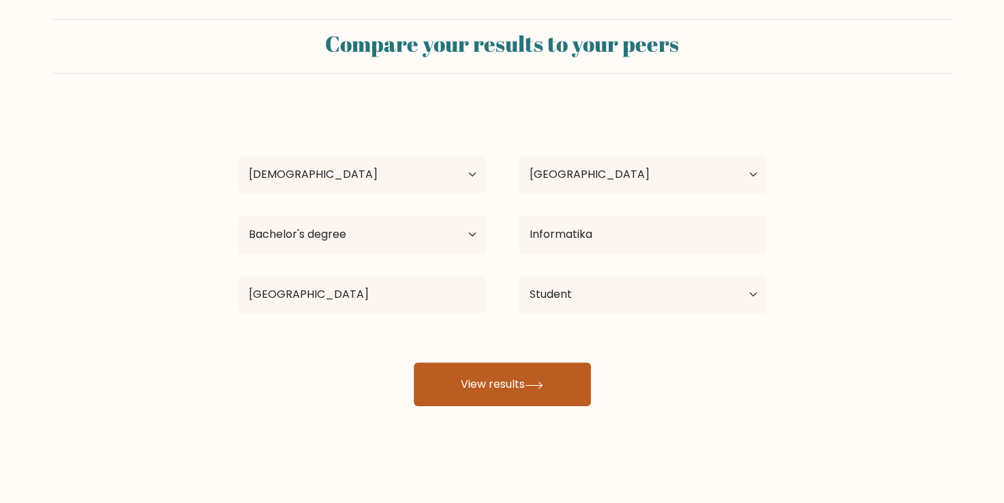
click at [527, 383] on button "View results" at bounding box center [502, 384] width 177 height 44
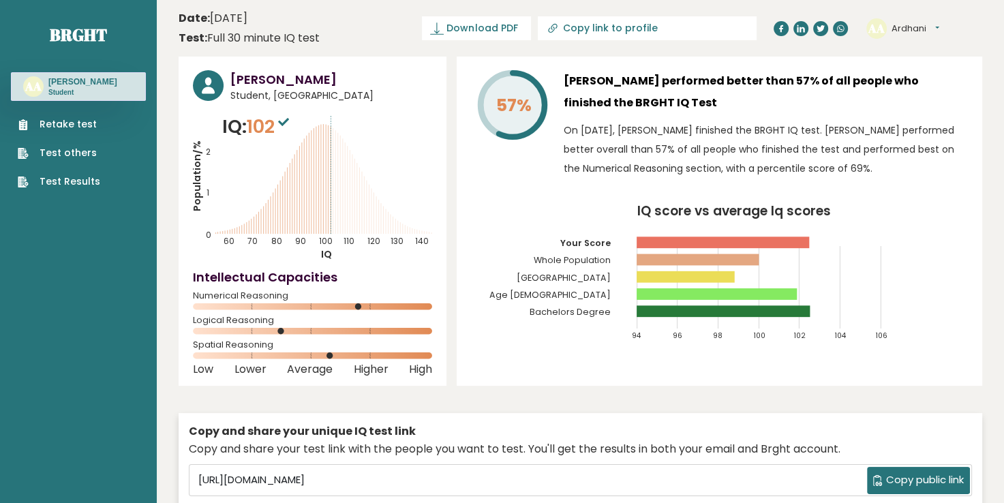
click at [908, 27] on button "Ardhani" at bounding box center [915, 29] width 48 height 14
click at [517, 28] on span "Download PDF" at bounding box center [481, 28] width 71 height 14
click at [531, 25] on span "✓ Your PDF is downloaded..." at bounding box center [453, 28] width 155 height 24
click at [471, 32] on span "✓ Your PDF is downloaded..." at bounding box center [453, 28] width 155 height 24
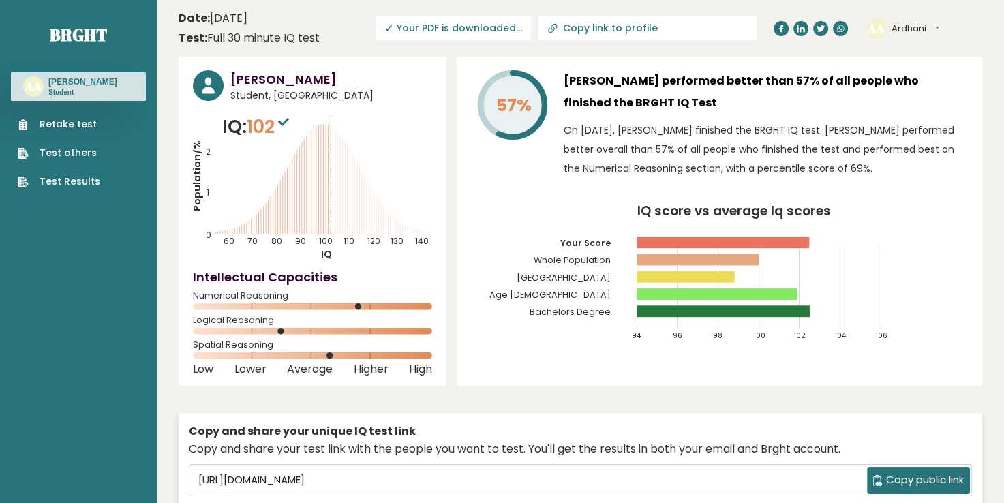
click at [394, 23] on span "✓" at bounding box center [389, 28] width 10 height 17
click at [531, 31] on span "✓ Your PDF is downloaded..." at bounding box center [453, 28] width 155 height 24
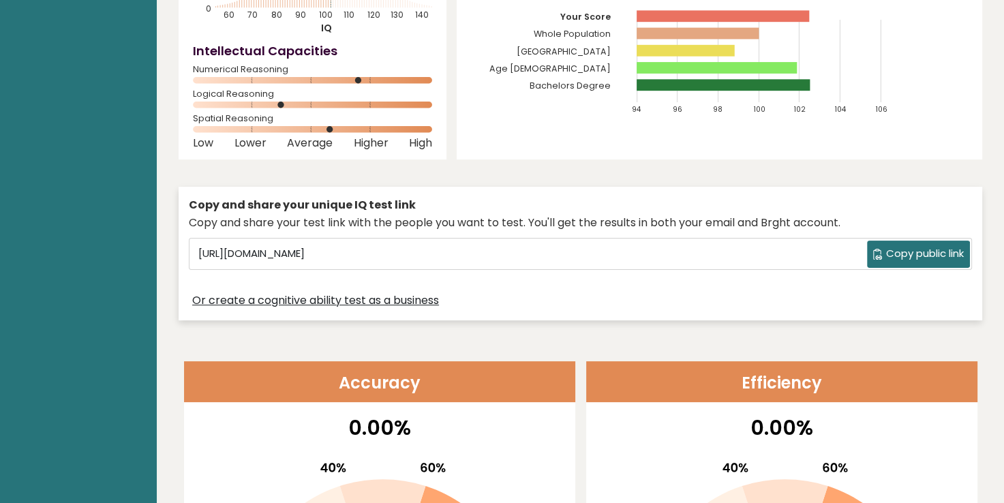
scroll to position [236, 0]
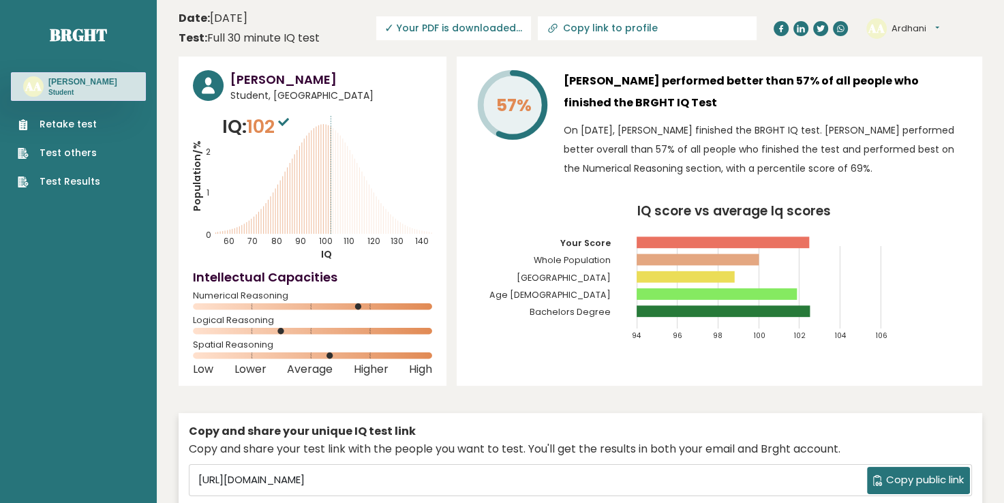
scroll to position [123, 0]
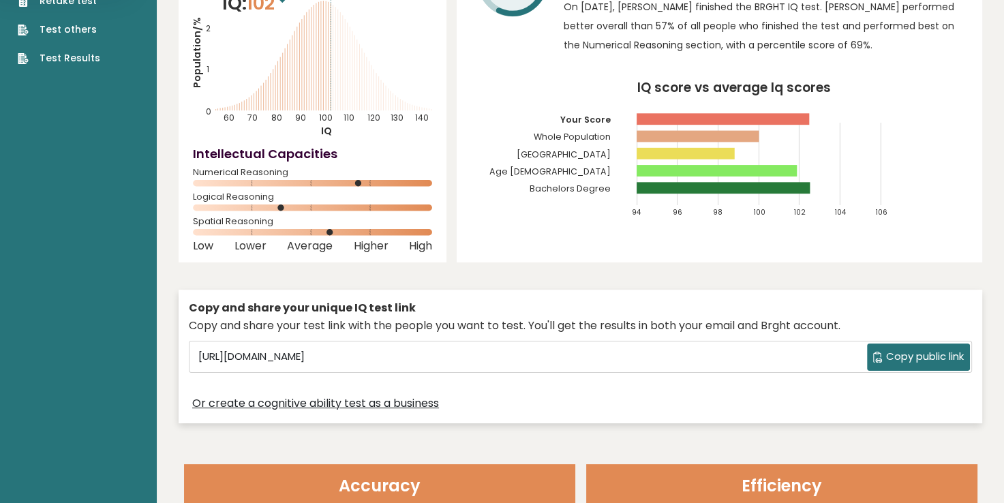
click at [886, 346] on button "Copy public link" at bounding box center [918, 356] width 103 height 27
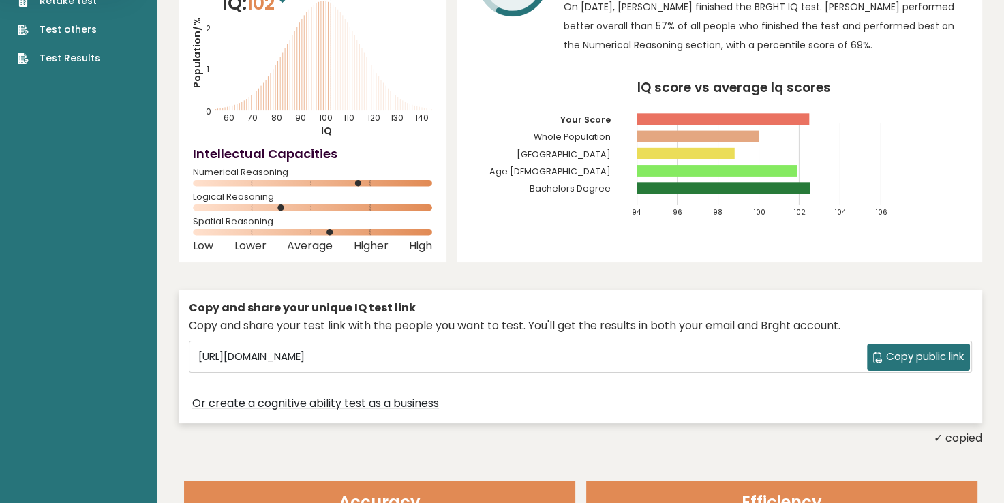
click at [927, 356] on span "Copy public link" at bounding box center [925, 357] width 78 height 16
click at [491, 194] on icon "IQ score vs average Iq scores 94 96 98 100 102 104 106 Your Score Whole Populat…" at bounding box center [719, 155] width 497 height 147
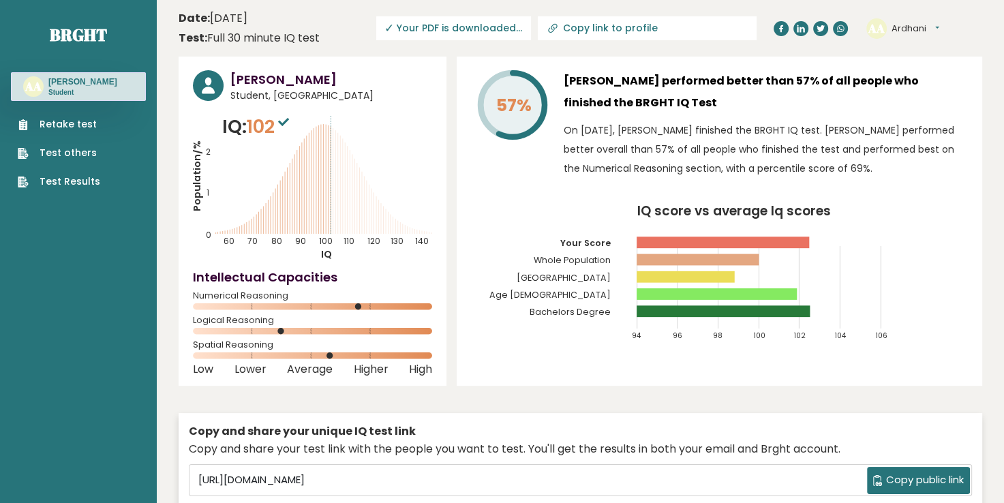
click at [531, 32] on span "✓ Your PDF is downloaded..." at bounding box center [453, 28] width 155 height 24
click at [529, 30] on span "✓ Your PDF is downloaded..." at bounding box center [453, 28] width 155 height 24
click at [517, 22] on span "Download PDF" at bounding box center [481, 28] width 71 height 14
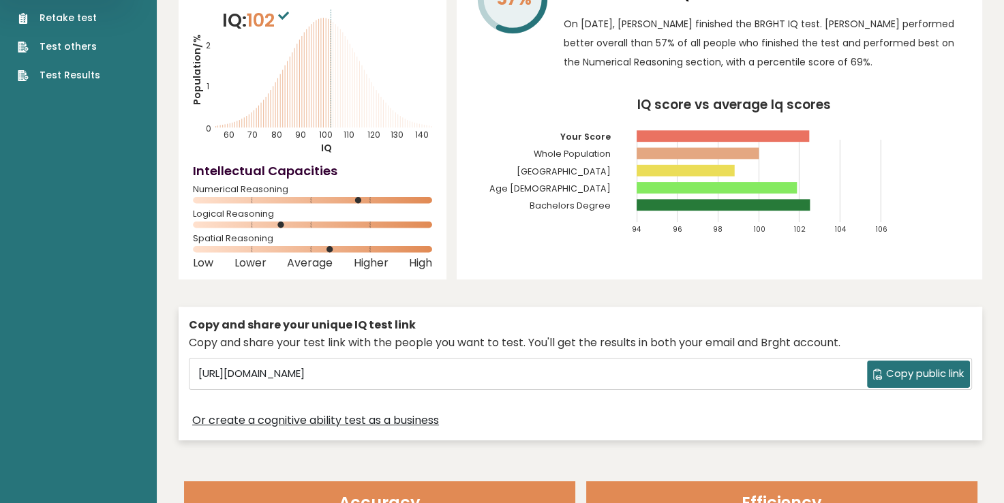
scroll to position [106, 0]
drag, startPoint x: 187, startPoint y: 326, endPoint x: 887, endPoint y: 346, distance: 700.7
click at [887, 346] on div "Copy and share your unique IQ test link Copy and share your test link with the …" at bounding box center [580, 374] width 803 height 134
copy div "Copy and share your unique IQ test link Copy and share your test link with the …"
click at [886, 374] on span "Copy public link" at bounding box center [925, 374] width 78 height 16
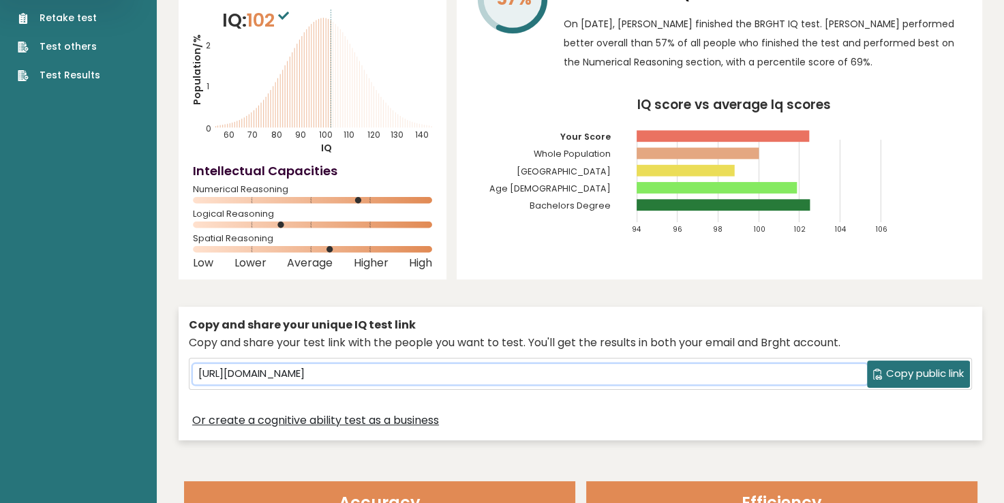
copy div "Copy and share your unique IQ test link Copy and share your test link with the …"
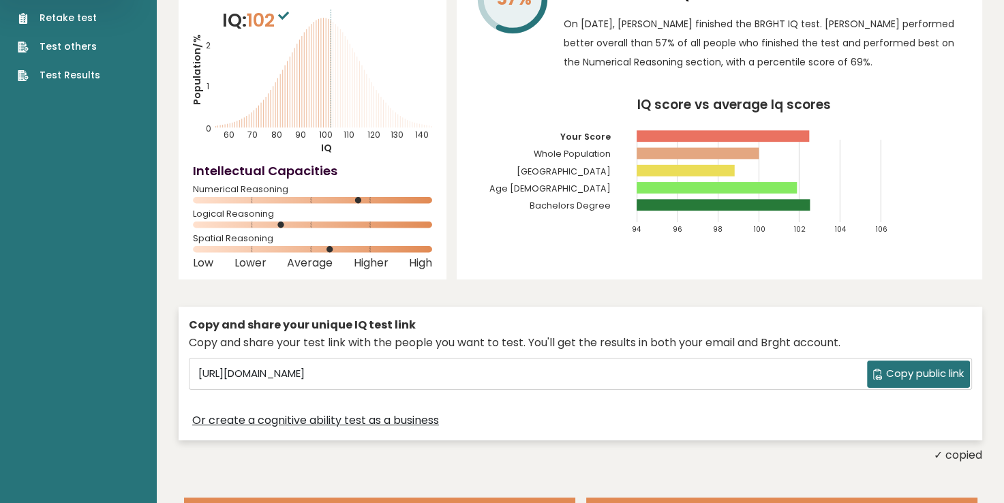
drag, startPoint x: 885, startPoint y: 374, endPoint x: 901, endPoint y: 380, distance: 16.6
click at [901, 380] on span "Copy public link" at bounding box center [925, 374] width 78 height 16
